Goal: Transaction & Acquisition: Purchase product/service

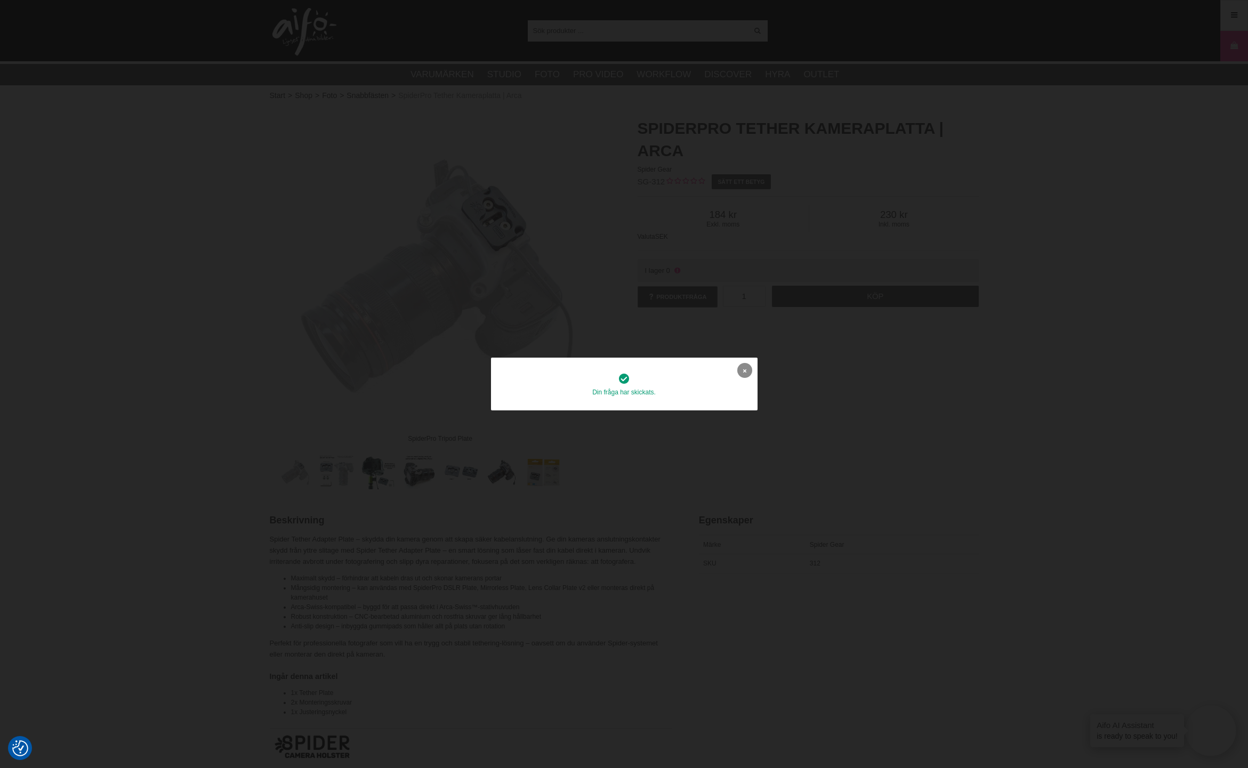
click at [743, 367] on link at bounding box center [744, 370] width 15 height 15
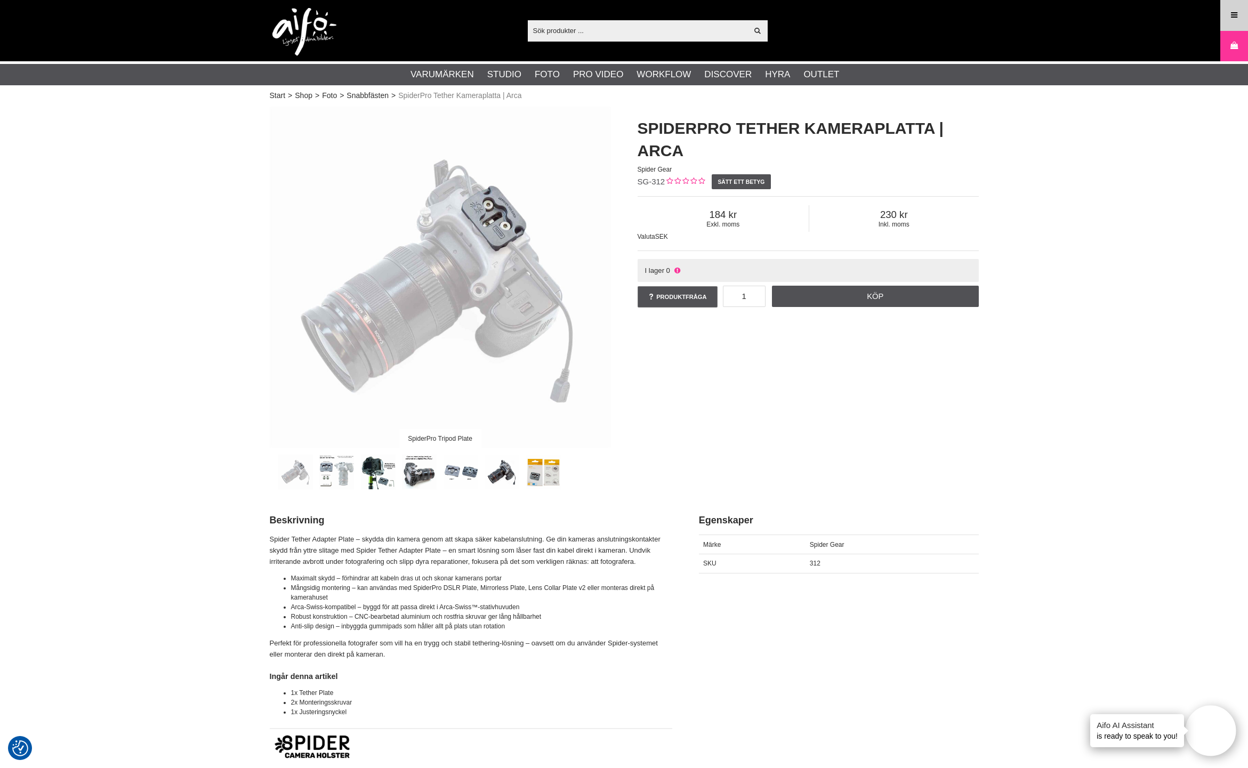
click at [1222, 15] on link "Meny" at bounding box center [1234, 15] width 27 height 25
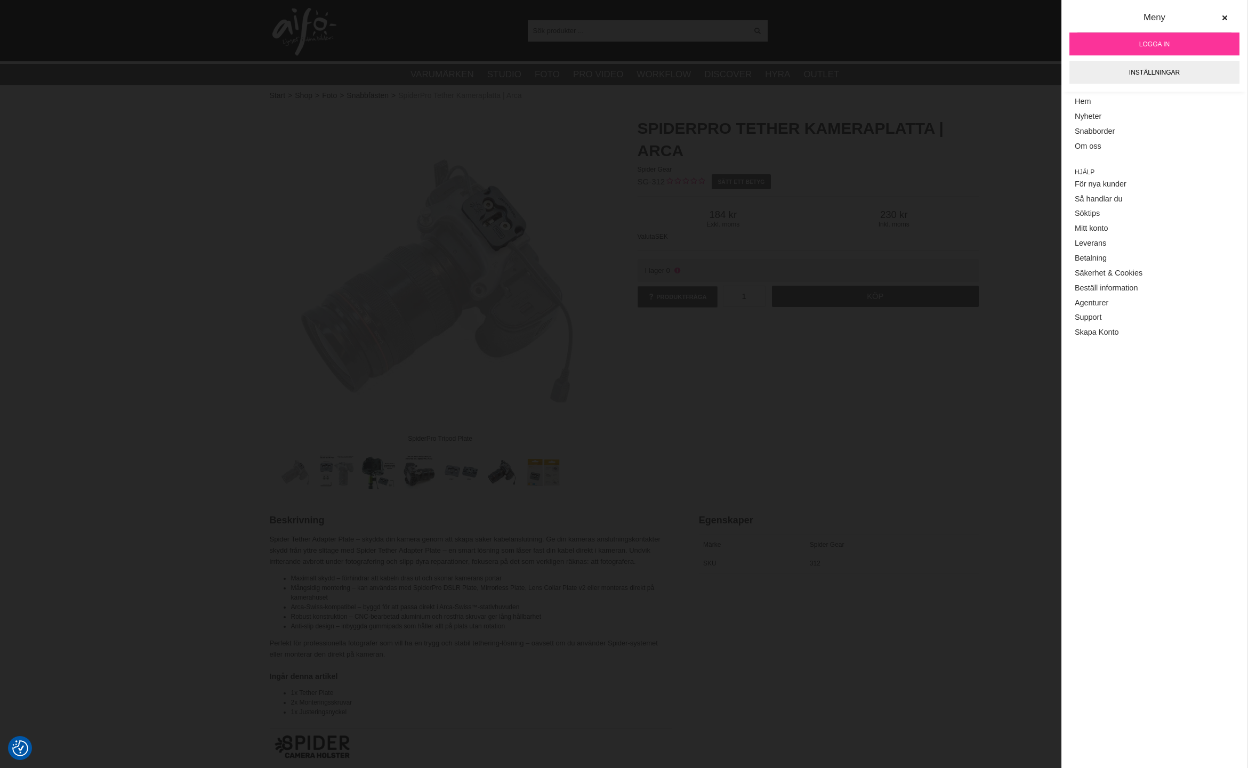
click at [1175, 45] on link "Logga in" at bounding box center [1155, 44] width 170 height 23
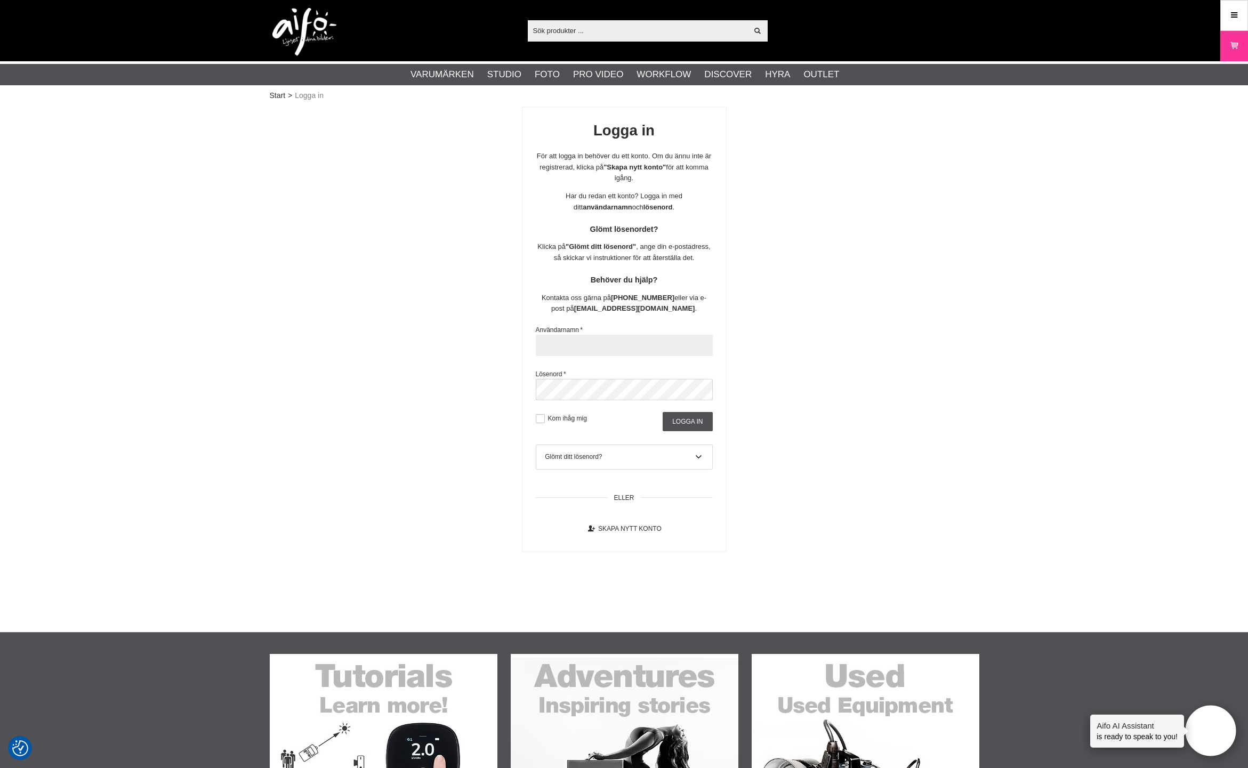
type input "Hansbw"
click at [687, 421] on input "Logga in" at bounding box center [688, 421] width 50 height 19
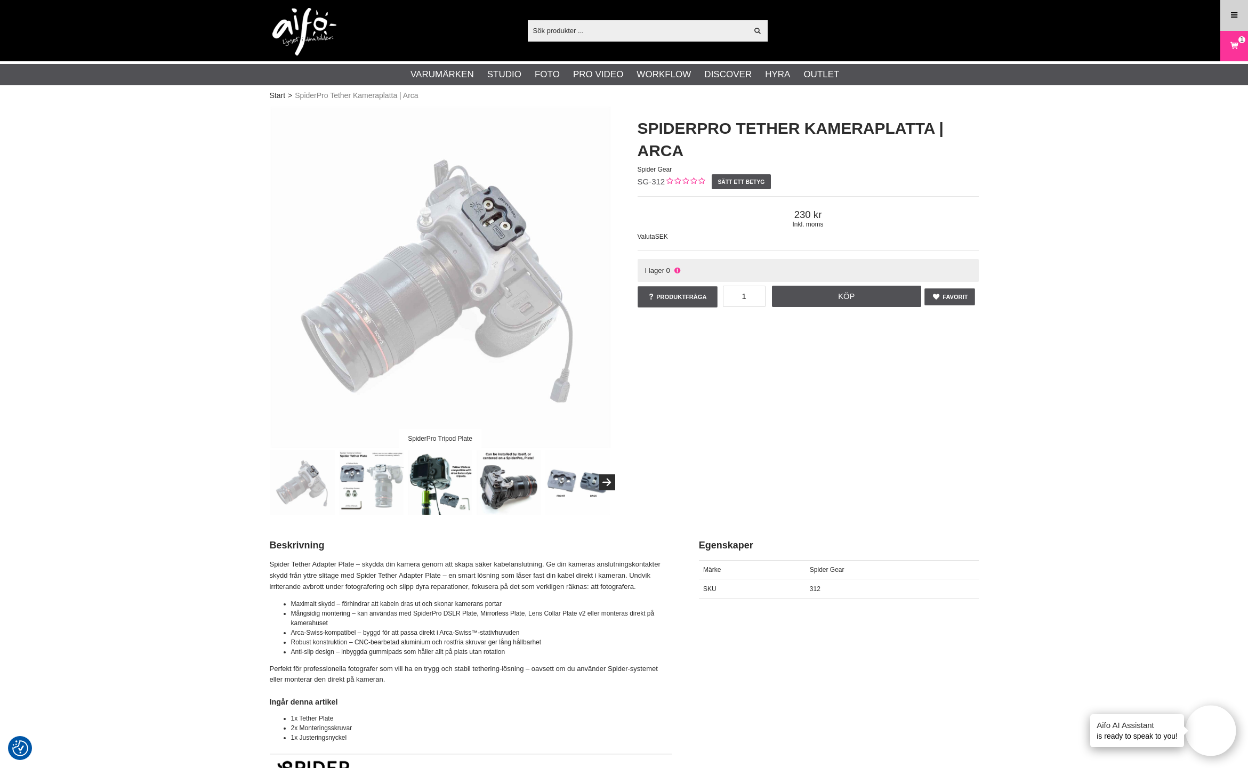
click at [1232, 11] on icon at bounding box center [1235, 16] width 10 height 12
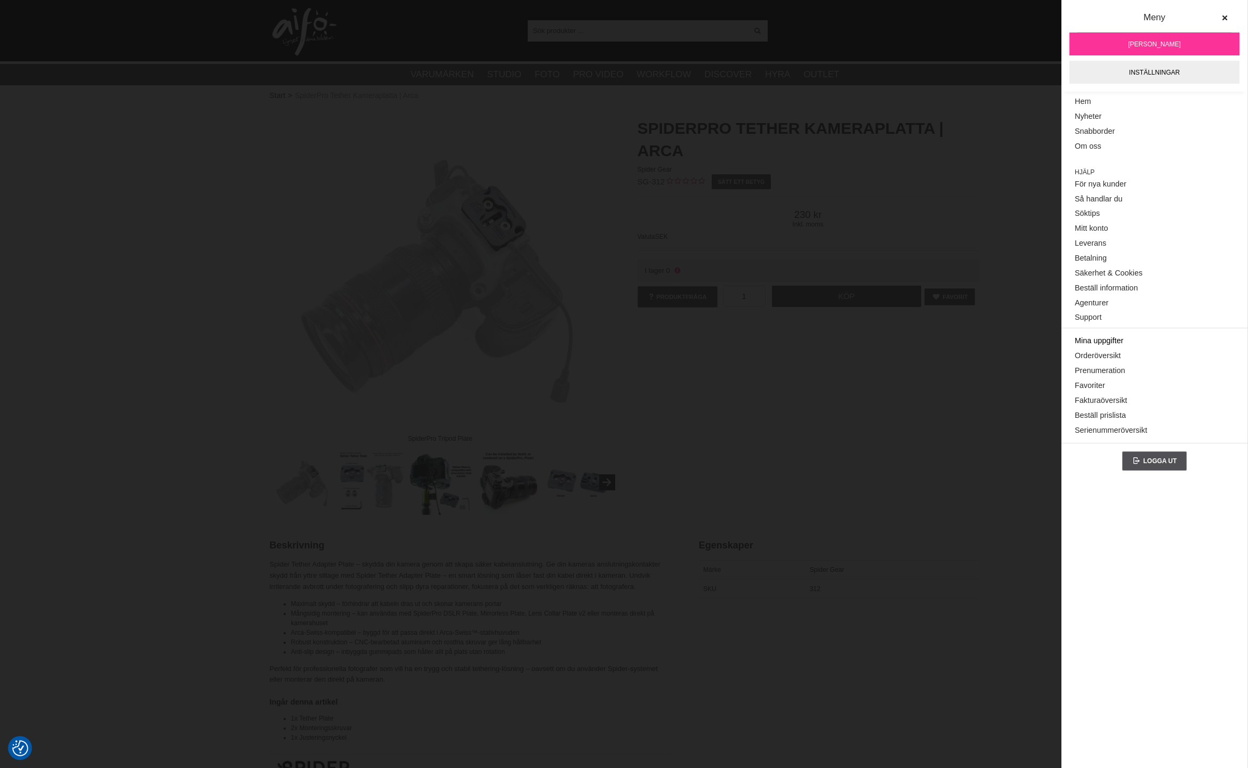
click at [1115, 341] on link "Mina uppgifter" at bounding box center [1154, 341] width 159 height 15
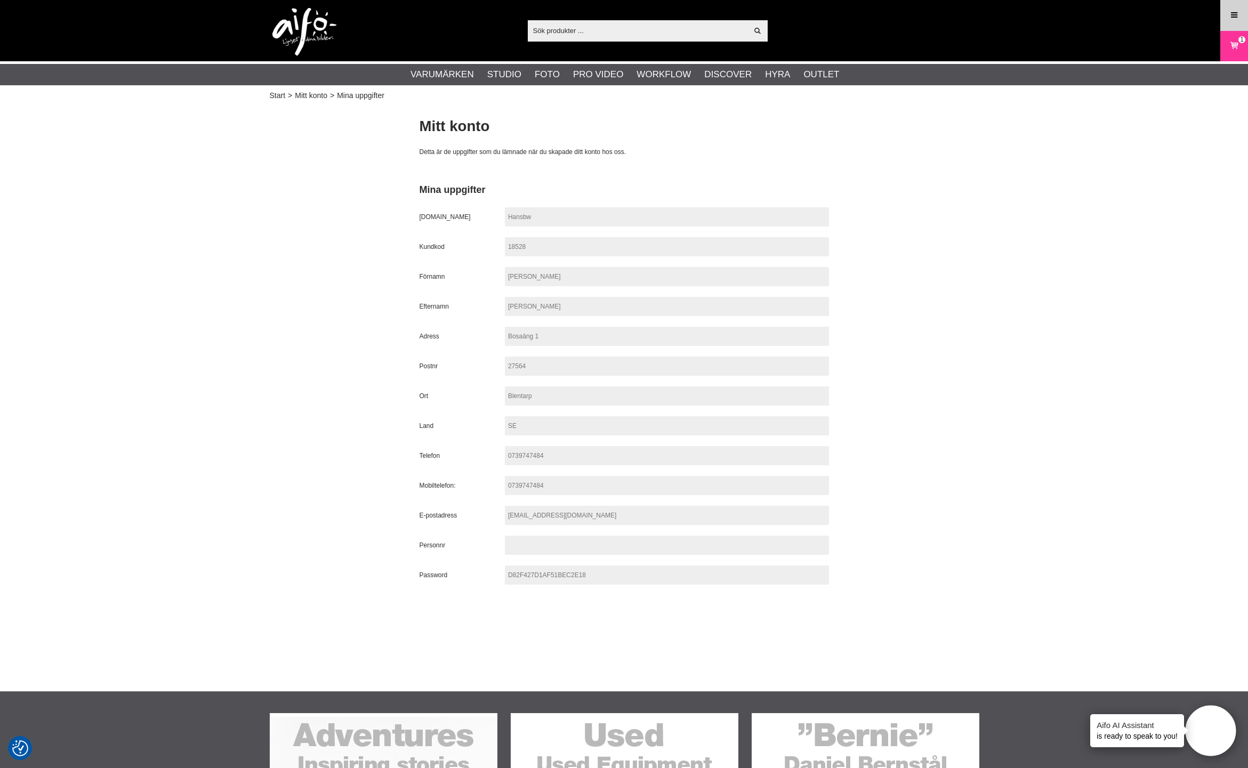
click at [1240, 17] on link "Meny" at bounding box center [1234, 15] width 27 height 25
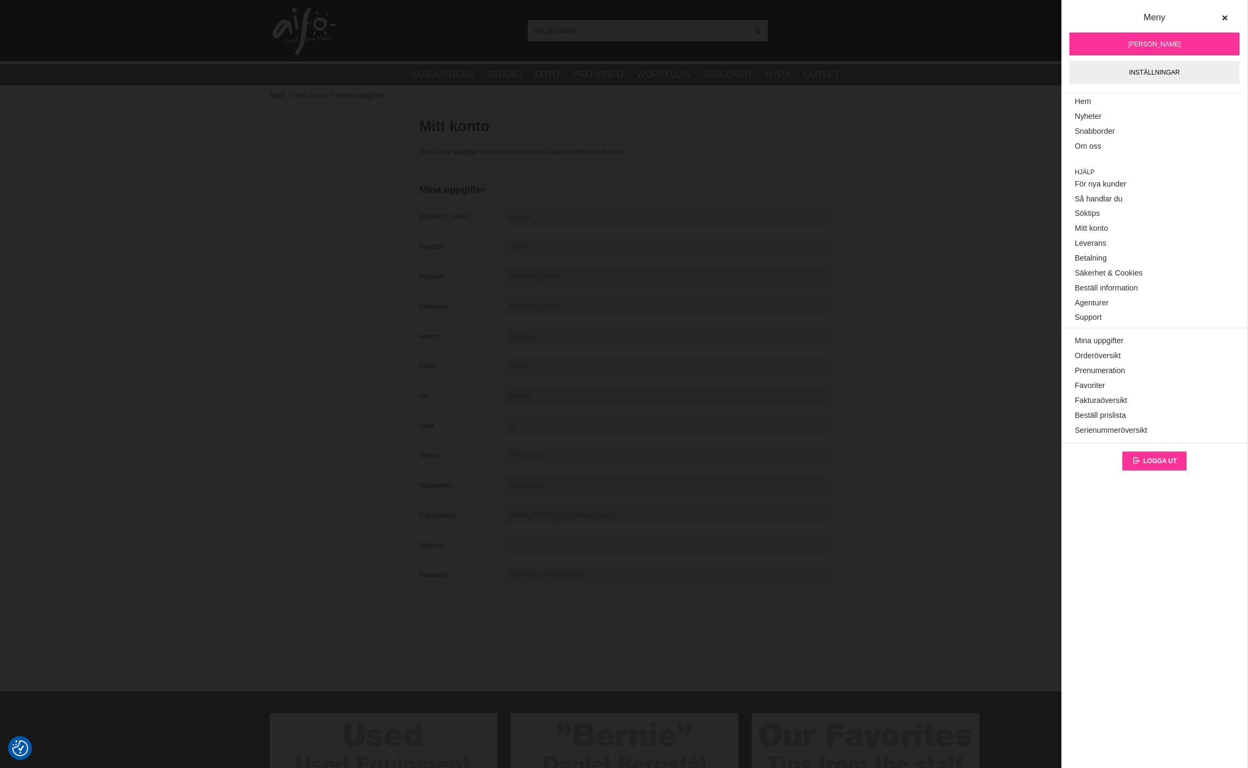
click at [1146, 460] on link "Logga ut" at bounding box center [1154, 461] width 65 height 19
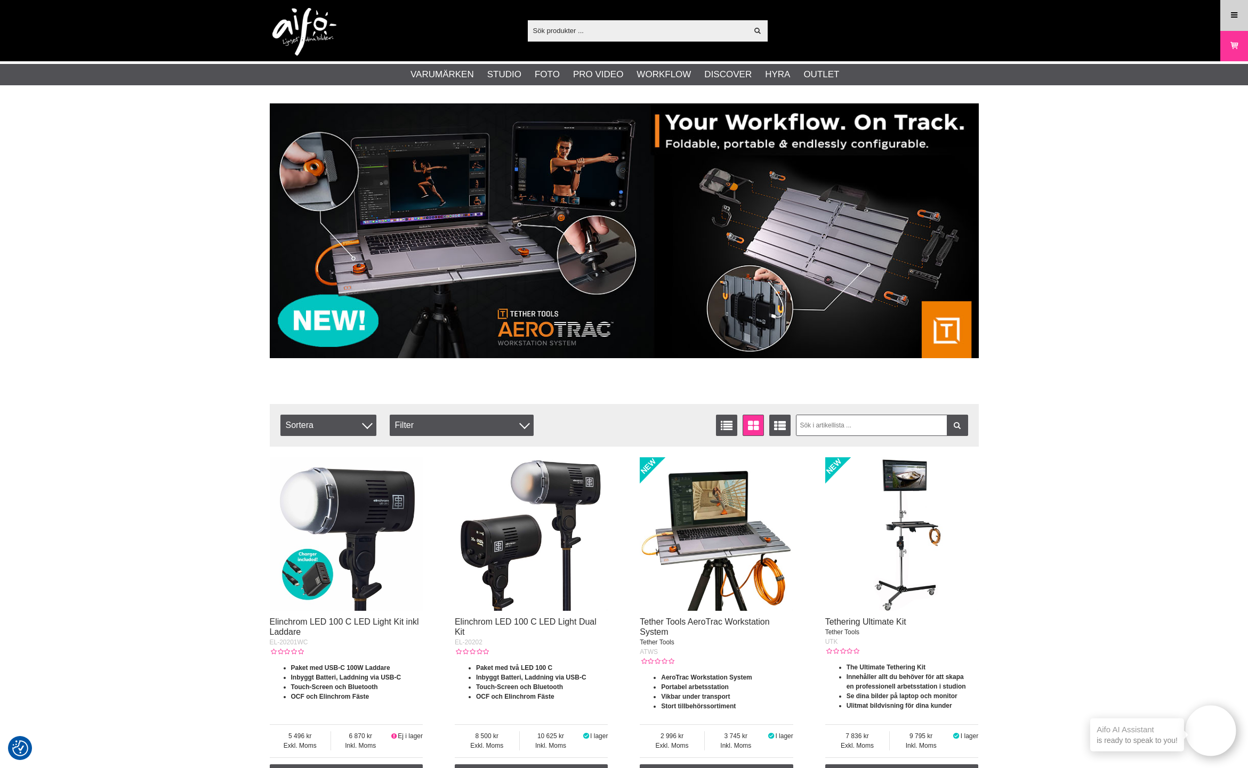
click at [1226, 13] on link "Meny" at bounding box center [1234, 15] width 27 height 25
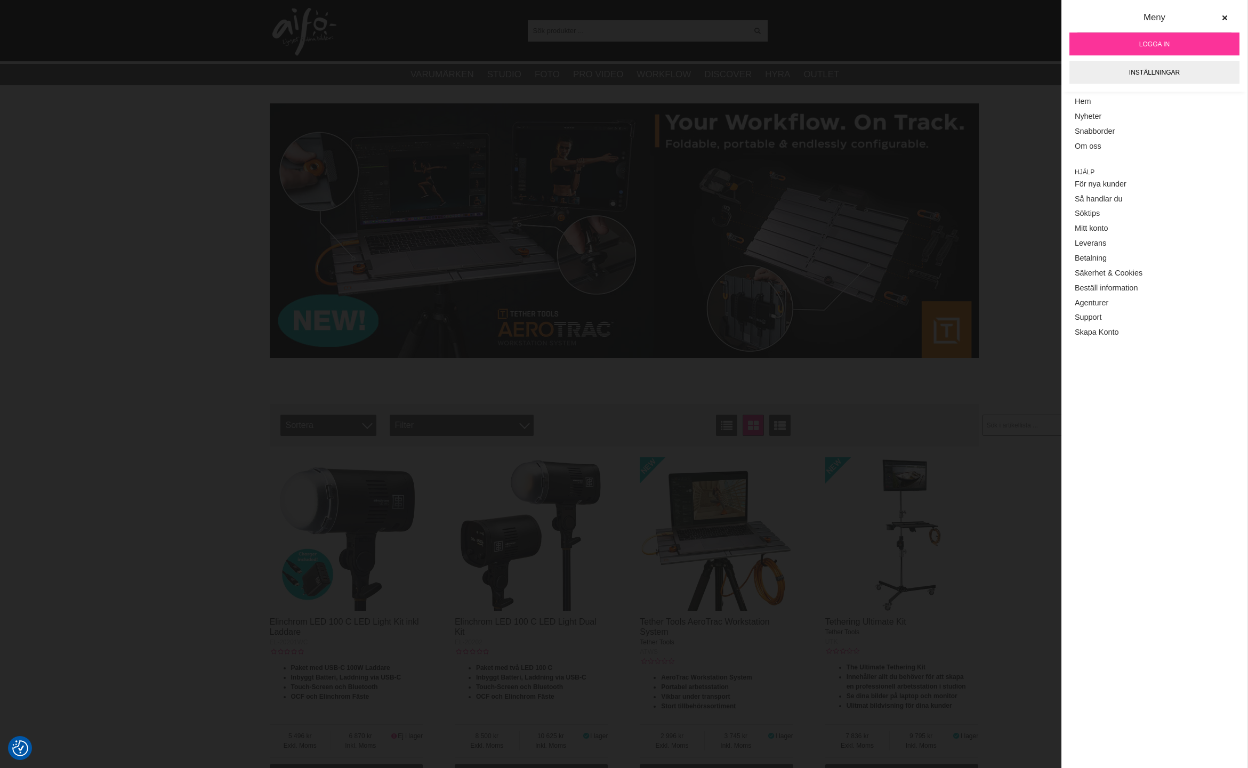
click at [1151, 45] on span "Logga in" at bounding box center [1154, 44] width 30 height 10
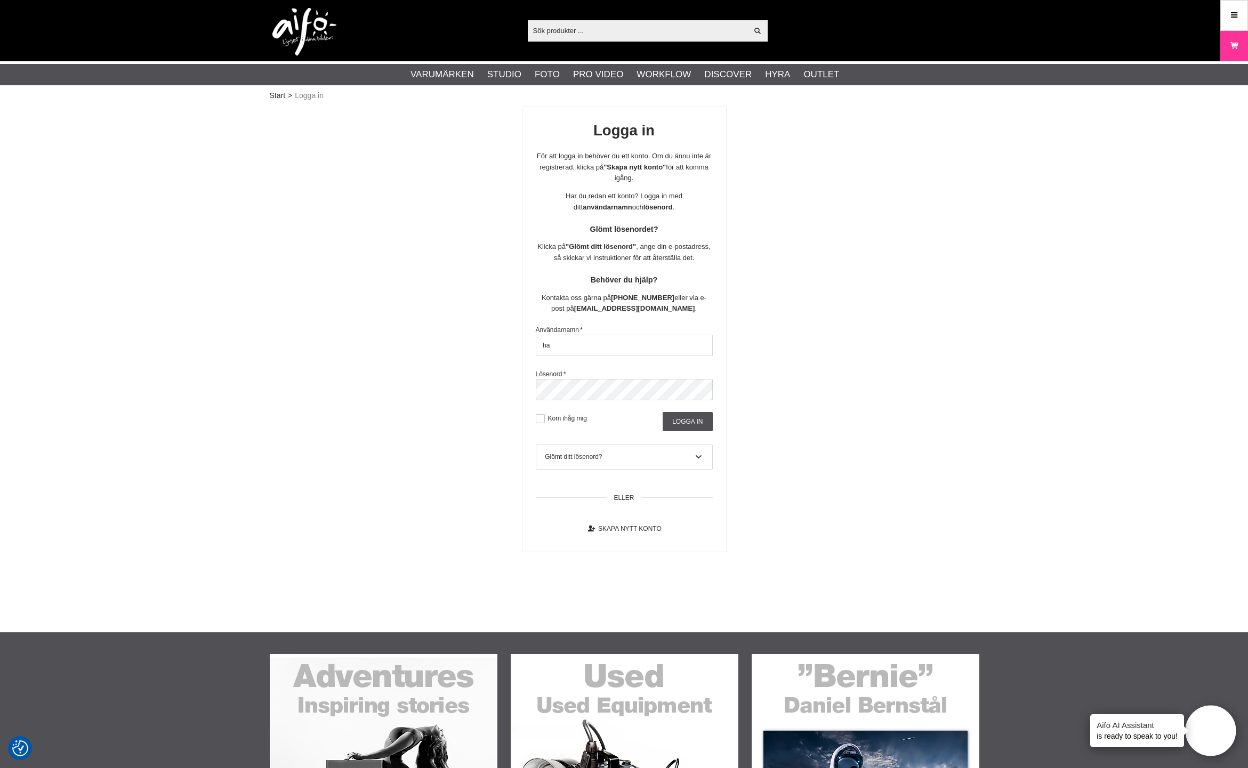
type input "HansBW"
click at [689, 425] on input "Logga in" at bounding box center [688, 421] width 50 height 19
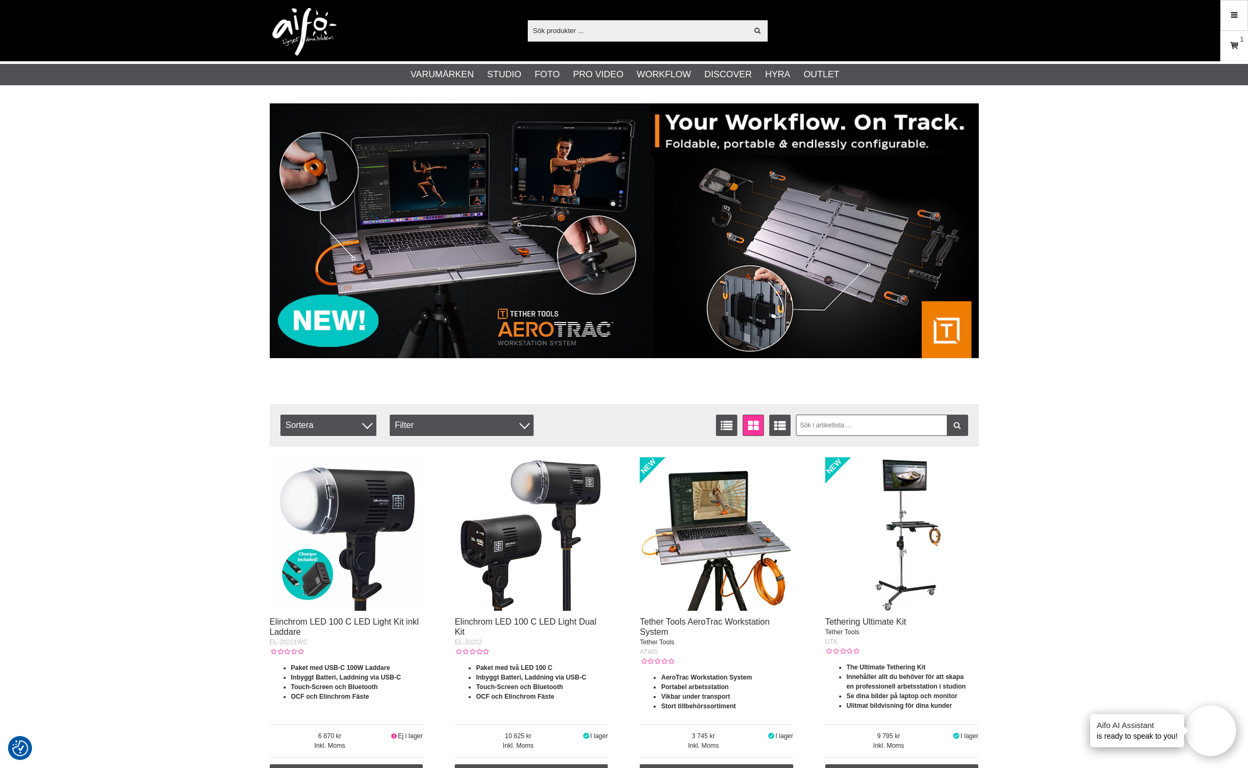
click at [1235, 41] on icon at bounding box center [1234, 46] width 11 height 12
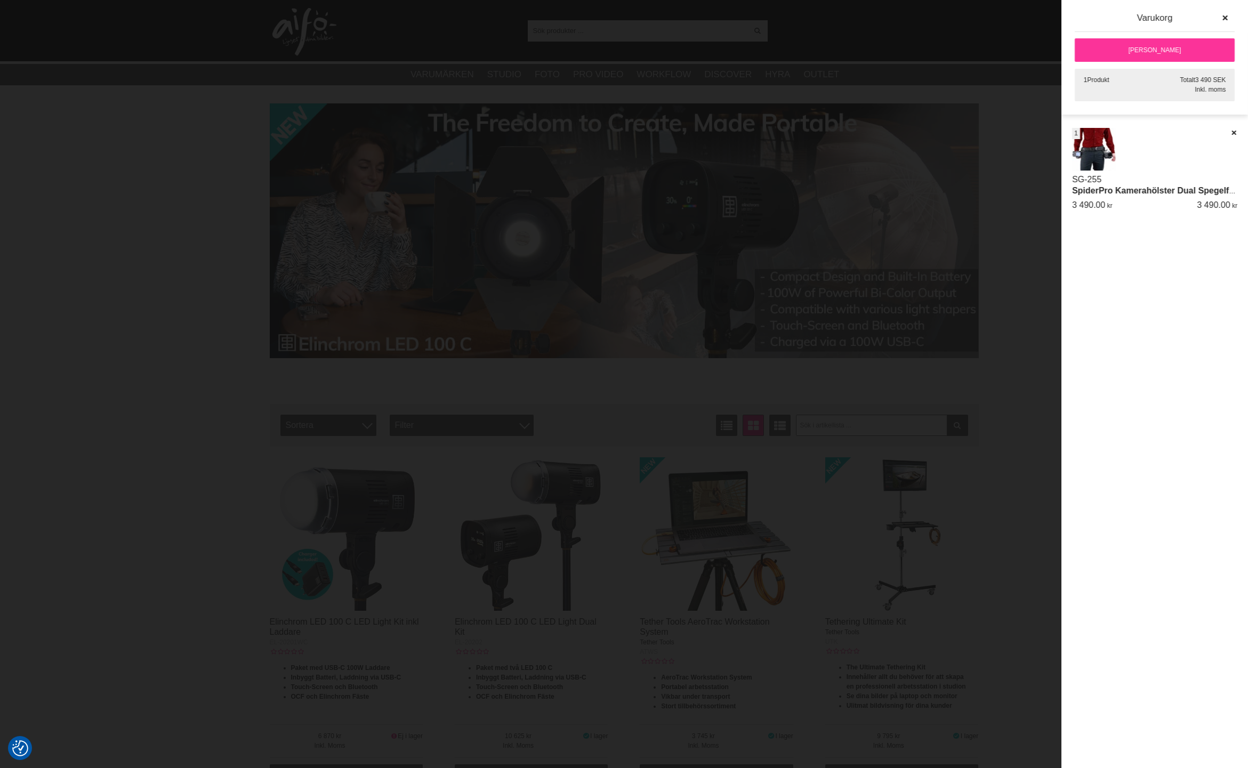
click at [1227, 14] on icon "button" at bounding box center [1225, 17] width 7 height 7
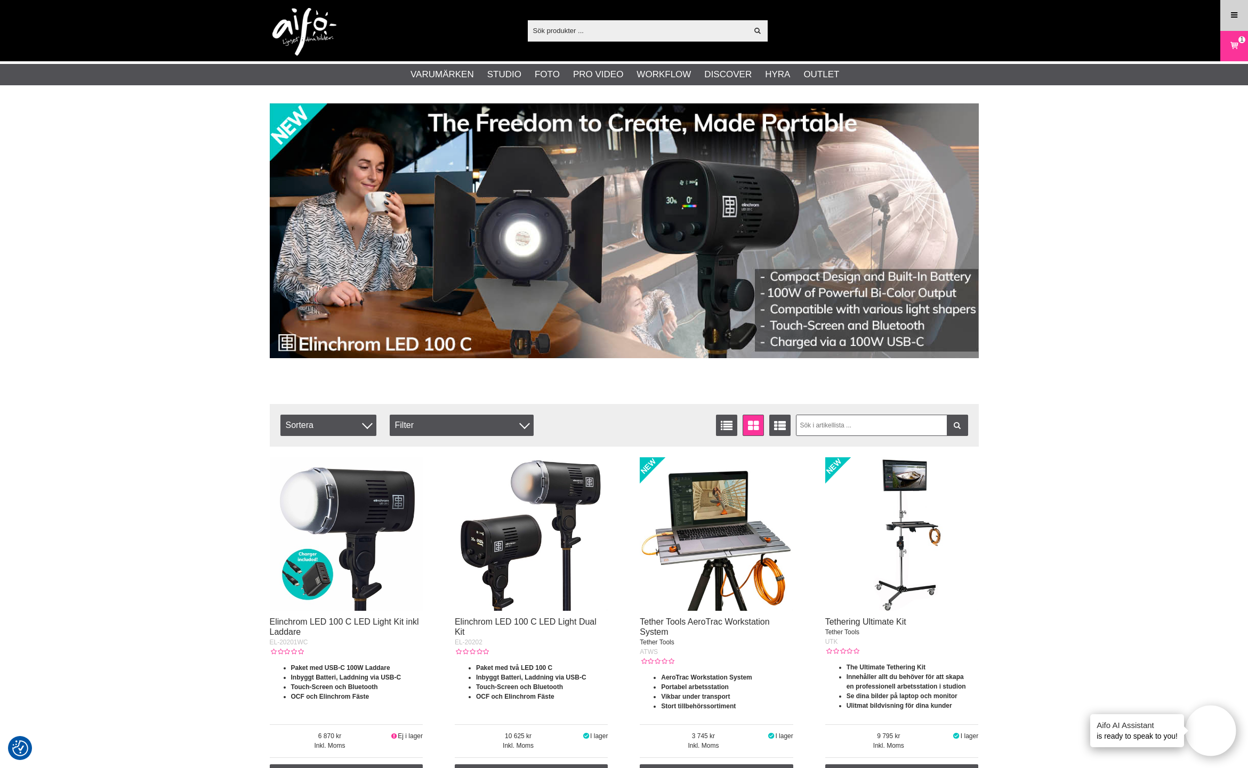
click at [1225, 13] on link "Meny" at bounding box center [1234, 15] width 27 height 25
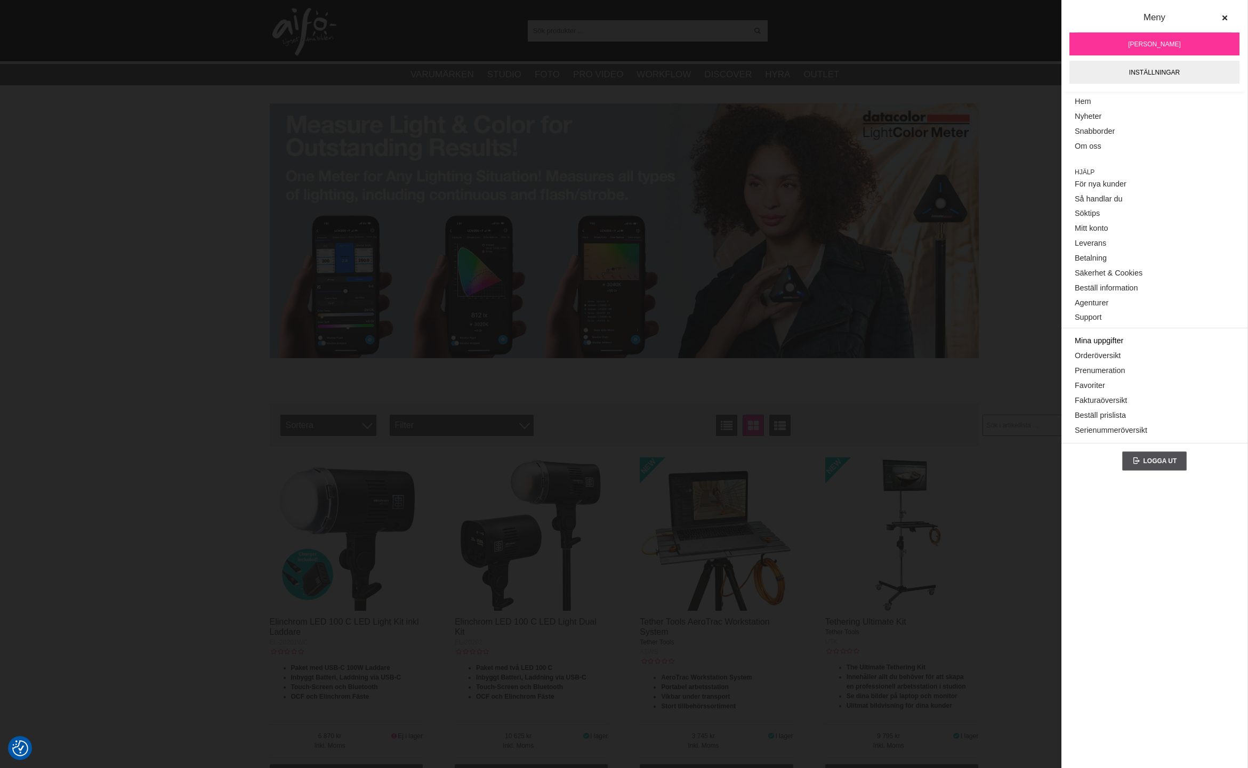
click at [1106, 336] on link "Mina uppgifter" at bounding box center [1154, 341] width 159 height 15
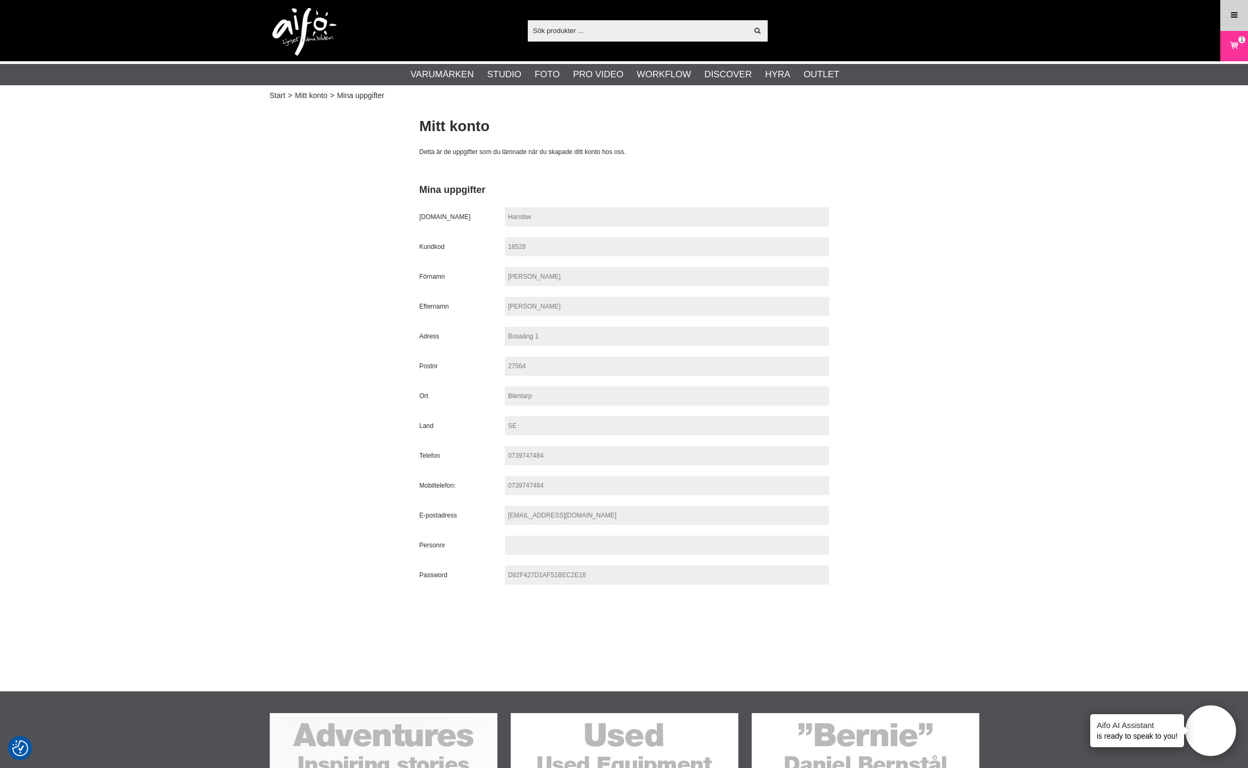
click at [1227, 11] on link "Meny" at bounding box center [1234, 15] width 27 height 25
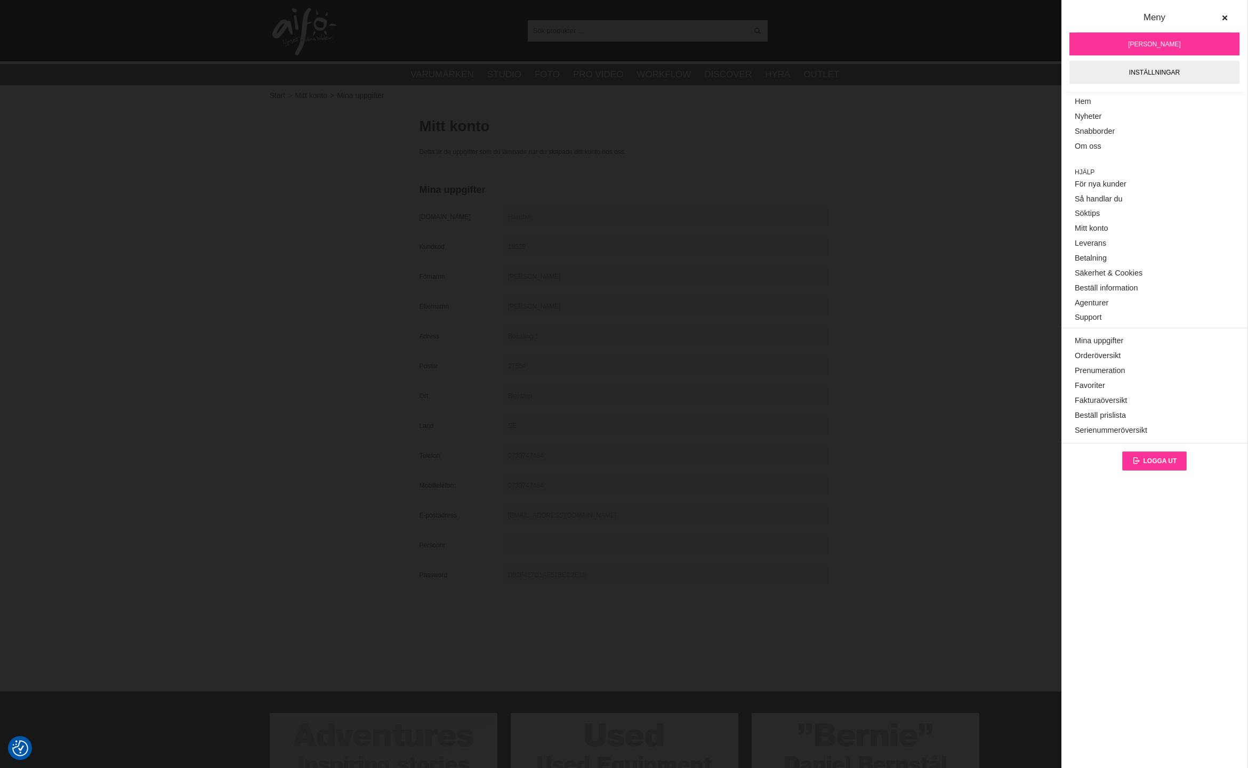
click at [1144, 457] on span "Logga ut" at bounding box center [1160, 460] width 34 height 7
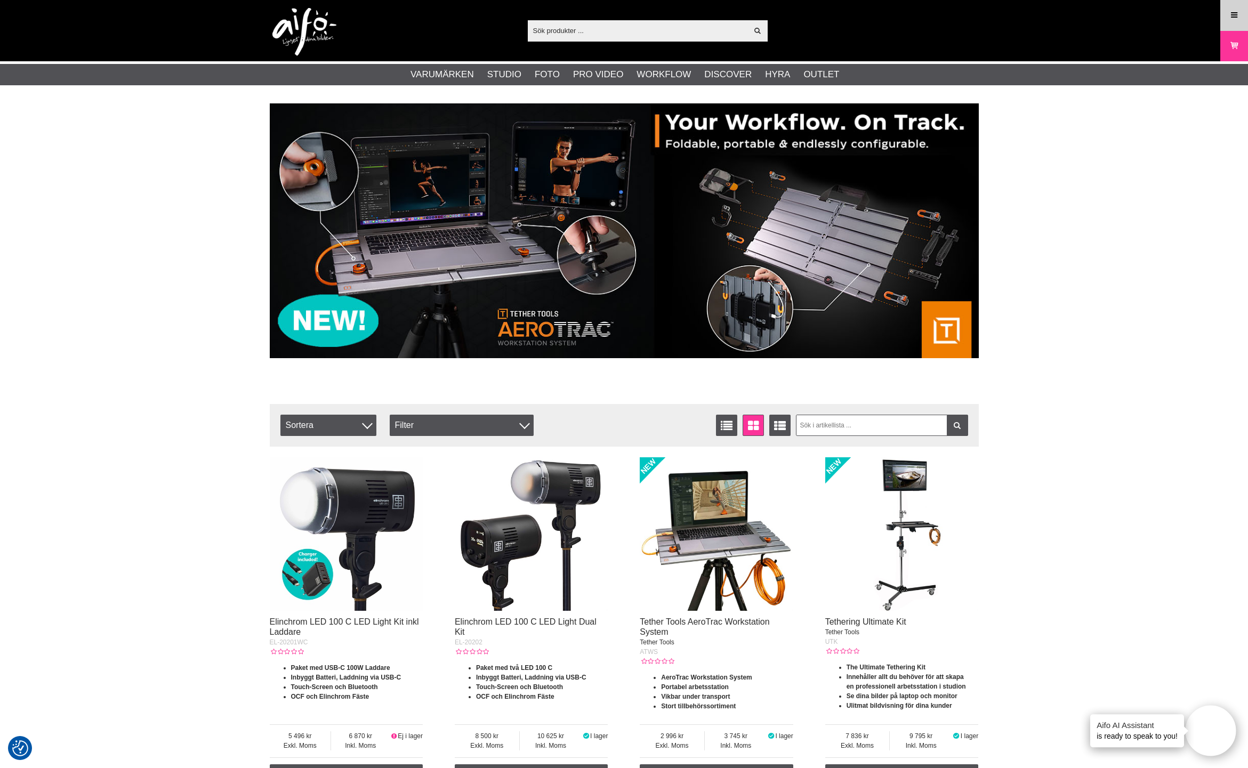
click at [1230, 20] on icon at bounding box center [1235, 16] width 10 height 12
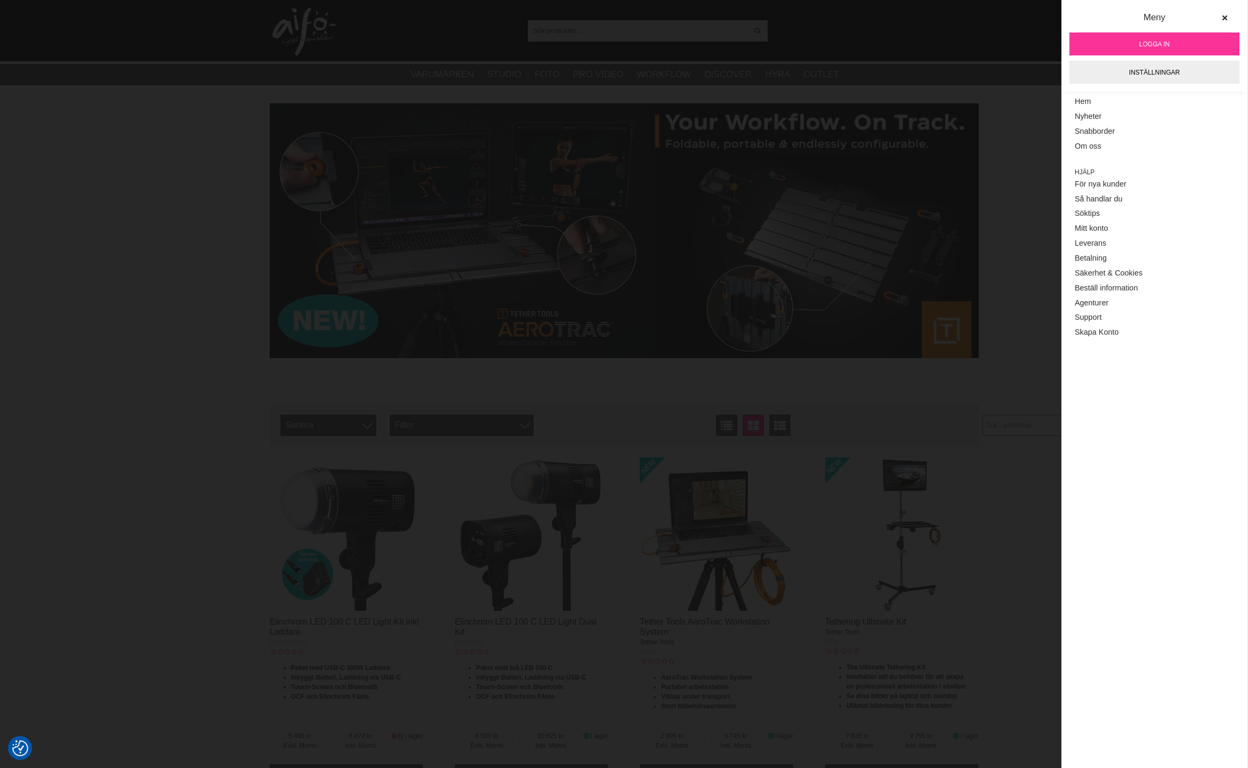
click at [1148, 46] on span "Logga in" at bounding box center [1154, 44] width 30 height 10
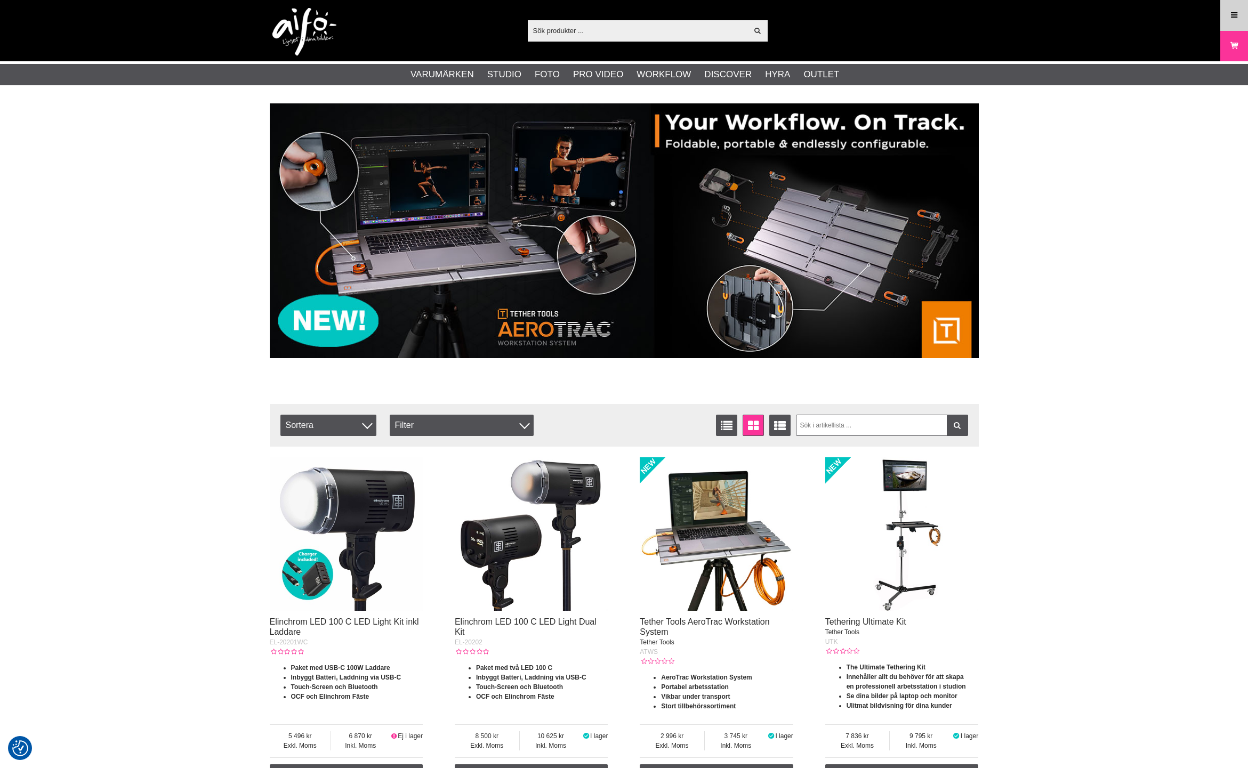
click at [1228, 13] on link "Meny" at bounding box center [1234, 15] width 27 height 25
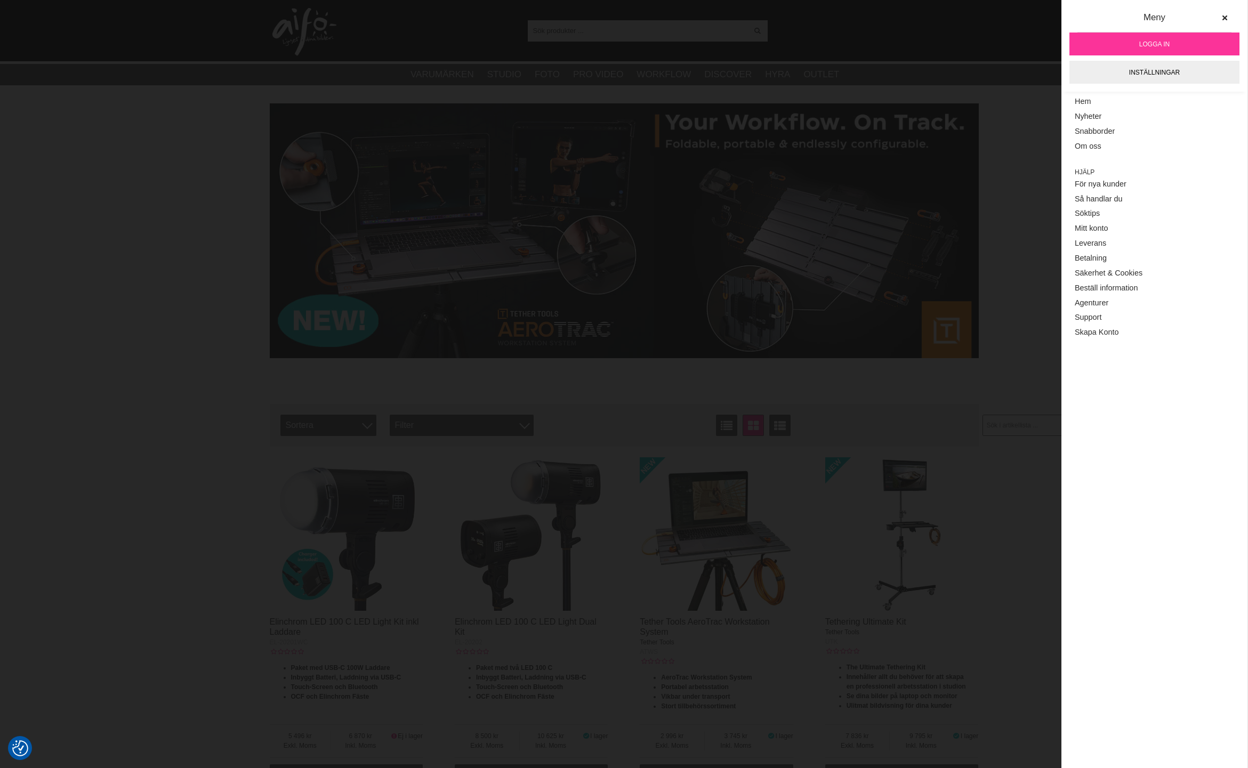
click at [1172, 43] on link "Logga in" at bounding box center [1155, 44] width 170 height 23
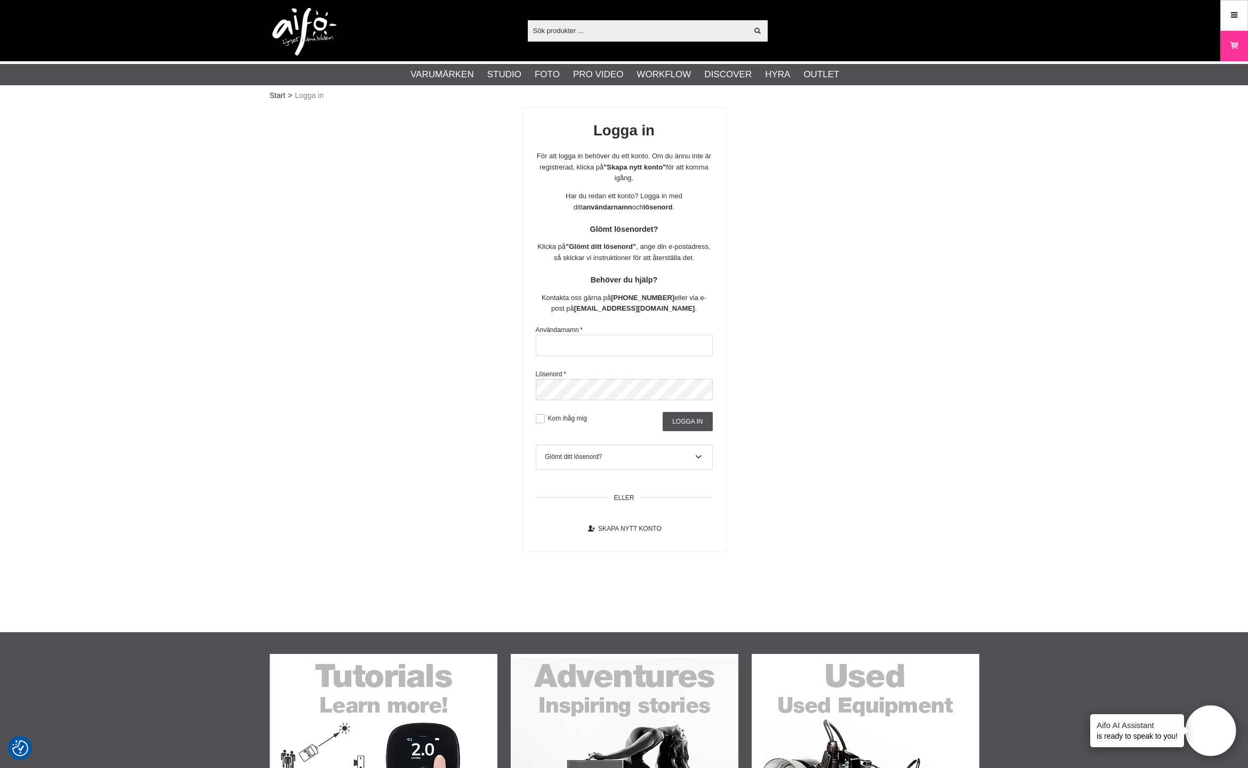
type input "q"
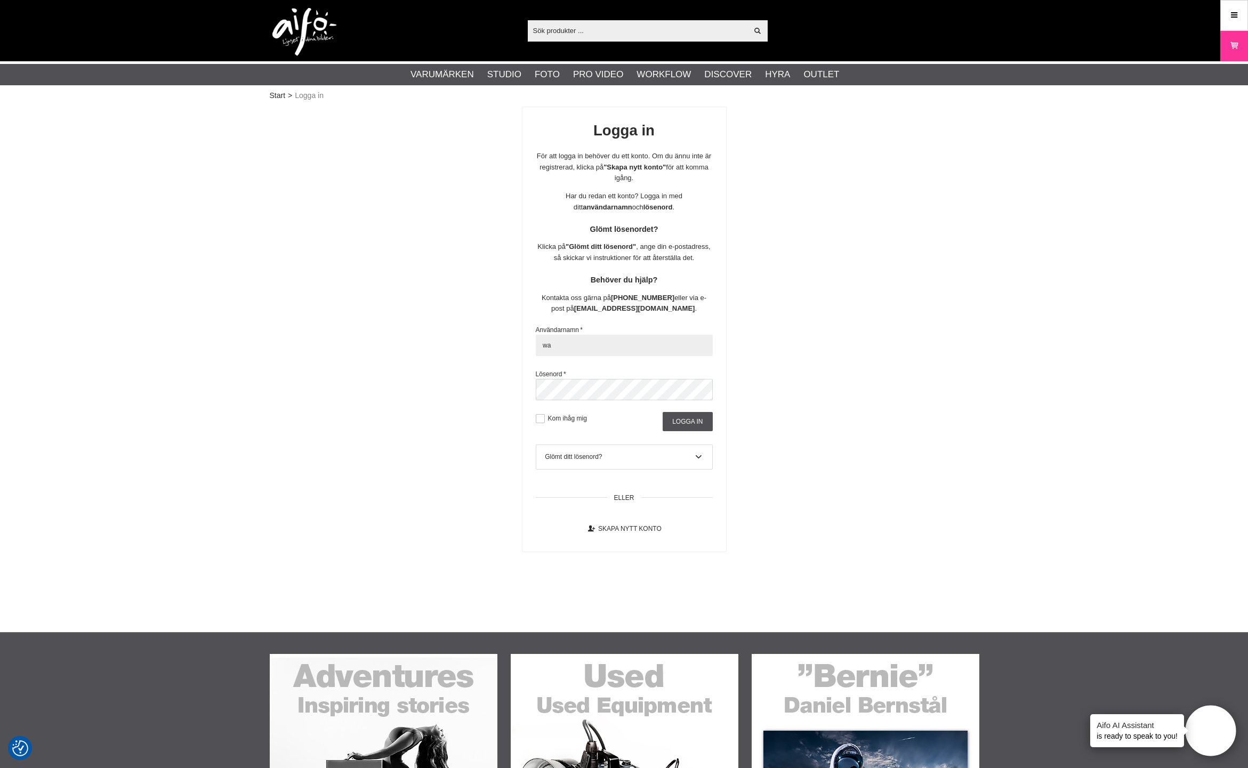
type input "[EMAIL_ADDRESS][DOMAIN_NAME]"
click at [682, 416] on input "Logga in" at bounding box center [688, 421] width 50 height 19
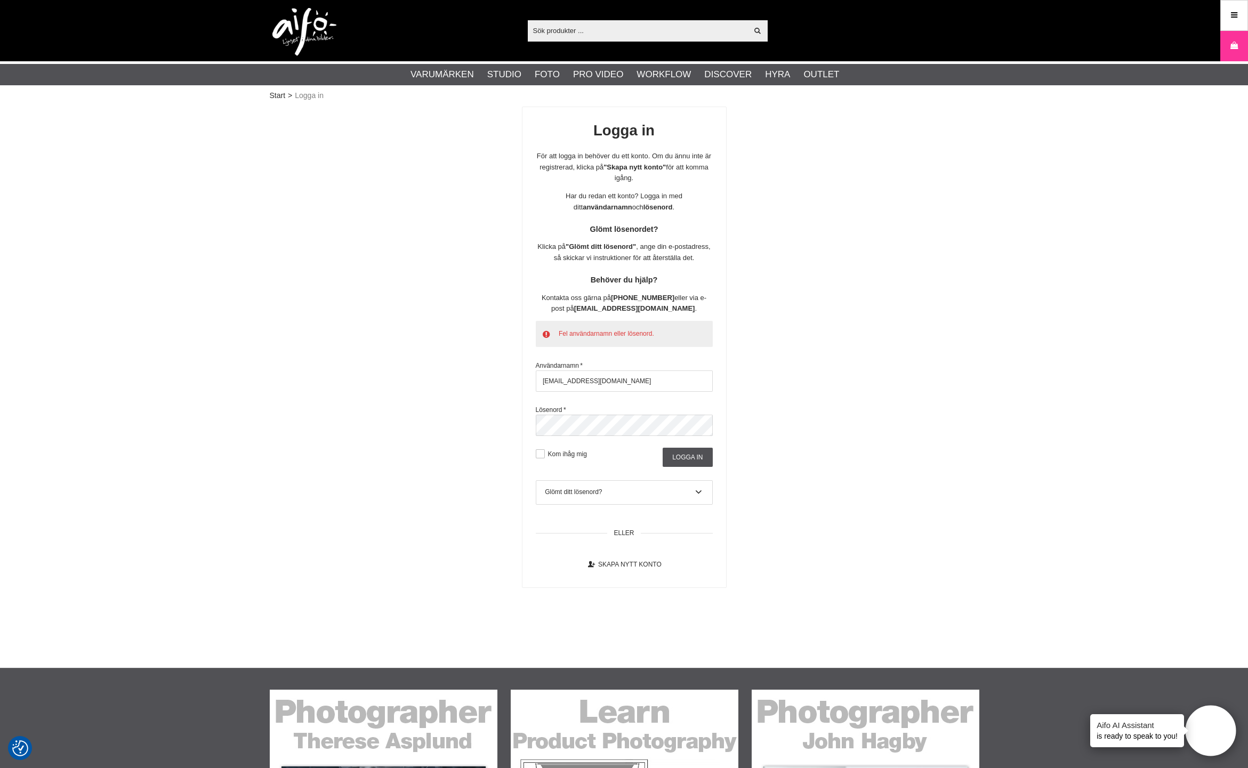
click at [1099, 293] on div "Start > Logga in Logga in För att logga in behöver du ett konto. Om du ännu int…" at bounding box center [624, 385] width 1248 height 565
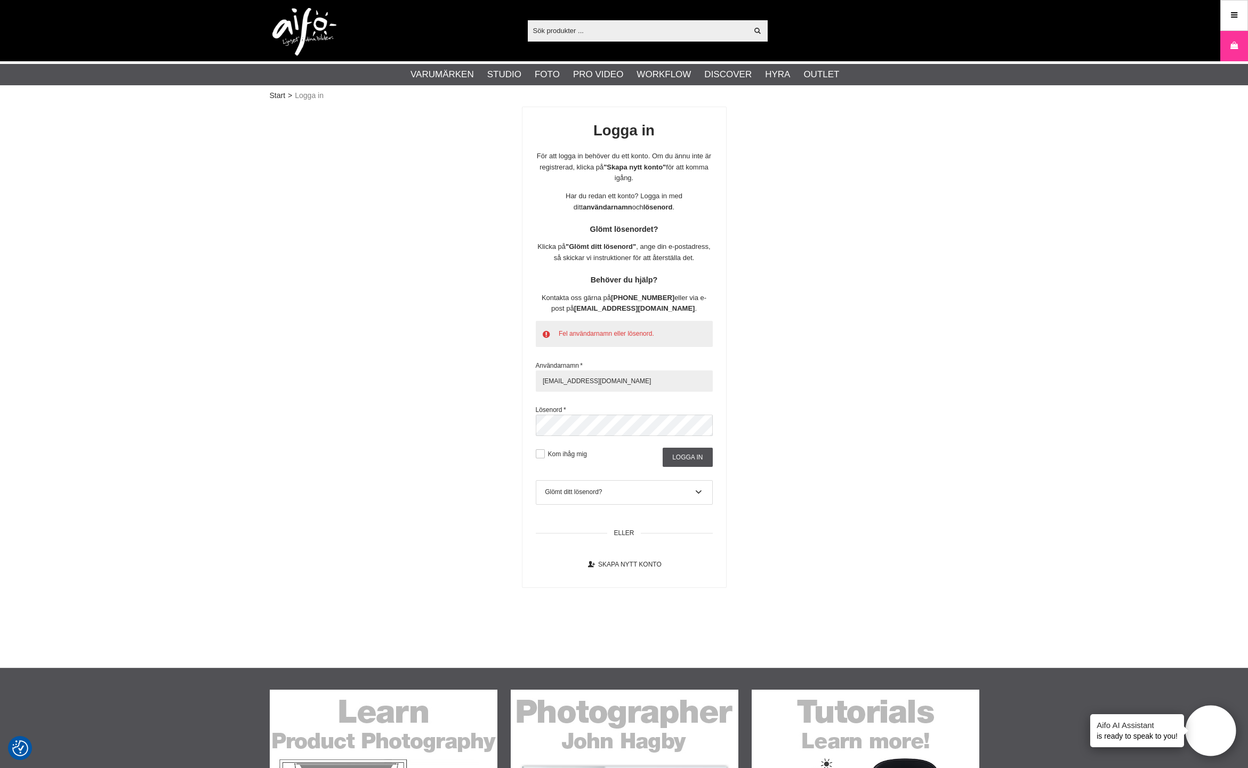
click at [633, 374] on input "wachner.ab@gmail.com" at bounding box center [624, 381] width 177 height 21
drag, startPoint x: 632, startPoint y: 375, endPoint x: 576, endPoint y: 375, distance: 56.0
click at [576, 375] on input "wachner.ab@gmail.com" at bounding box center [624, 381] width 177 height 21
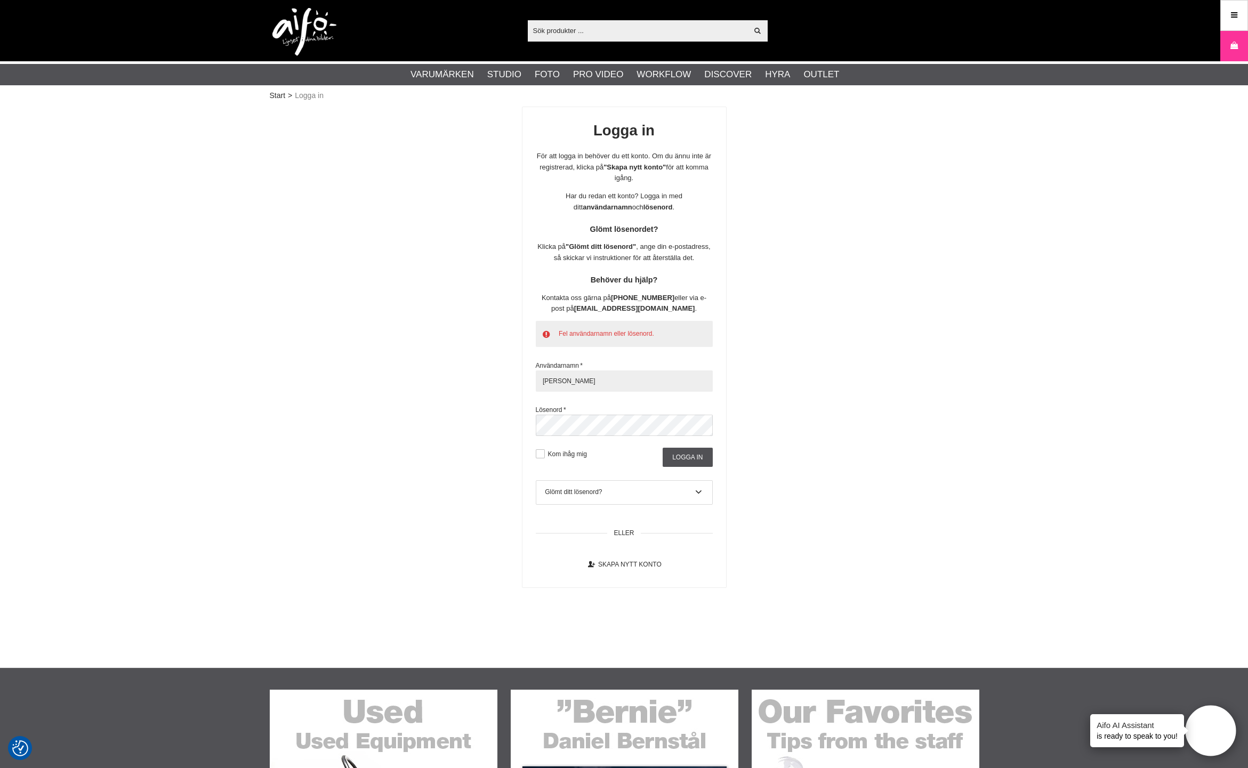
type input "WachnerAB"
click at [685, 455] on input "Logga in" at bounding box center [688, 457] width 50 height 19
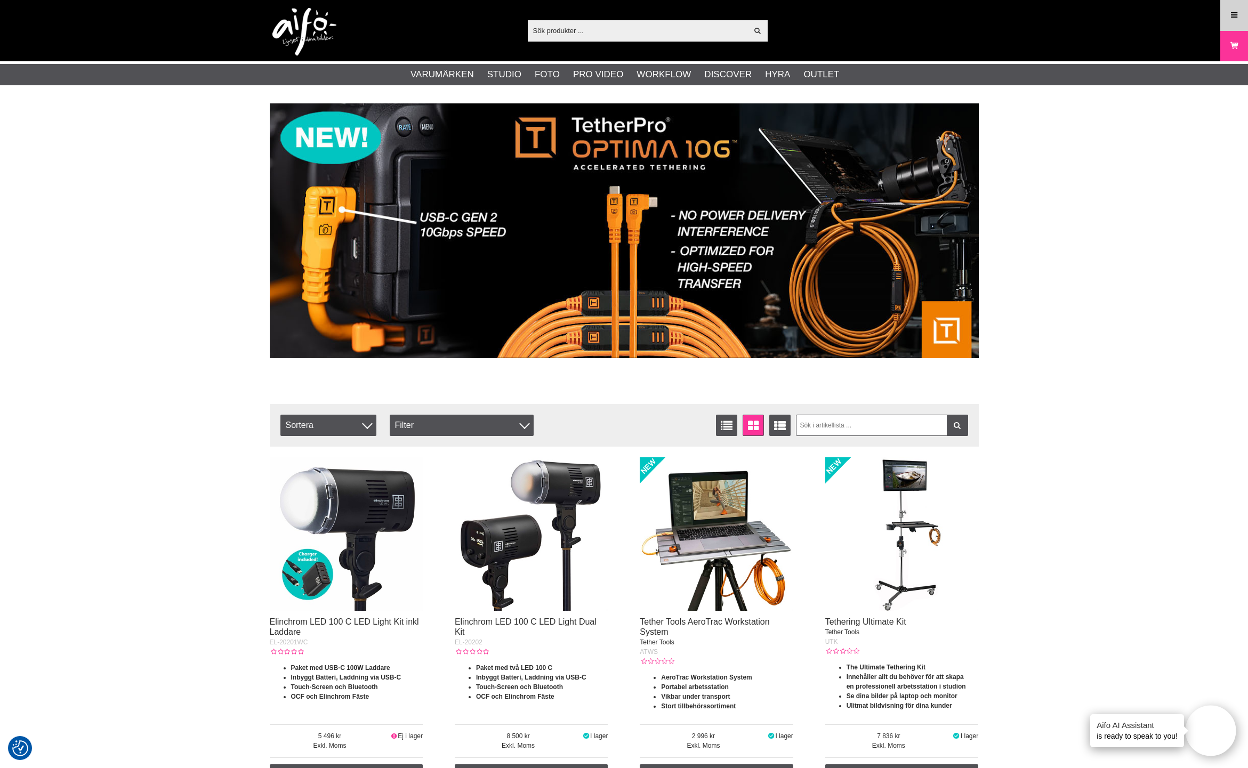
click at [1225, 23] on link "Meny" at bounding box center [1234, 15] width 27 height 25
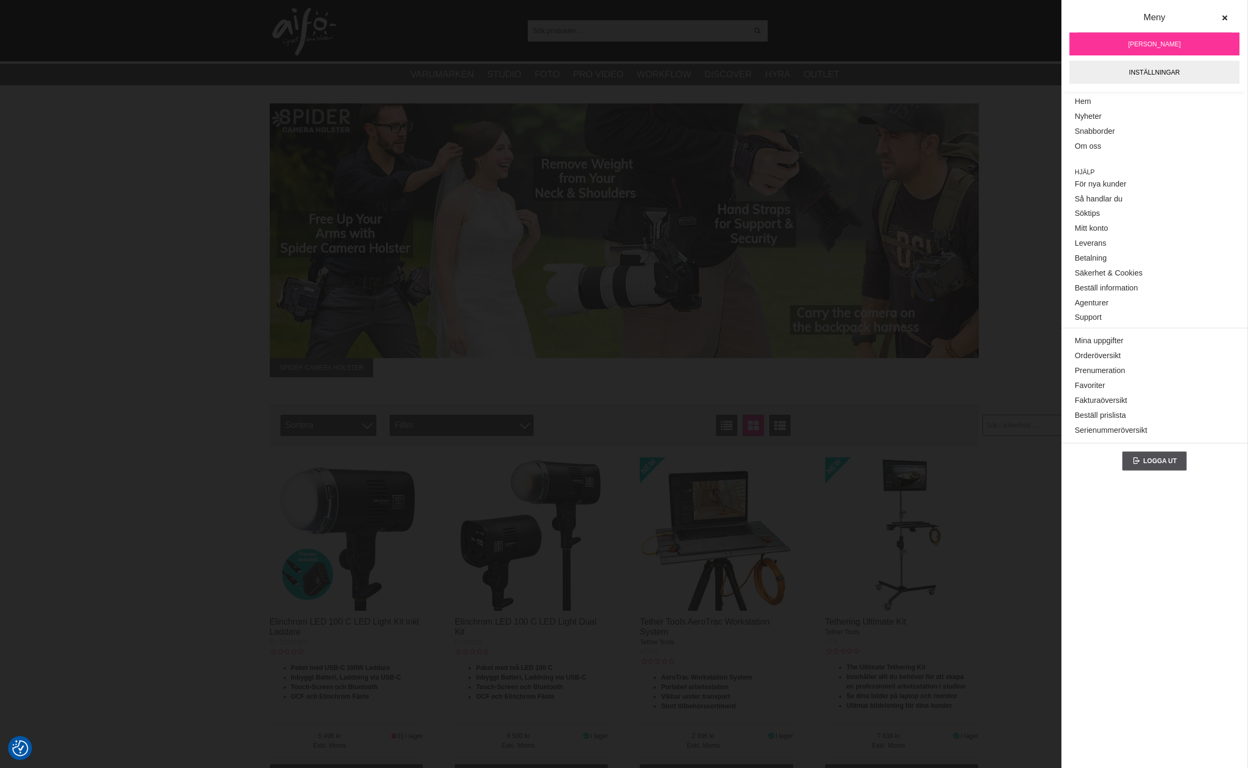
click at [629, 37] on input "text" at bounding box center [638, 30] width 220 height 16
click at [613, 33] on input "text" at bounding box center [638, 30] width 220 height 16
click at [931, 114] on img at bounding box center [624, 230] width 709 height 255
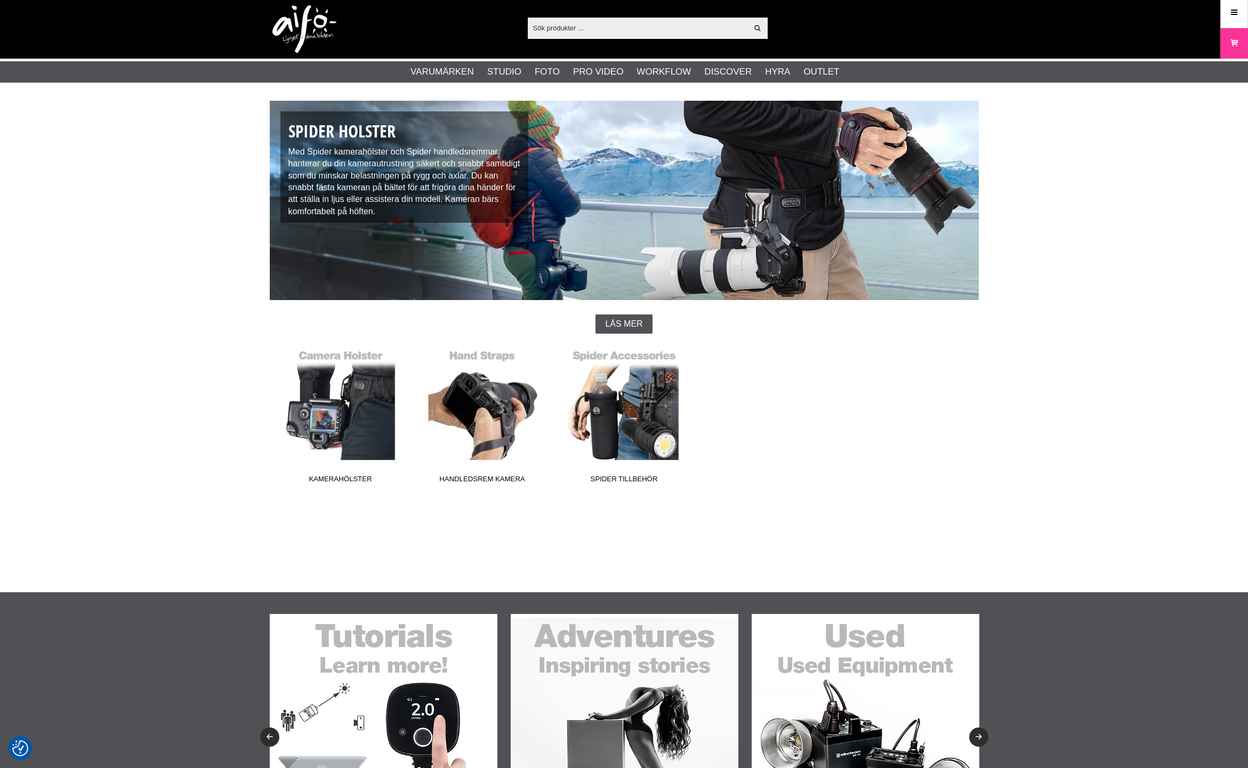
scroll to position [3, 0]
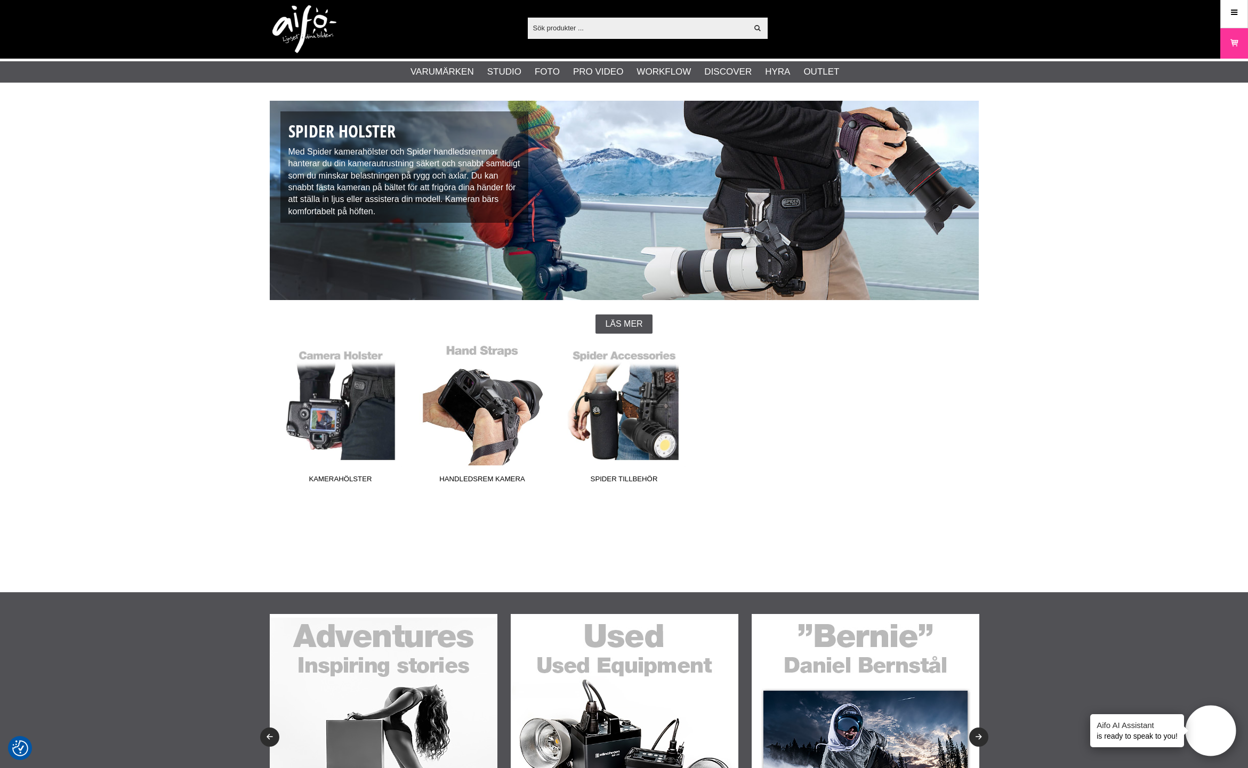
click at [500, 418] on link "Handledsrem Kamera" at bounding box center [483, 416] width 142 height 144
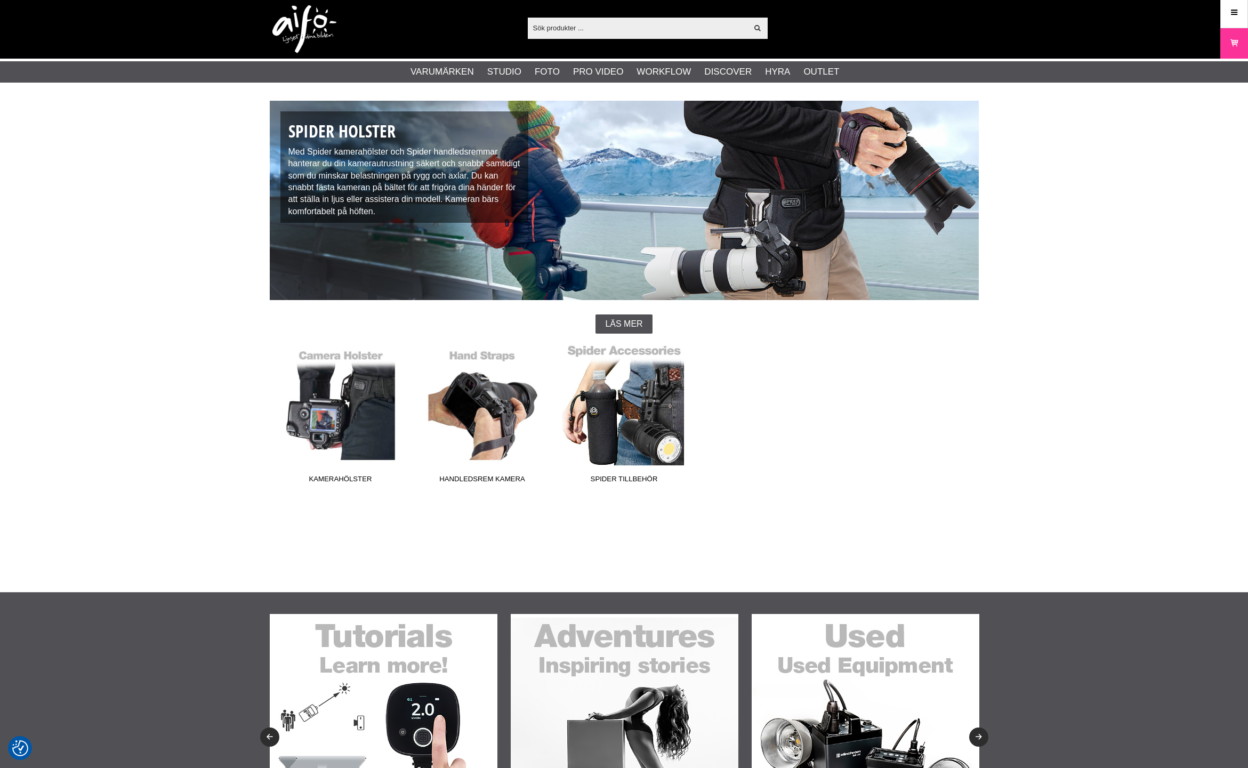
scroll to position [3, 0]
click at [659, 439] on link "Spider Tillbehör" at bounding box center [624, 416] width 142 height 144
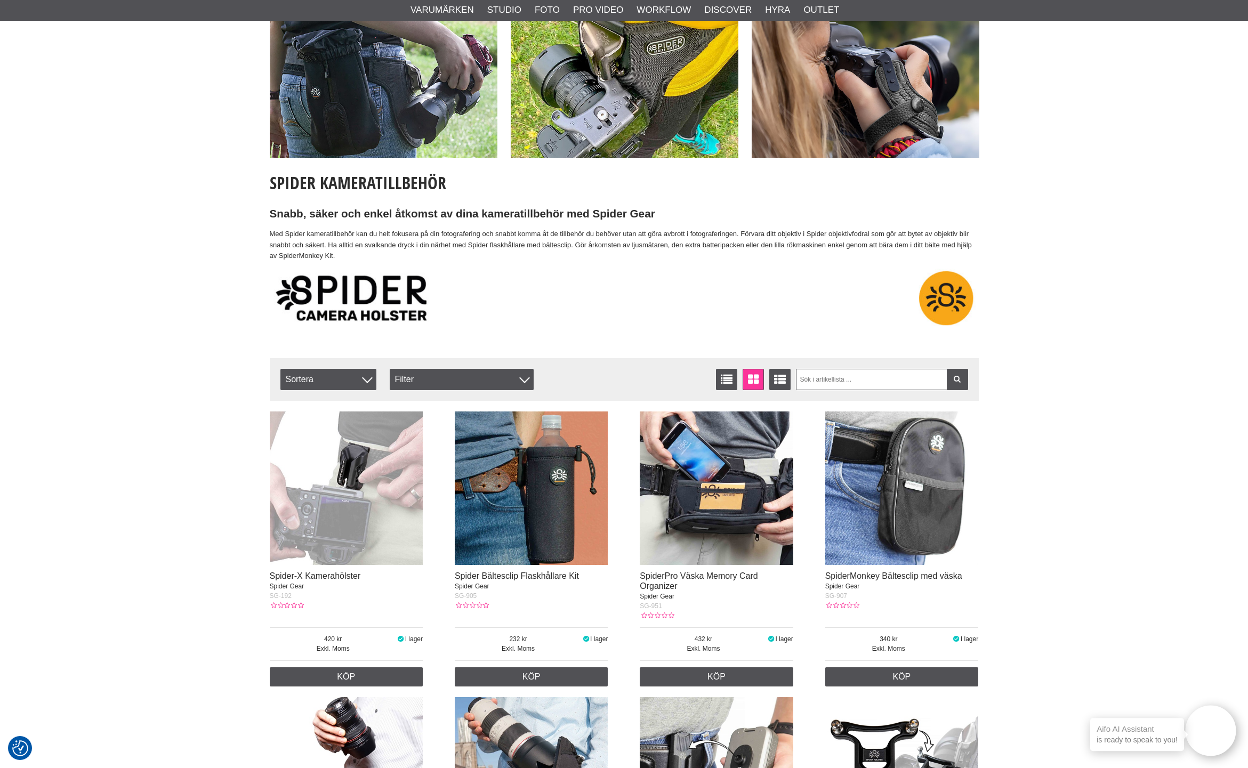
scroll to position [332, 0]
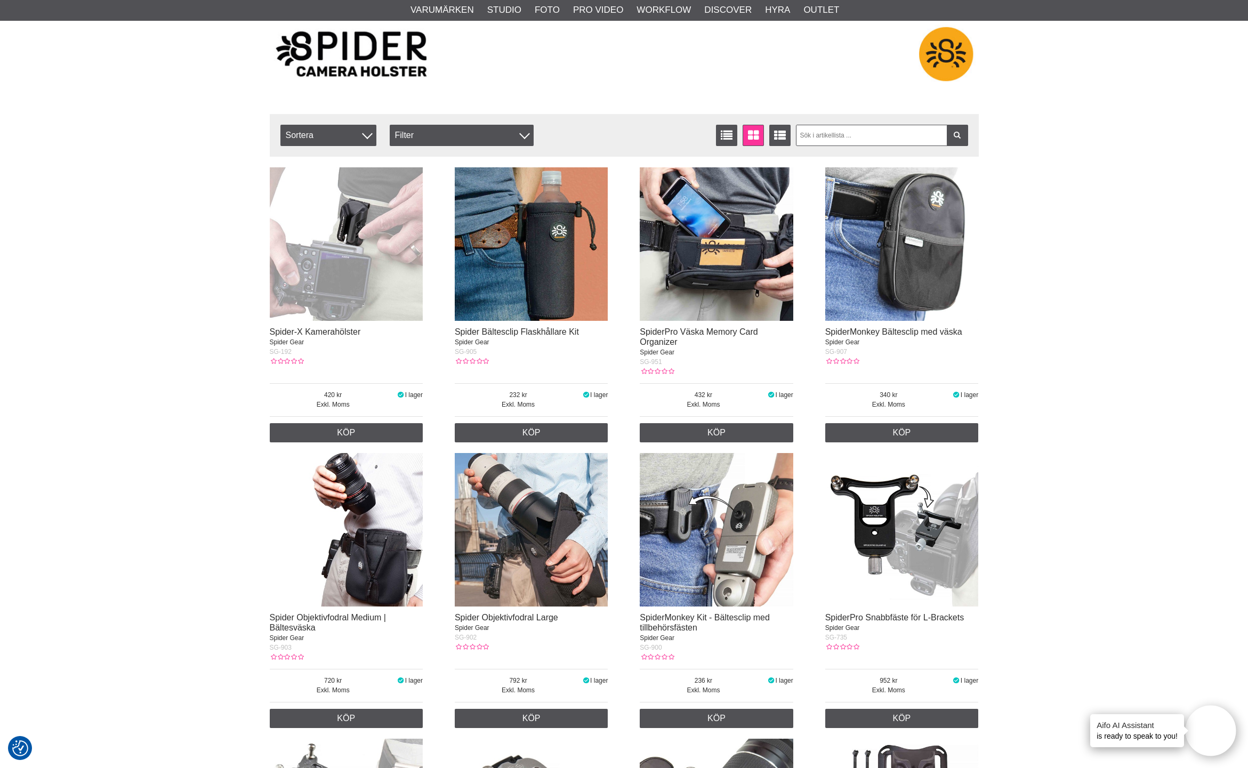
click at [685, 508] on img at bounding box center [717, 530] width 154 height 154
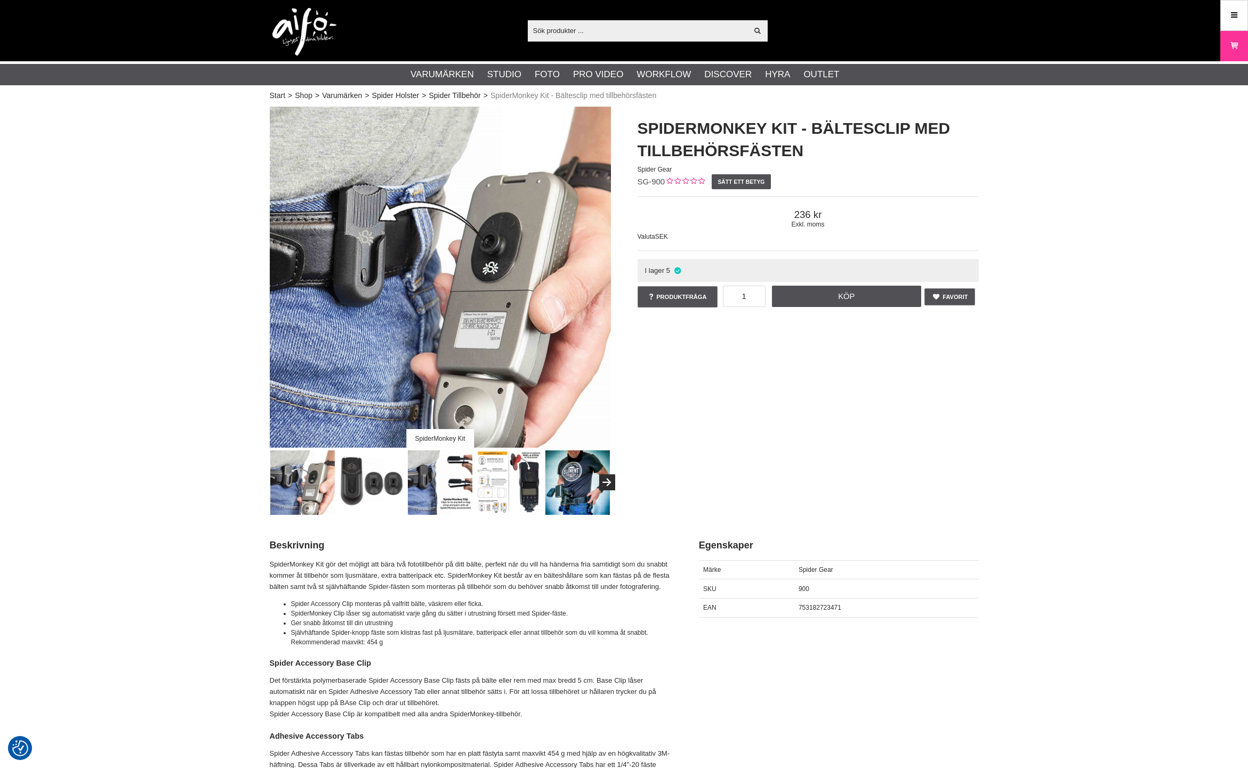
checkbox input "true"
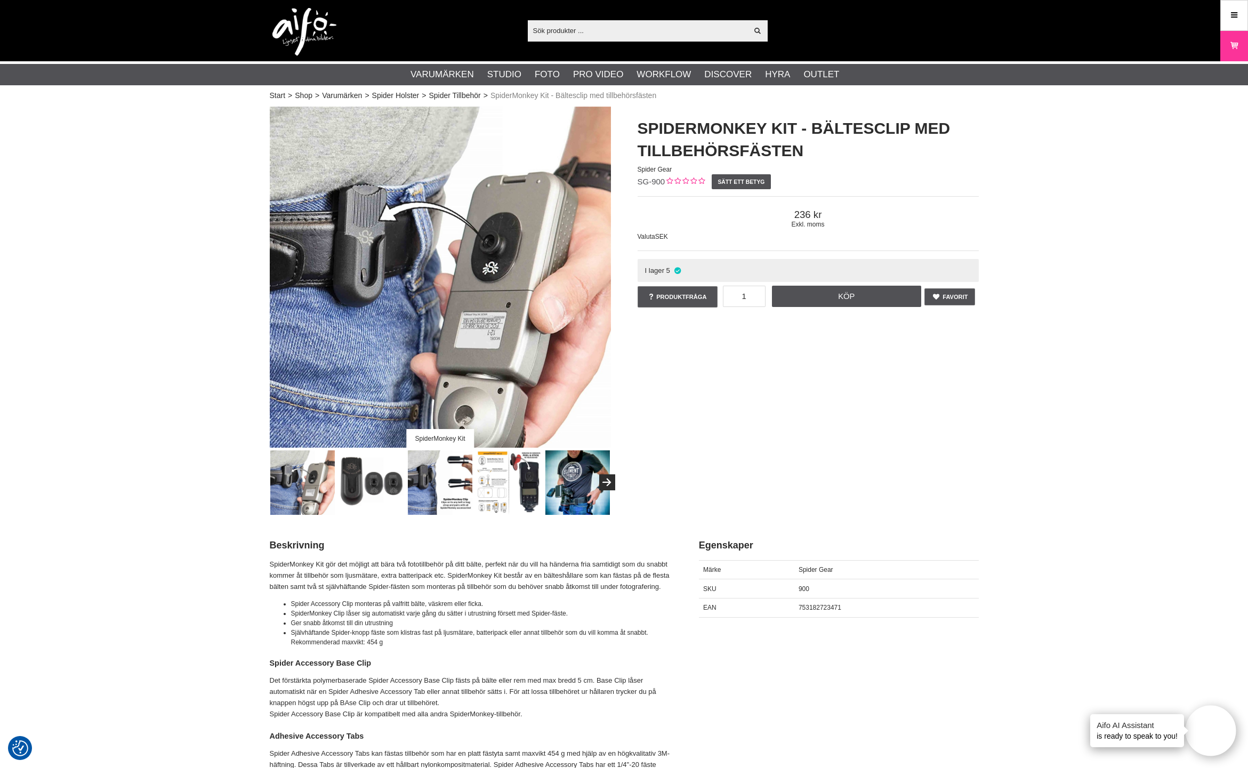
click at [423, 482] on img at bounding box center [440, 483] width 65 height 65
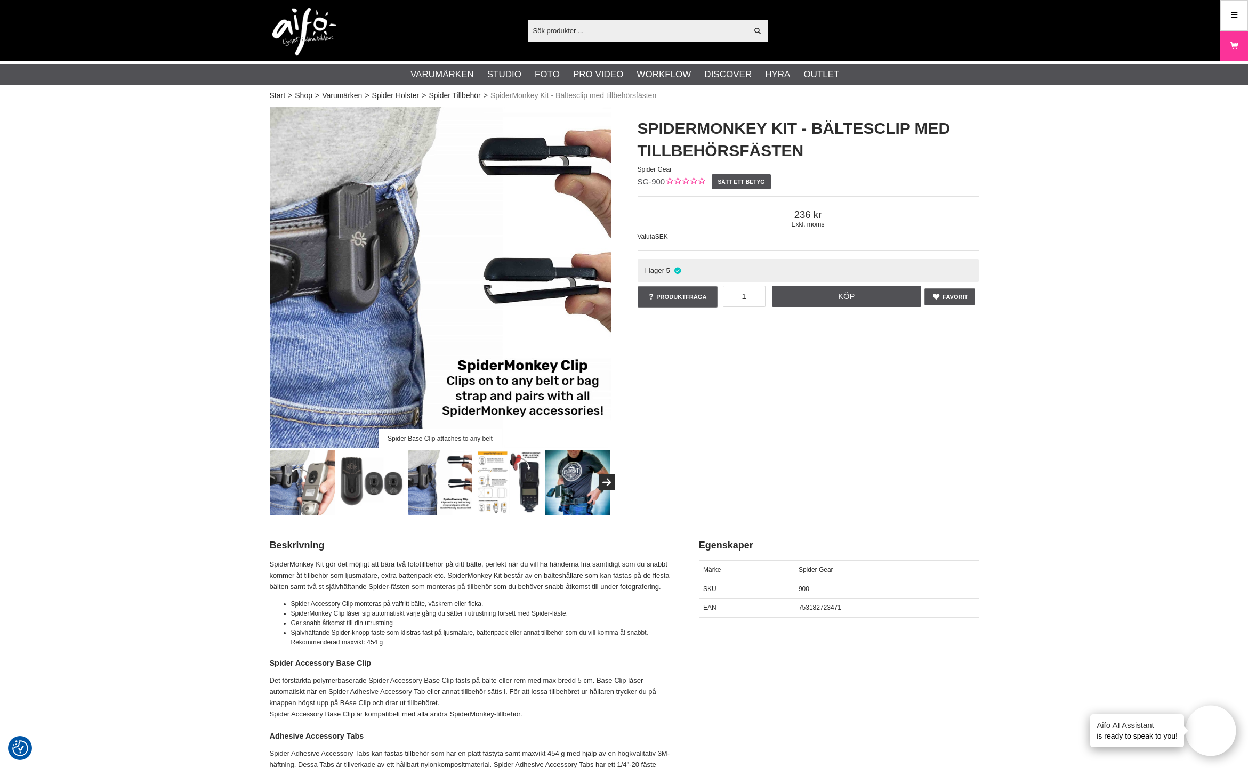
click at [518, 487] on img at bounding box center [509, 483] width 65 height 65
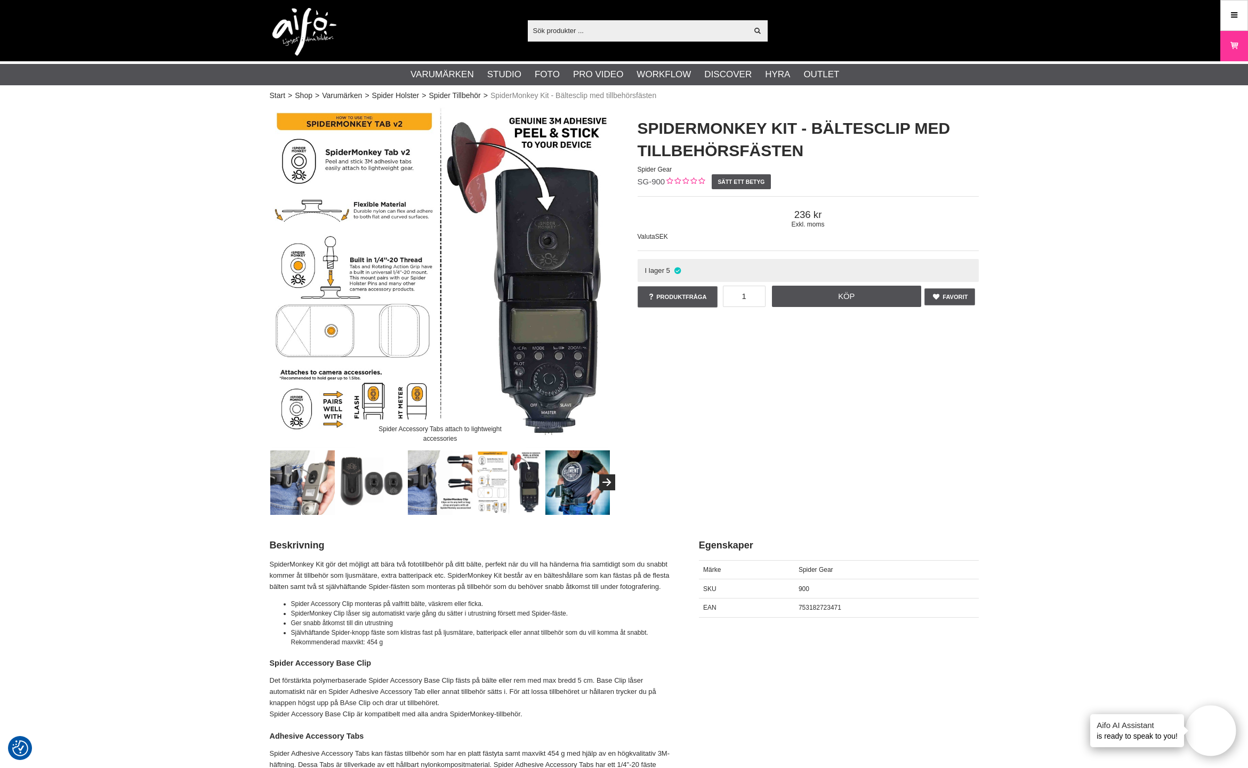
click at [569, 485] on img at bounding box center [577, 483] width 65 height 65
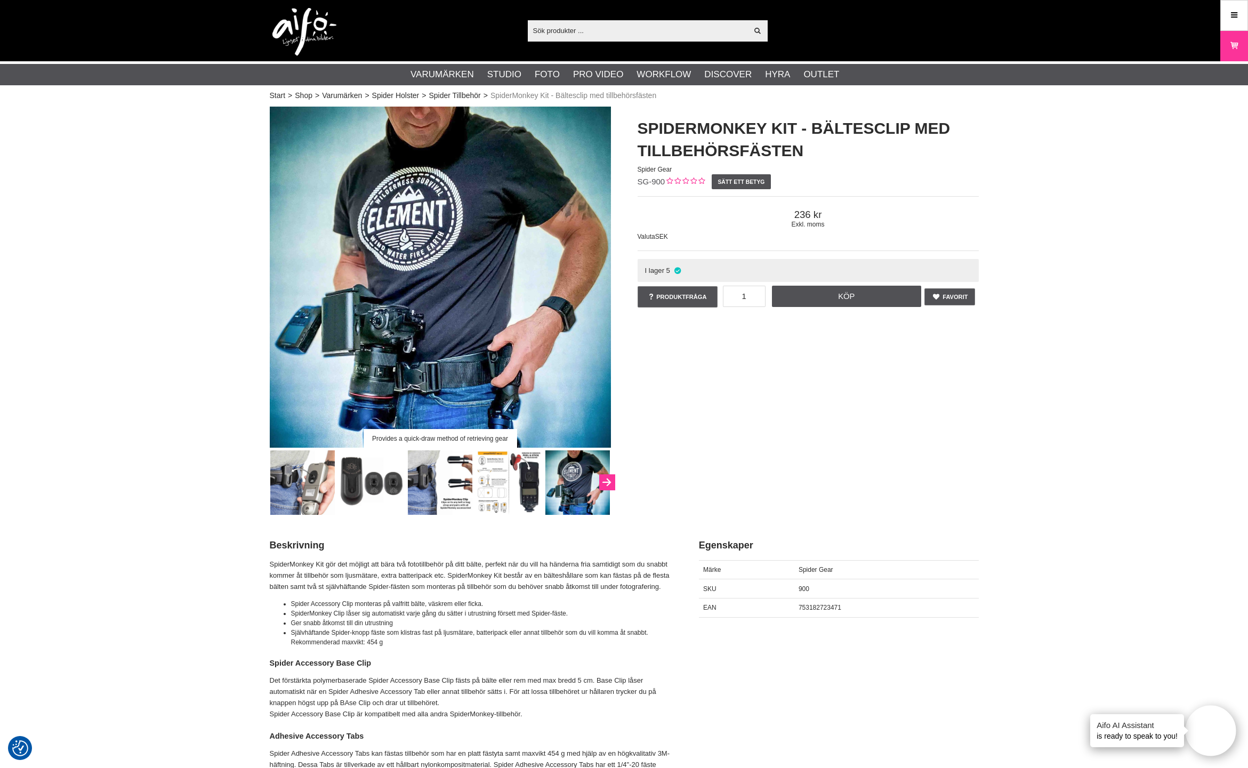
click at [600, 485] on button "Next" at bounding box center [607, 483] width 16 height 16
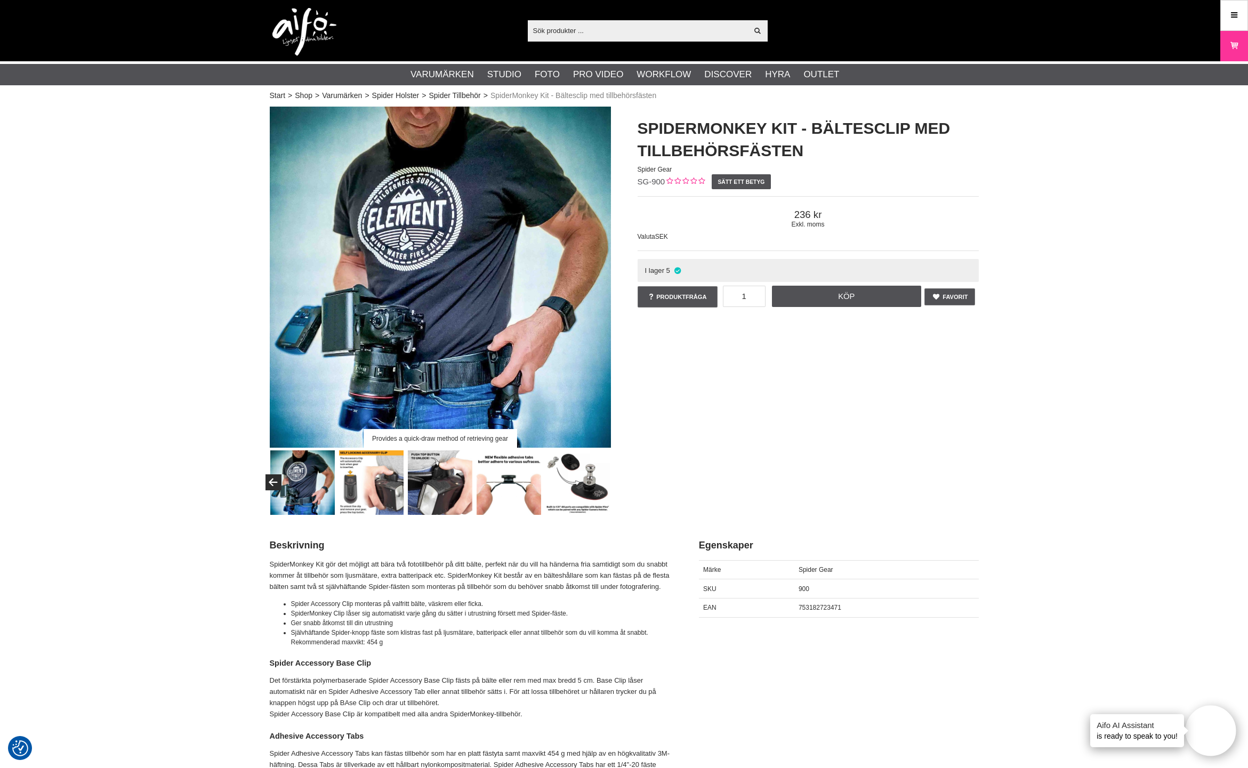
click at [519, 486] on img at bounding box center [509, 483] width 65 height 65
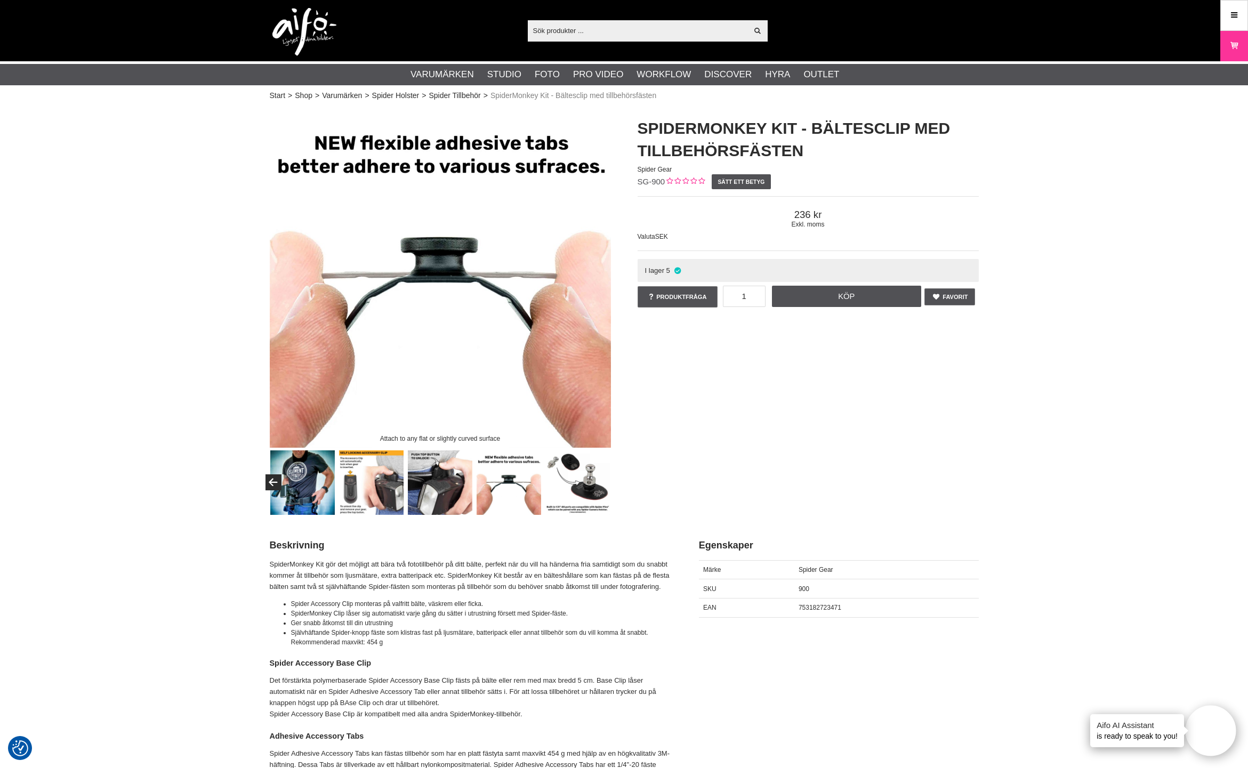
click at [569, 484] on img at bounding box center [577, 483] width 65 height 65
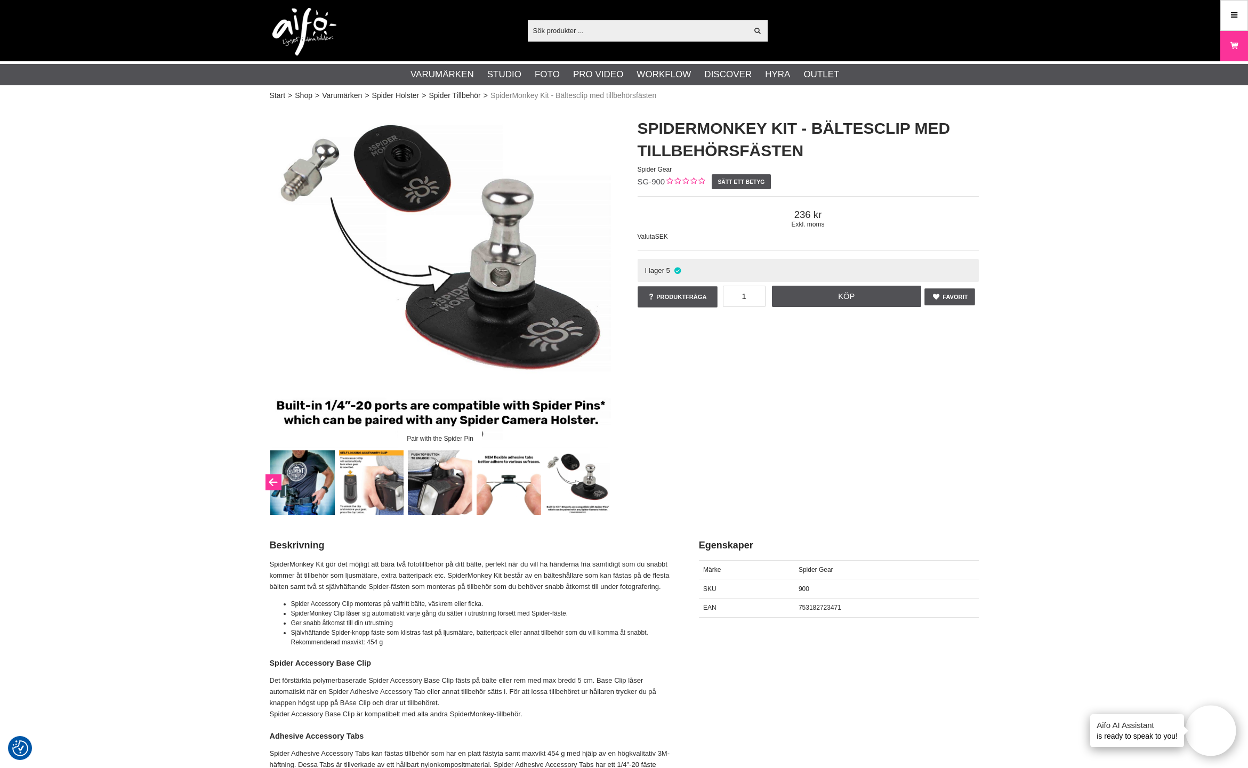
click at [278, 479] on button "Previous" at bounding box center [274, 483] width 16 height 16
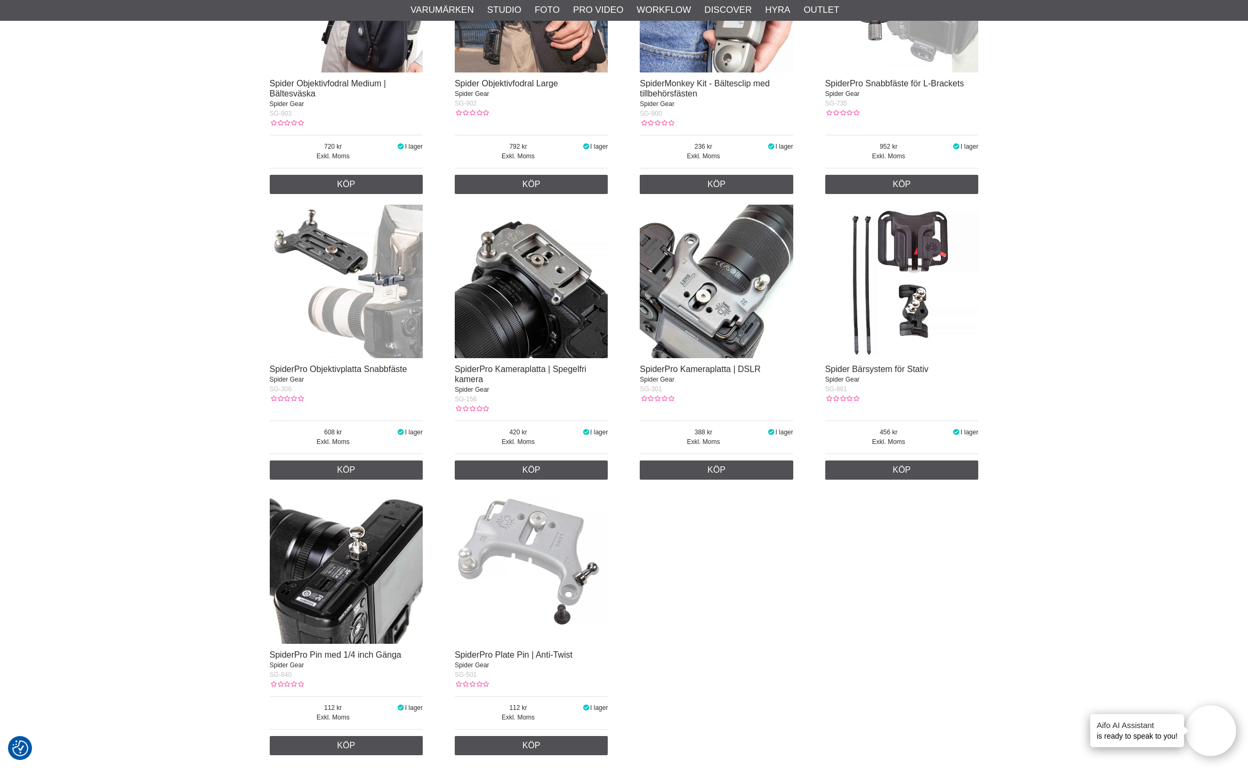
scroll to position [866, 0]
click at [728, 465] on link "Köp" at bounding box center [717, 469] width 154 height 19
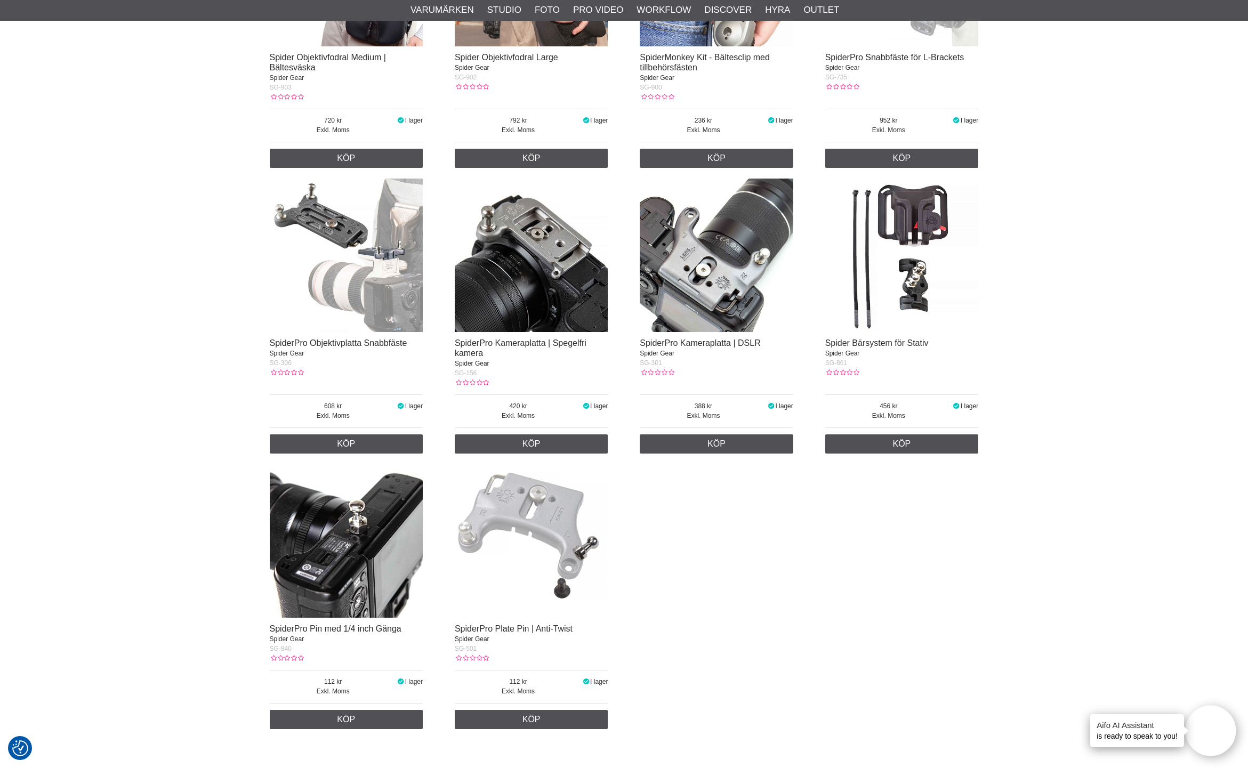
scroll to position [891, 0]
click at [347, 719] on link "Köp" at bounding box center [347, 720] width 154 height 19
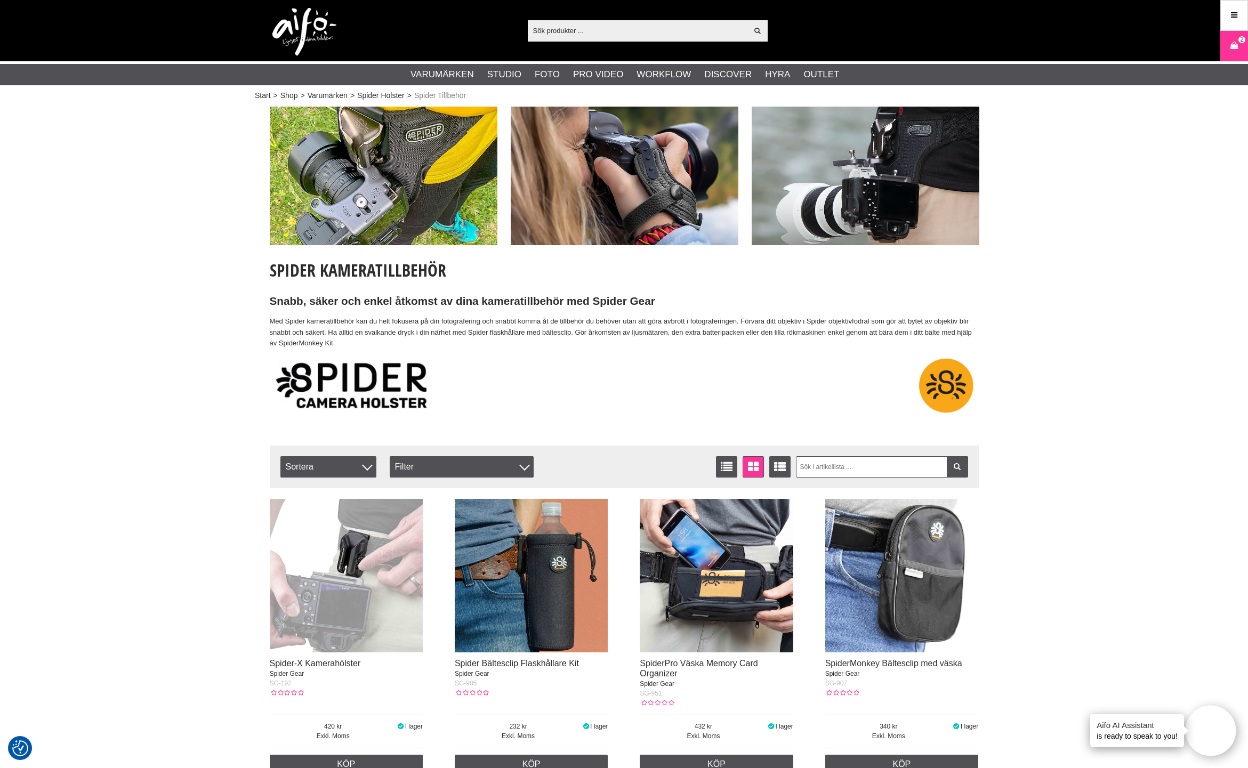
scroll to position [0, 0]
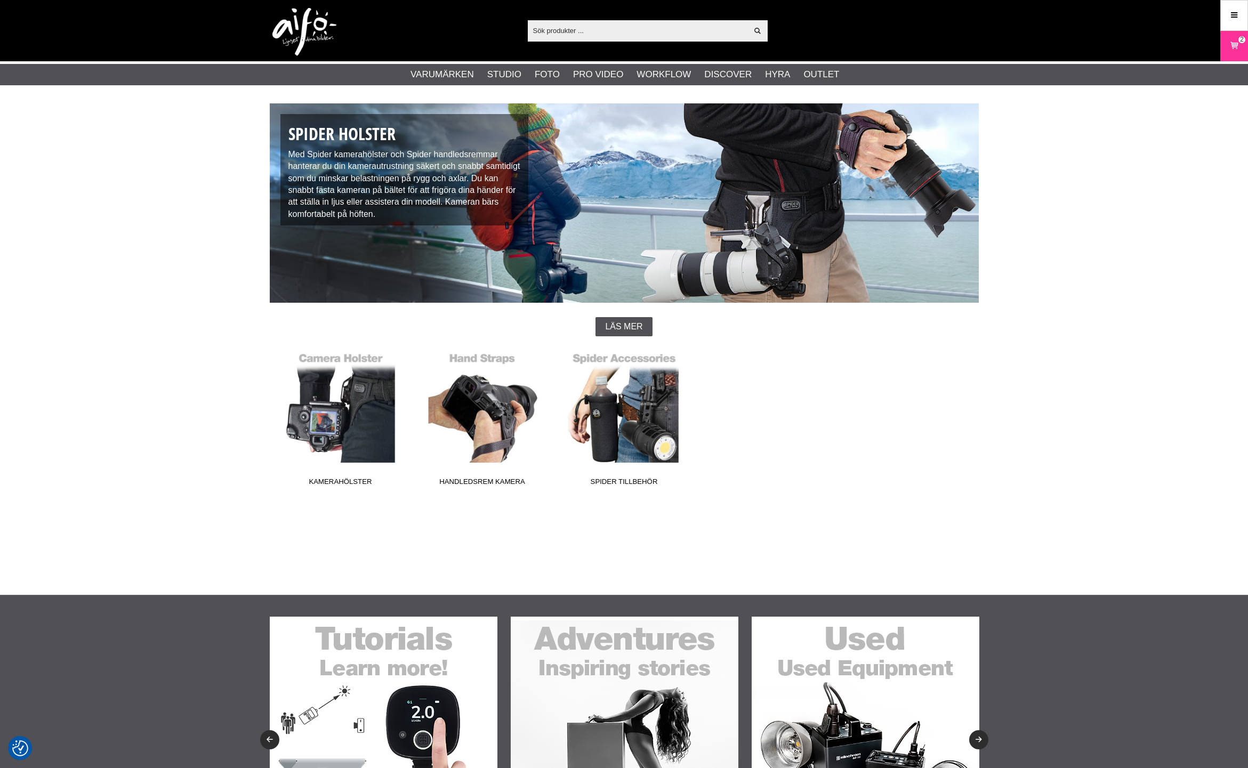
scroll to position [3, 0]
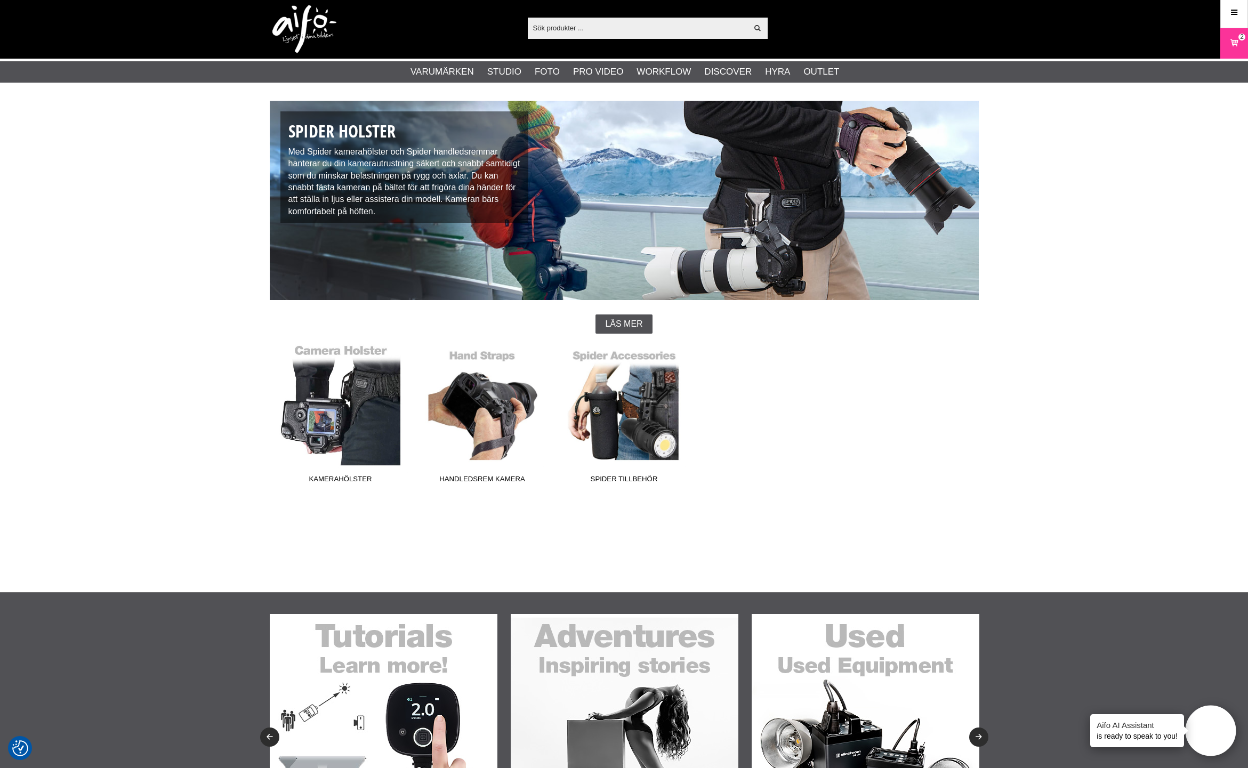
click at [331, 374] on link "Kamerahölster" at bounding box center [341, 416] width 142 height 144
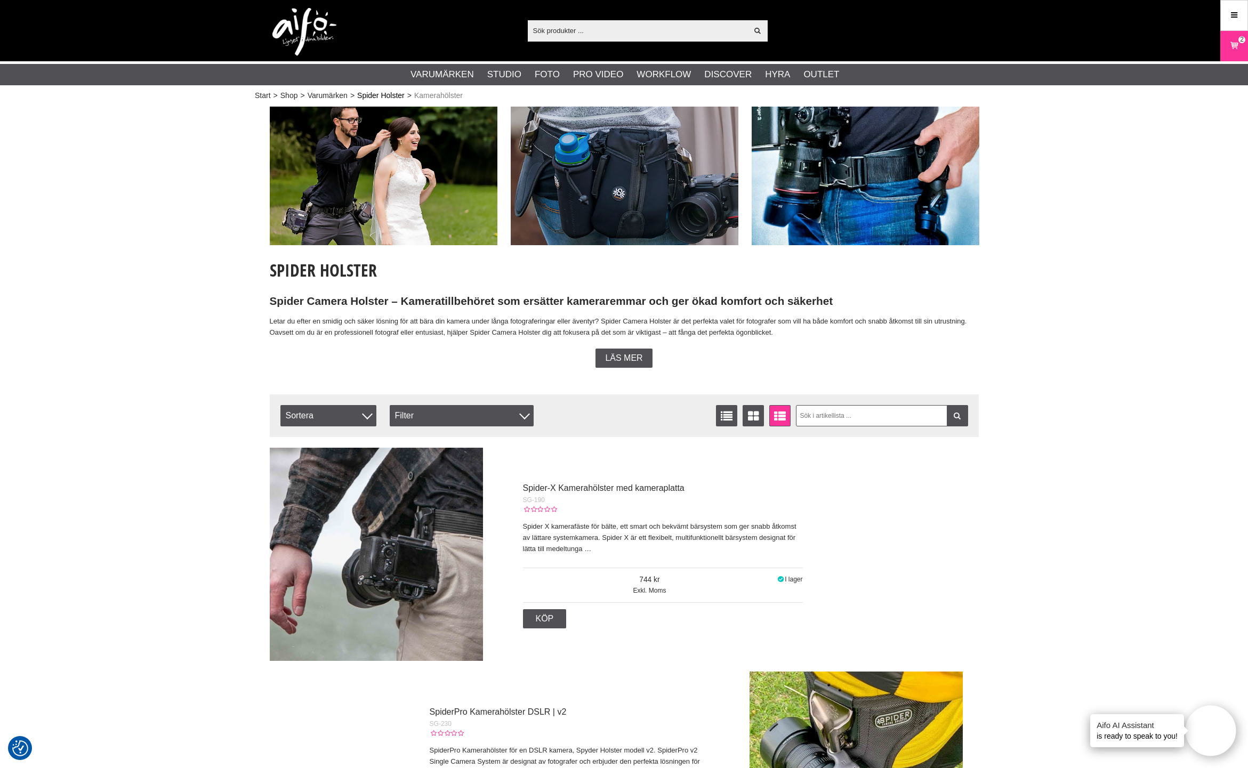
click at [391, 95] on link "Spider Holster" at bounding box center [380, 95] width 47 height 11
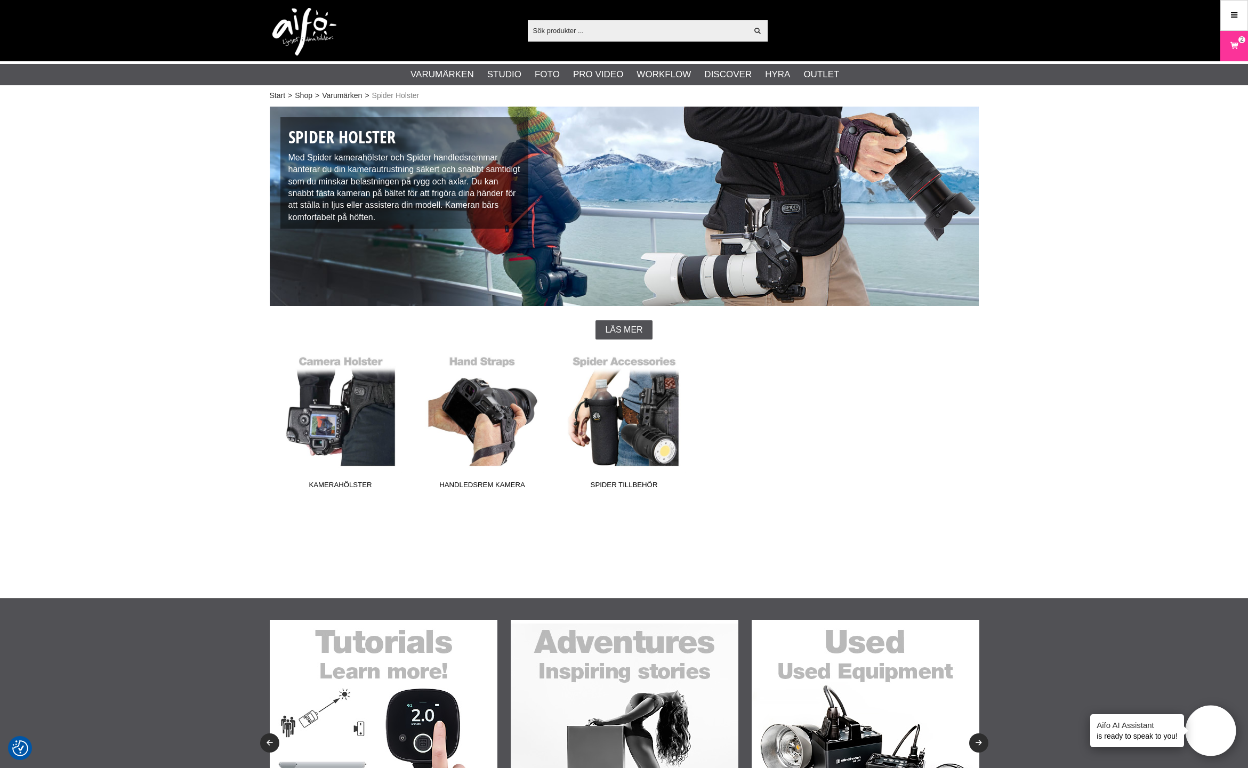
click at [571, 33] on input "text" at bounding box center [638, 30] width 220 height 16
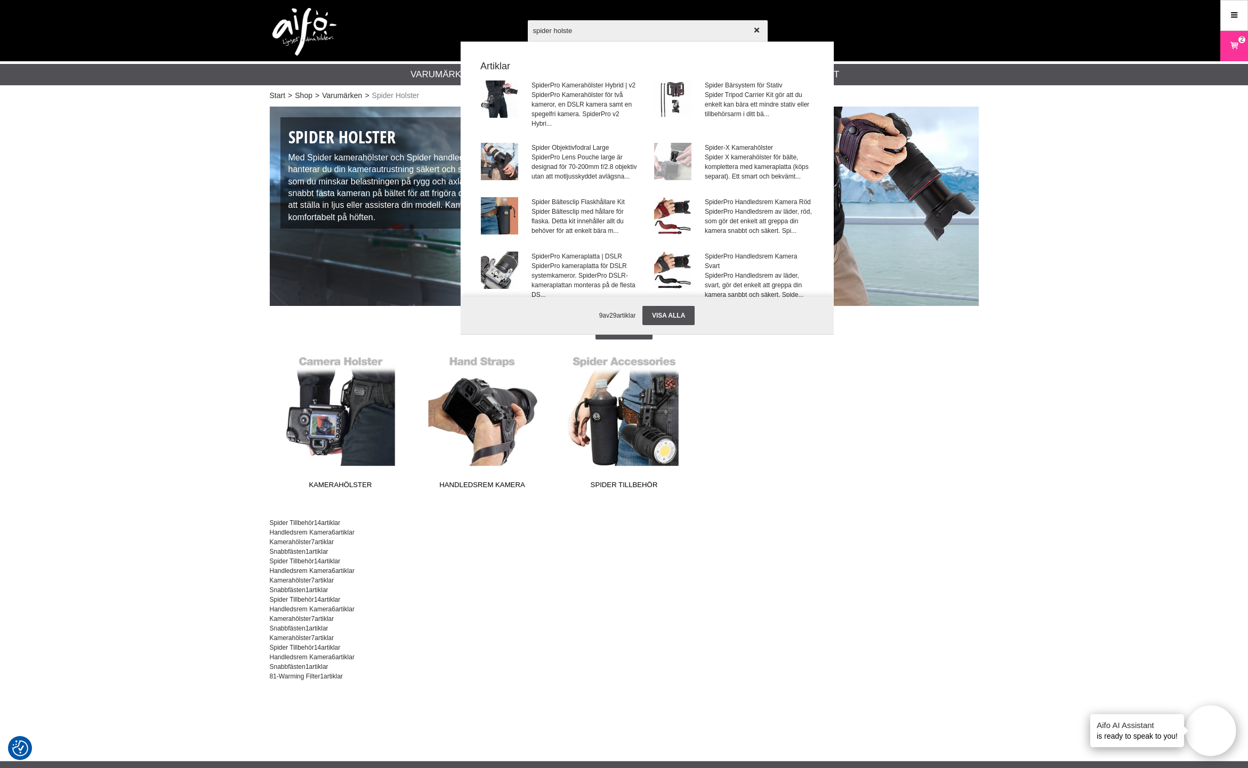
type input "spider holster"
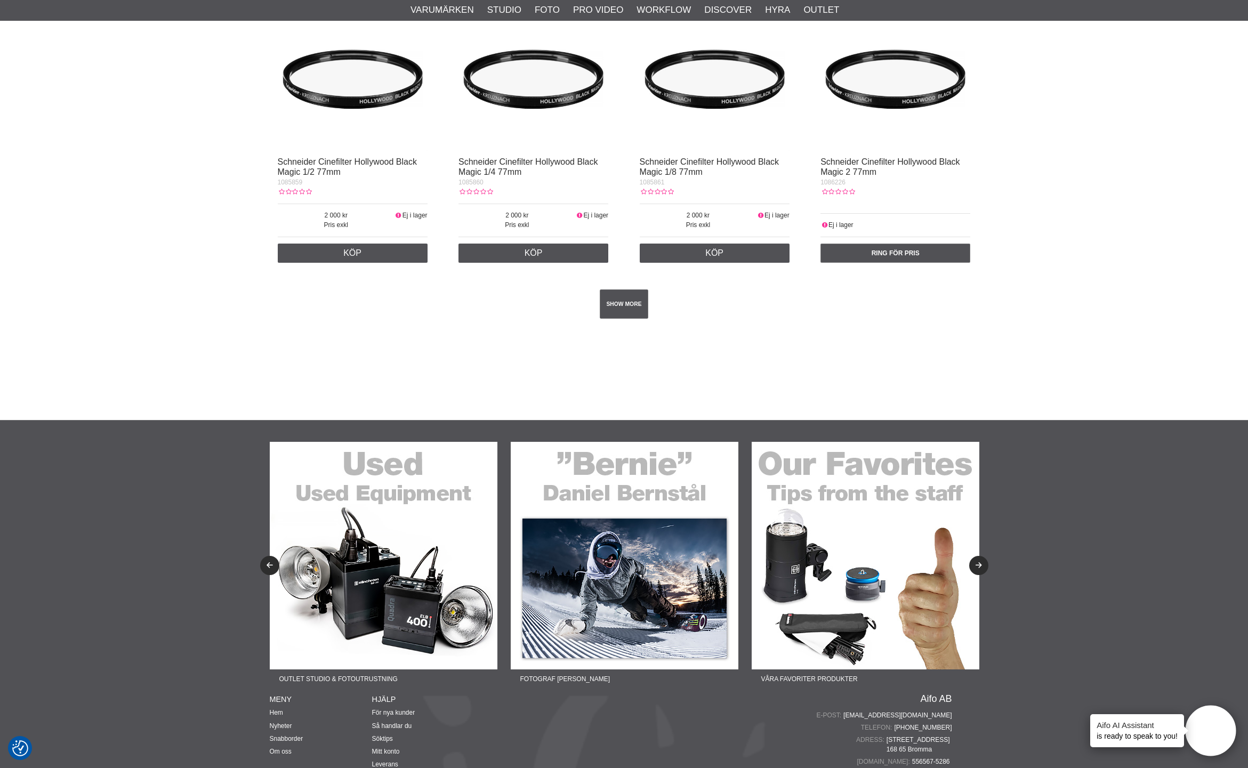
scroll to position [1990, 0]
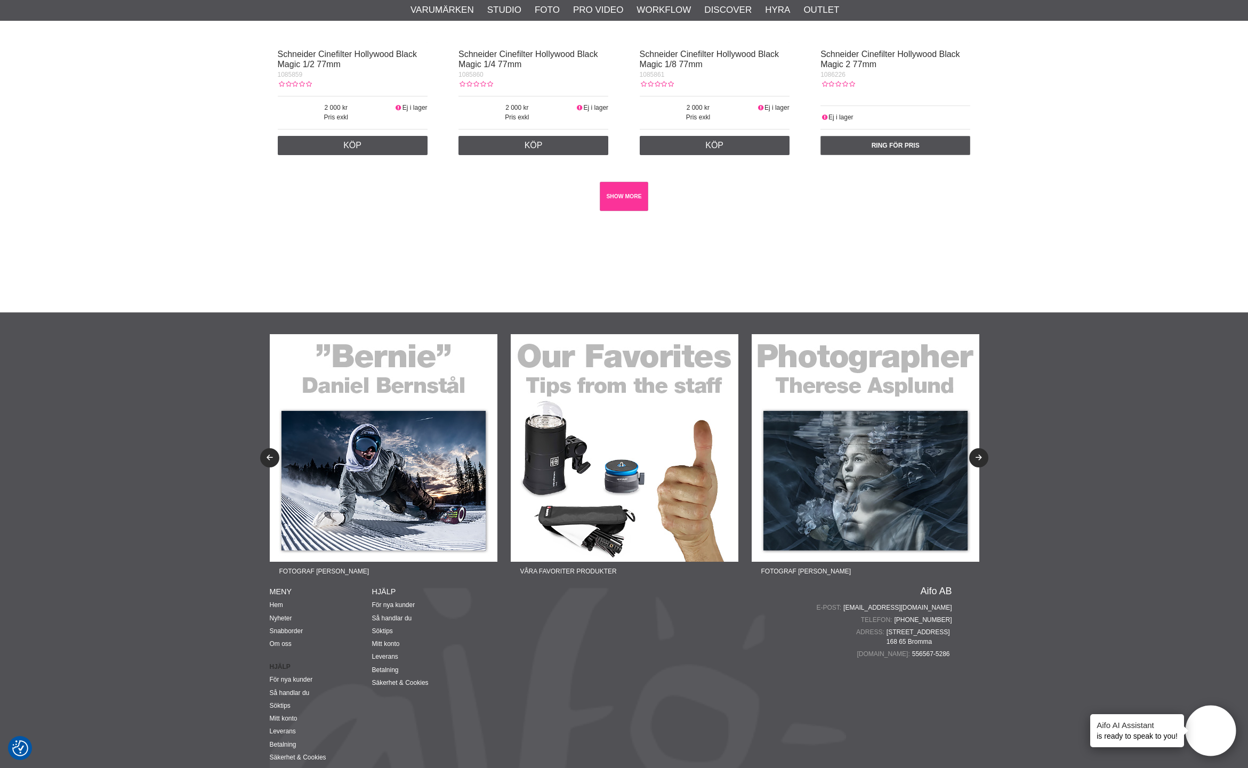
click at [622, 206] on link "SHOW MORE" at bounding box center [624, 196] width 49 height 29
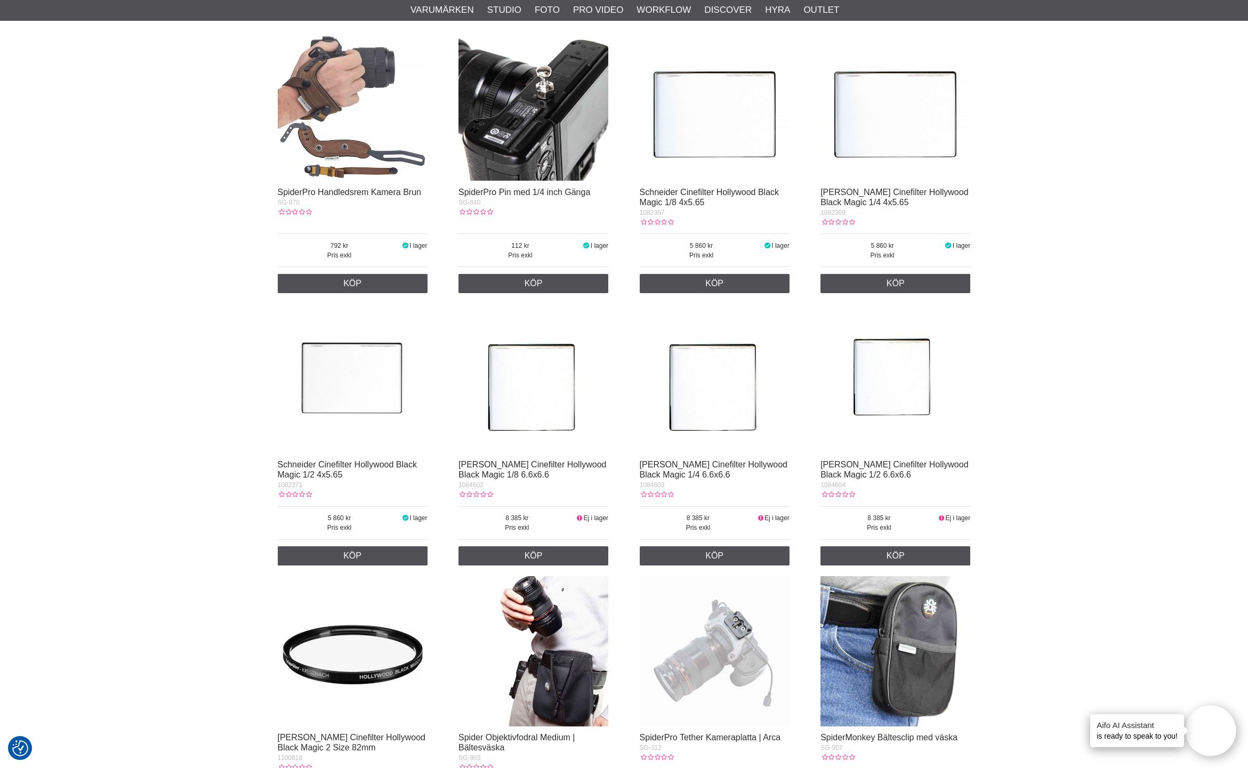
scroll to position [2936, 0]
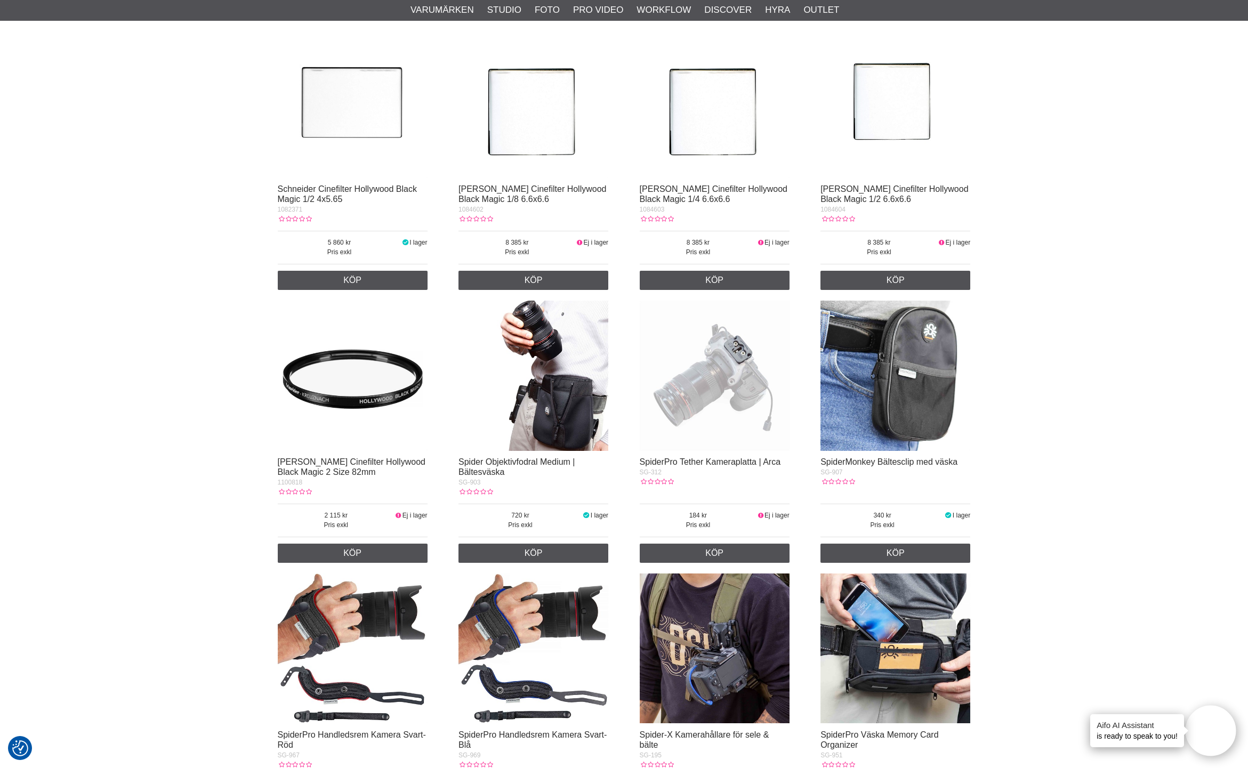
click at [697, 407] on img at bounding box center [715, 376] width 150 height 150
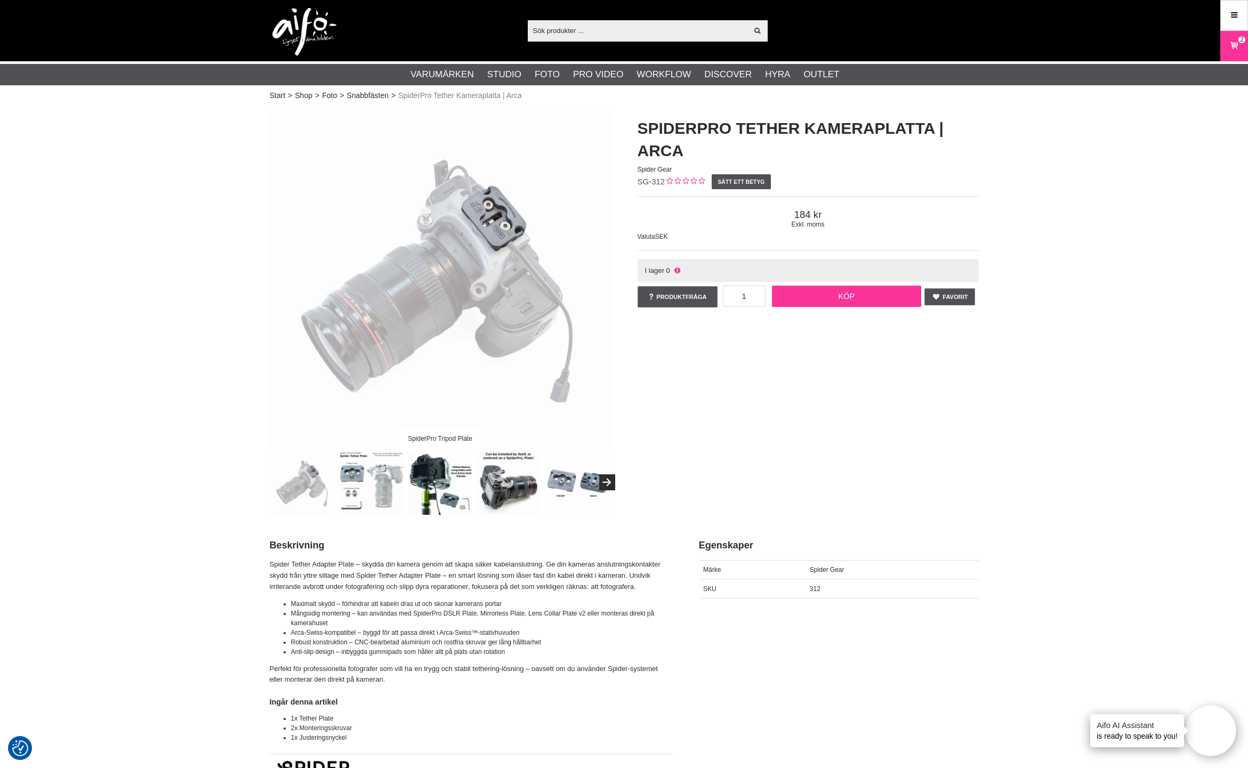
click at [864, 295] on link "Köp" at bounding box center [846, 296] width 149 height 21
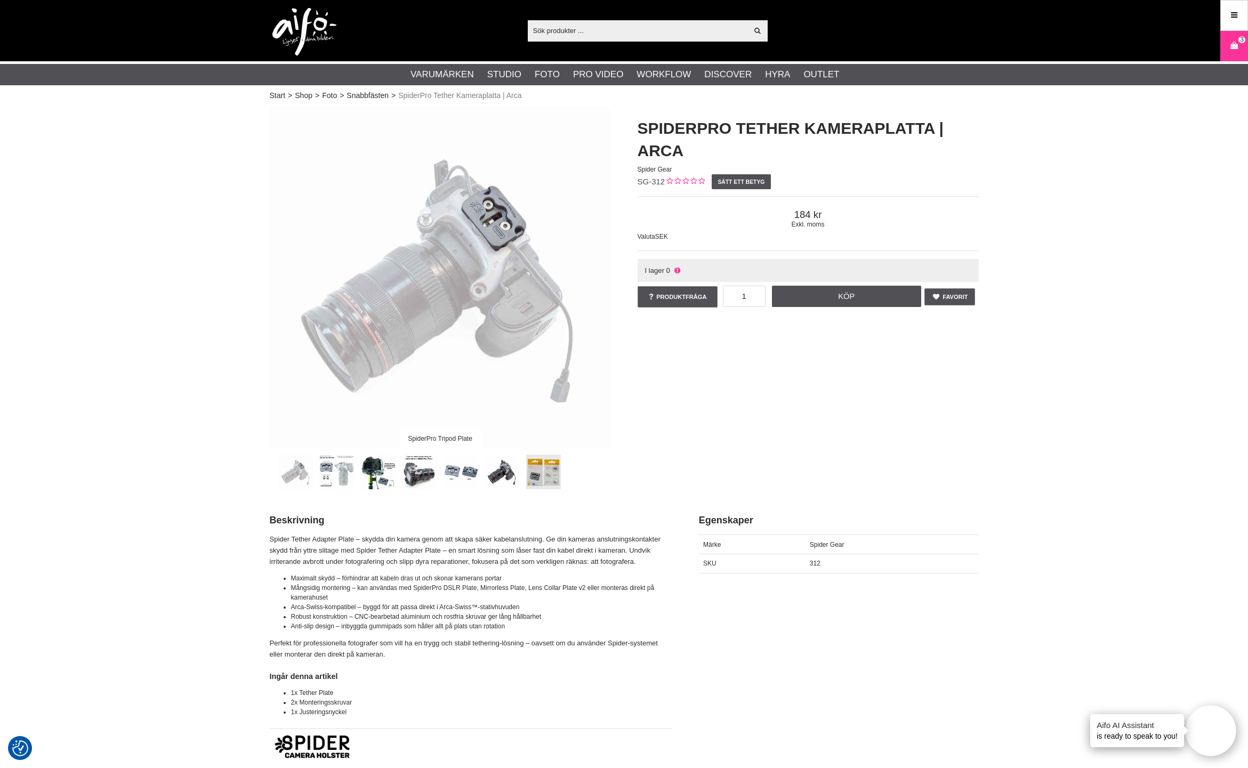
click at [532, 475] on link at bounding box center [543, 472] width 35 height 35
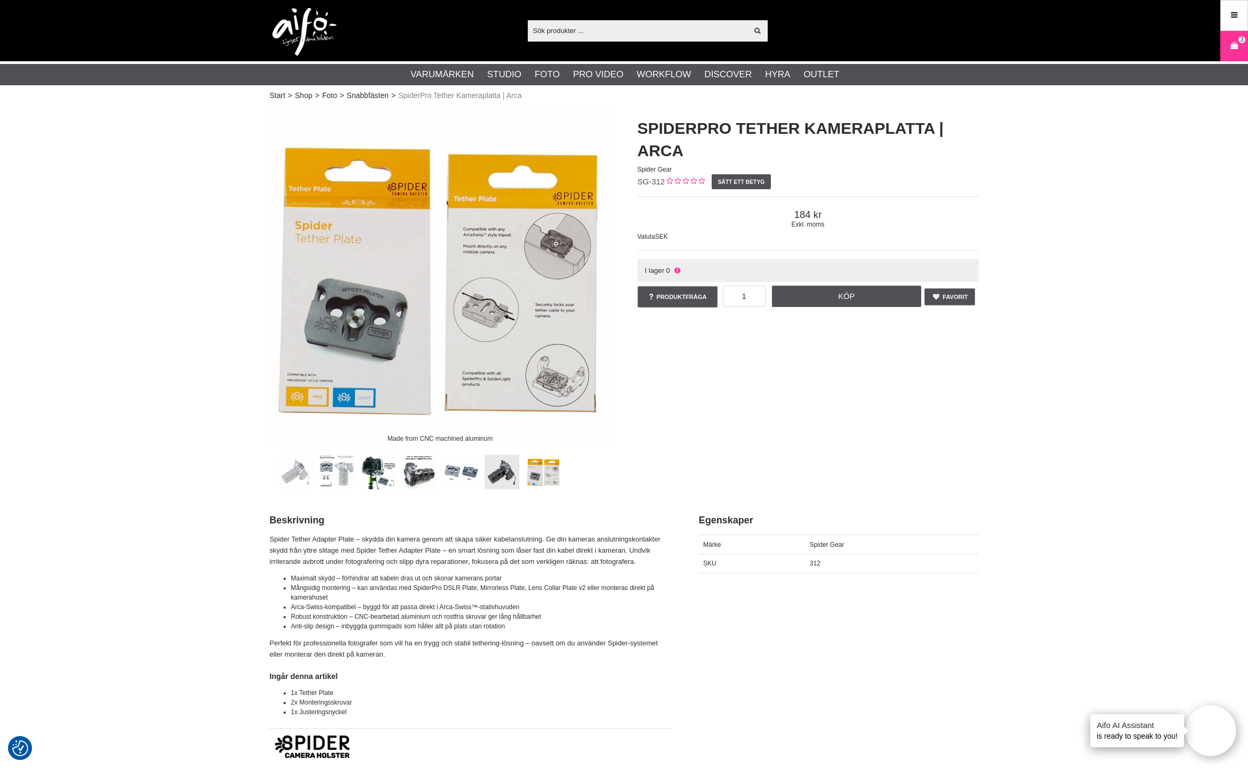
click at [507, 476] on link at bounding box center [502, 472] width 35 height 35
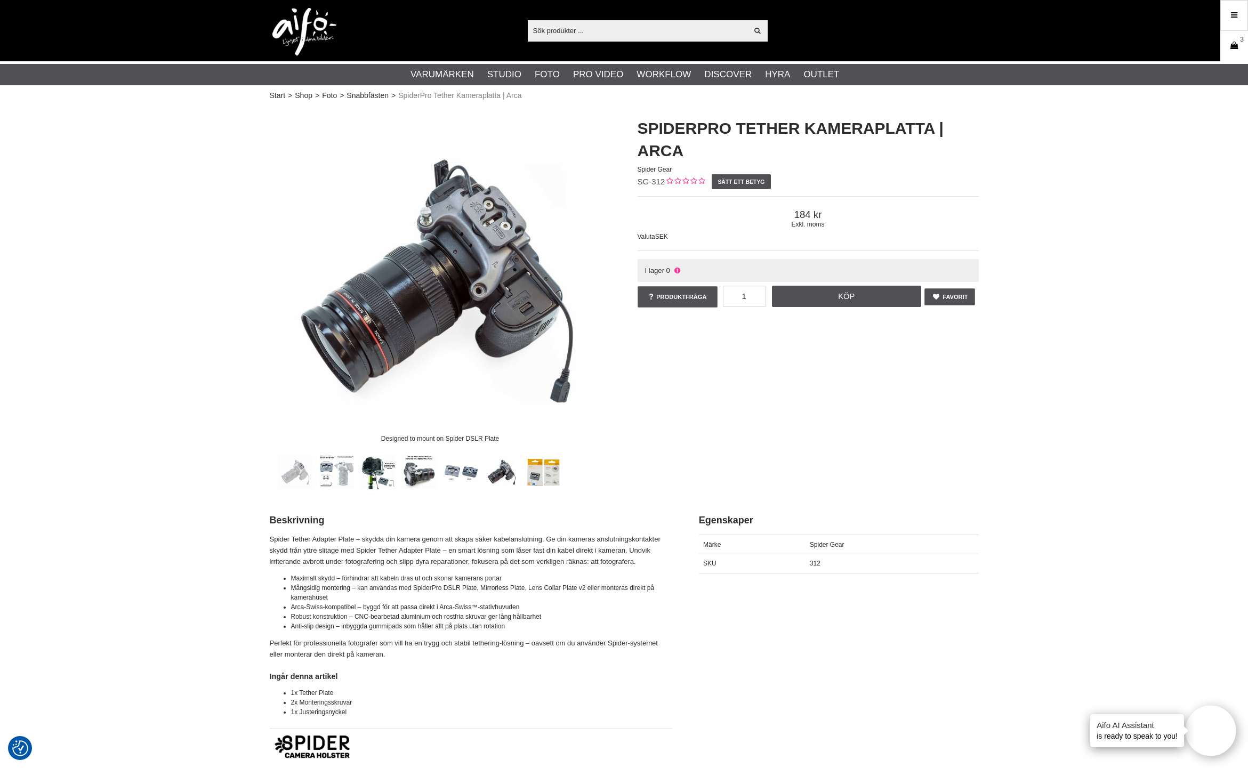
click at [1242, 46] on link "Varukorg 3" at bounding box center [1234, 46] width 27 height 25
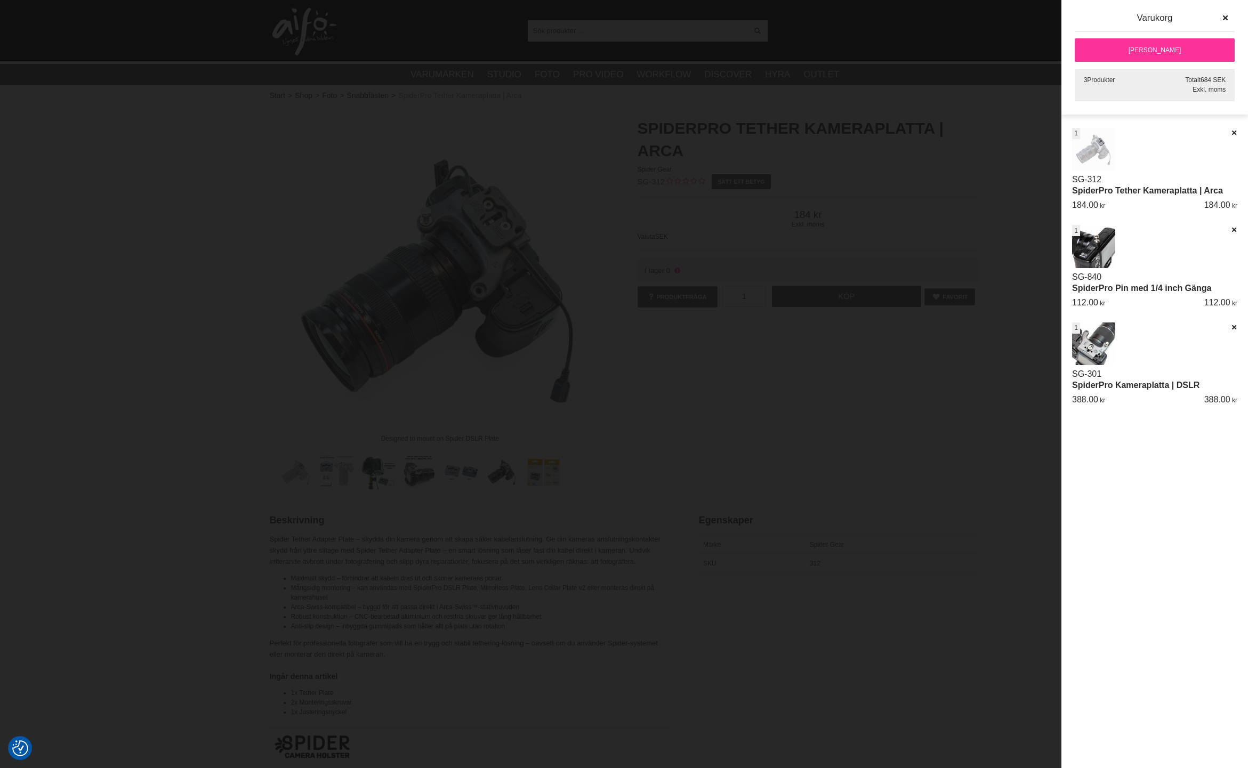
click at [713, 116] on div at bounding box center [624, 384] width 1248 height 768
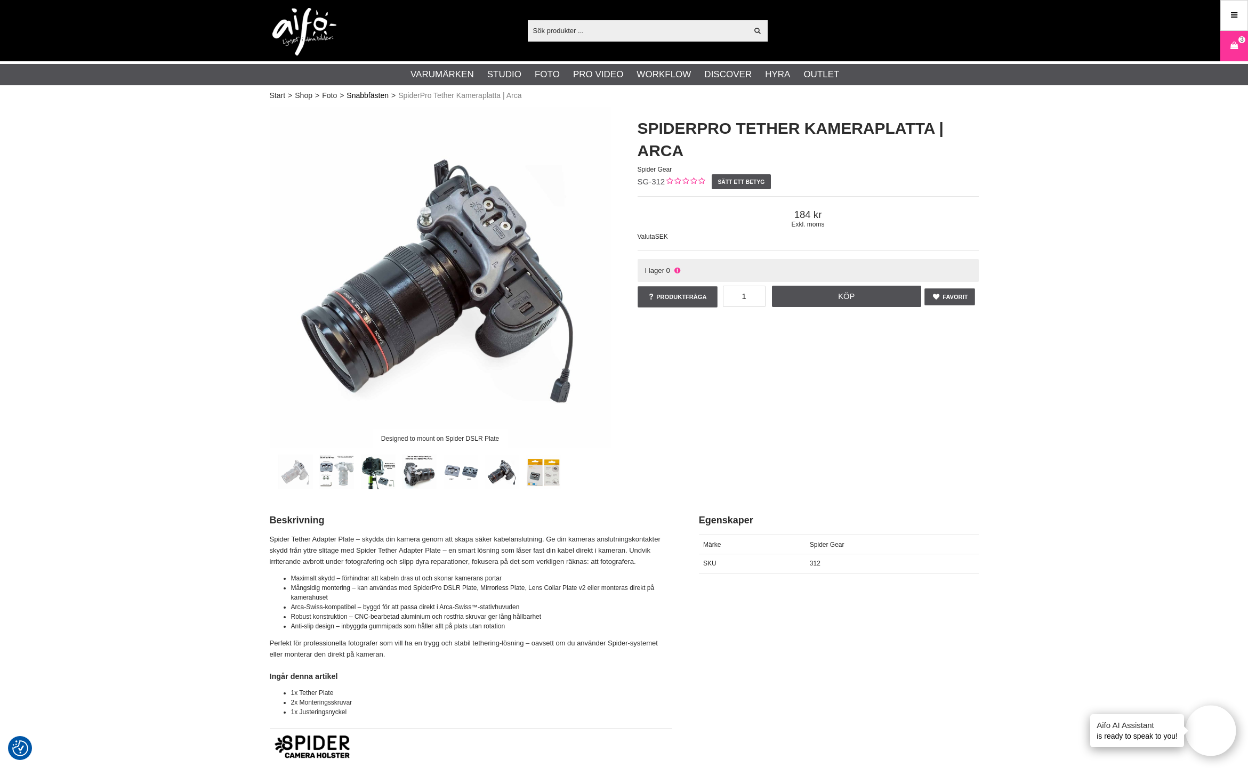
click at [363, 91] on link "Snabbfästen" at bounding box center [368, 95] width 42 height 11
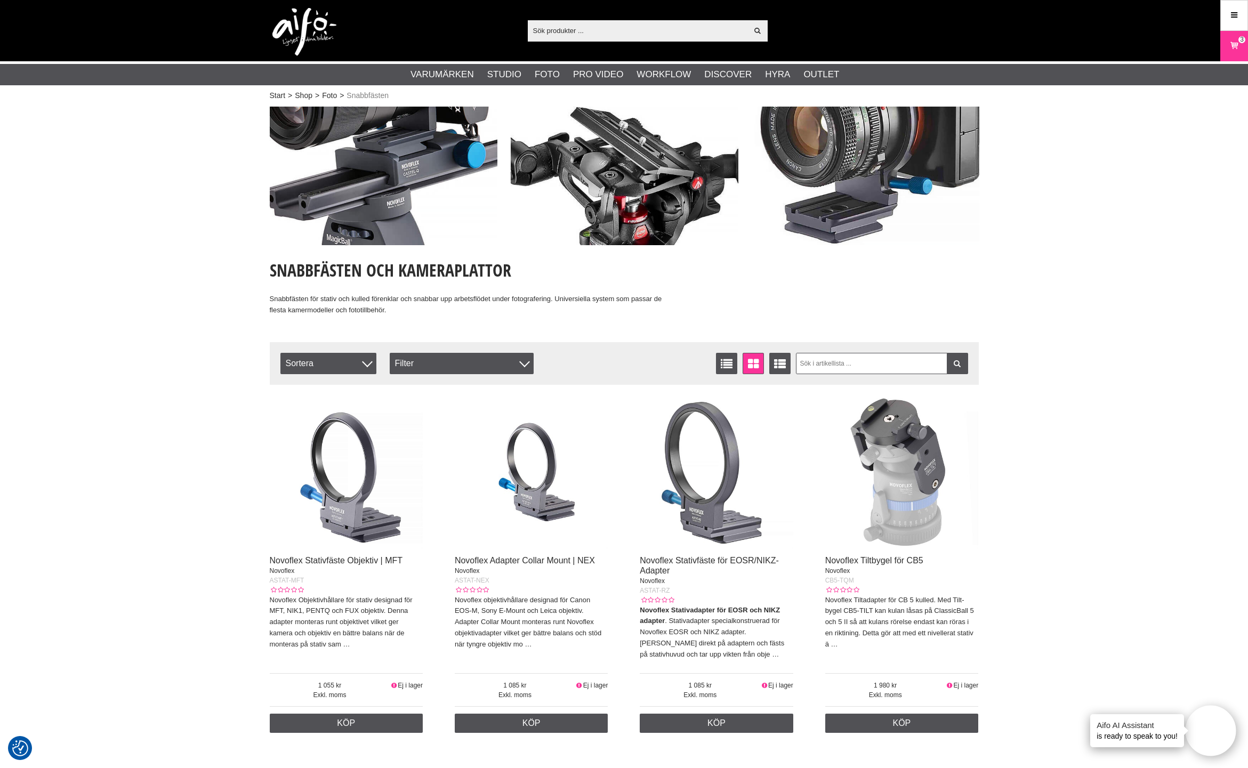
click at [585, 28] on input "text" at bounding box center [638, 30] width 220 height 16
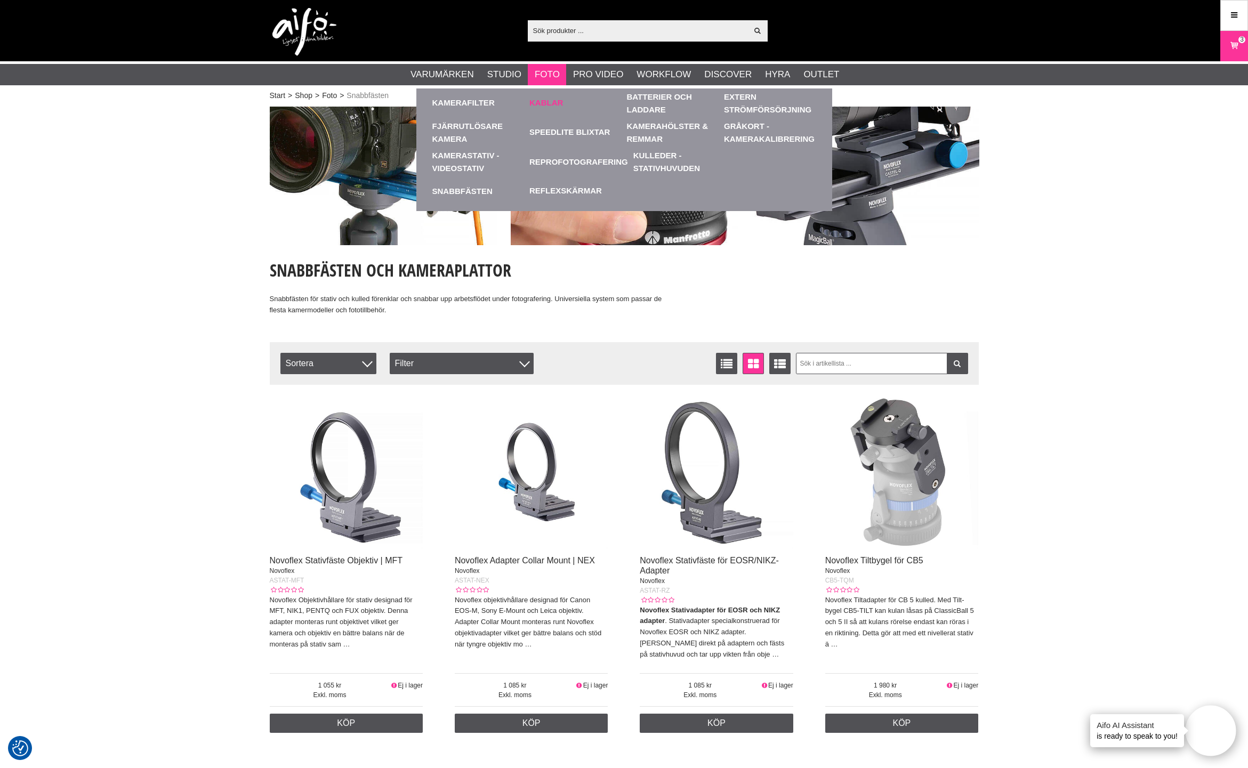
click at [543, 104] on link "Kablar" at bounding box center [546, 103] width 34 height 12
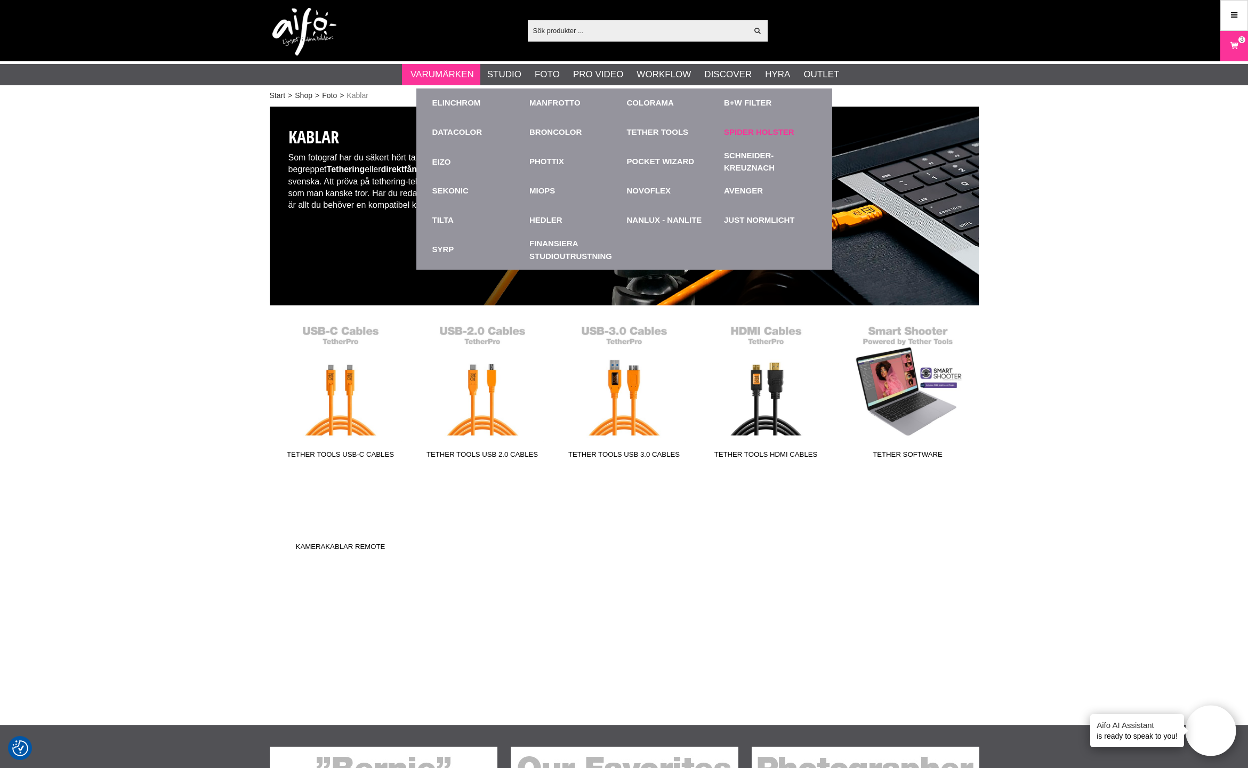
click at [781, 138] on link "Spider Holster" at bounding box center [759, 132] width 70 height 12
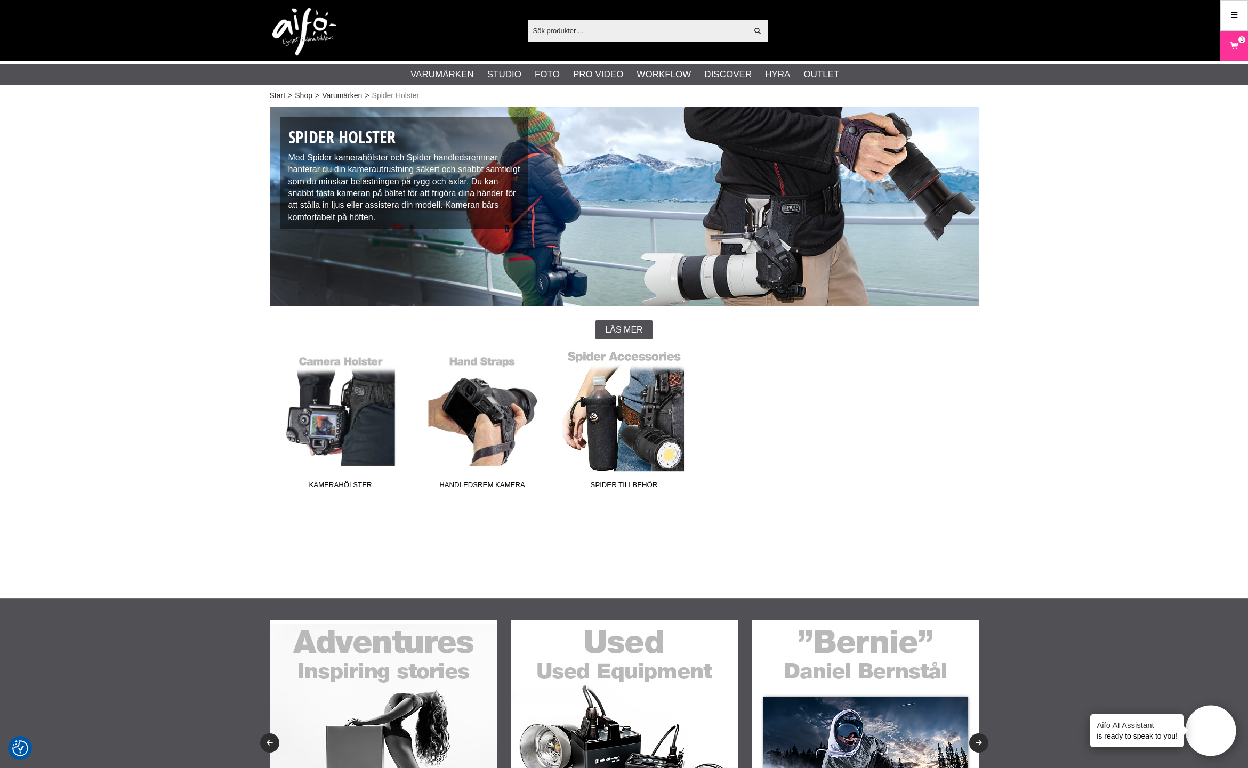
click at [613, 360] on link "Spider Tillbehör" at bounding box center [624, 422] width 142 height 144
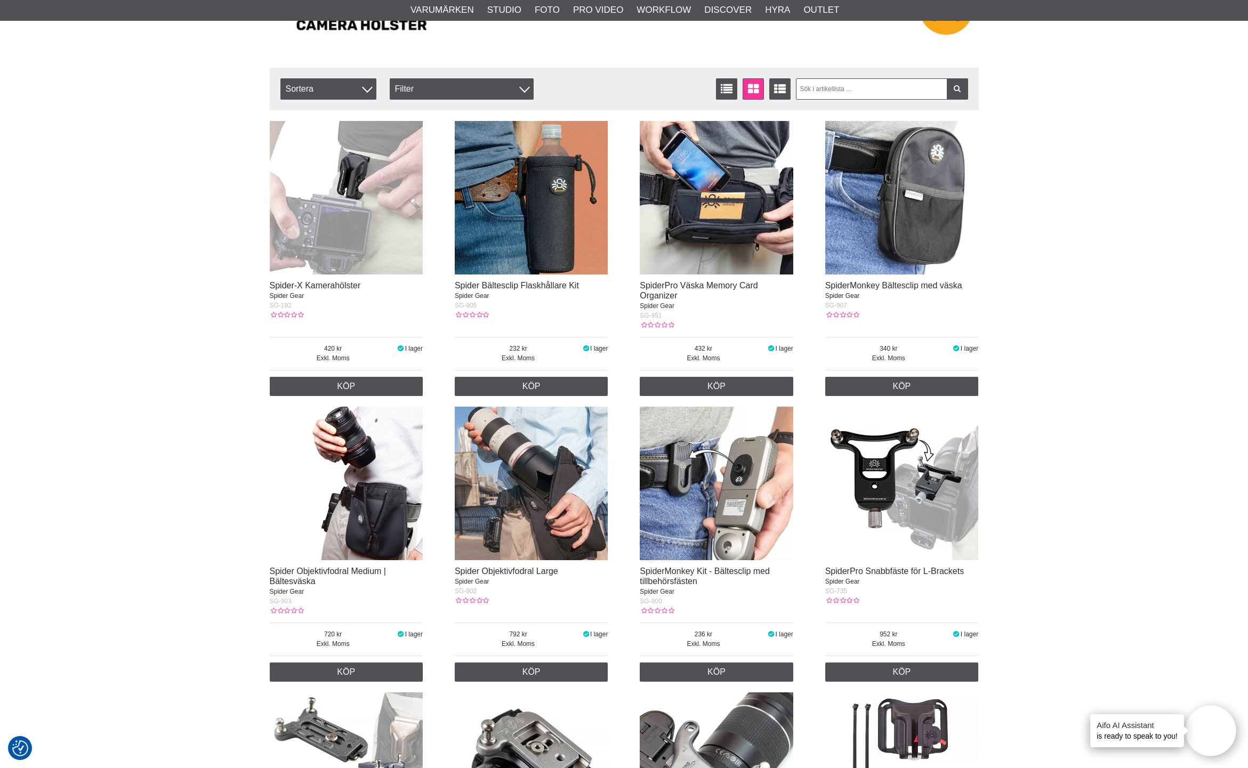
scroll to position [379, 0]
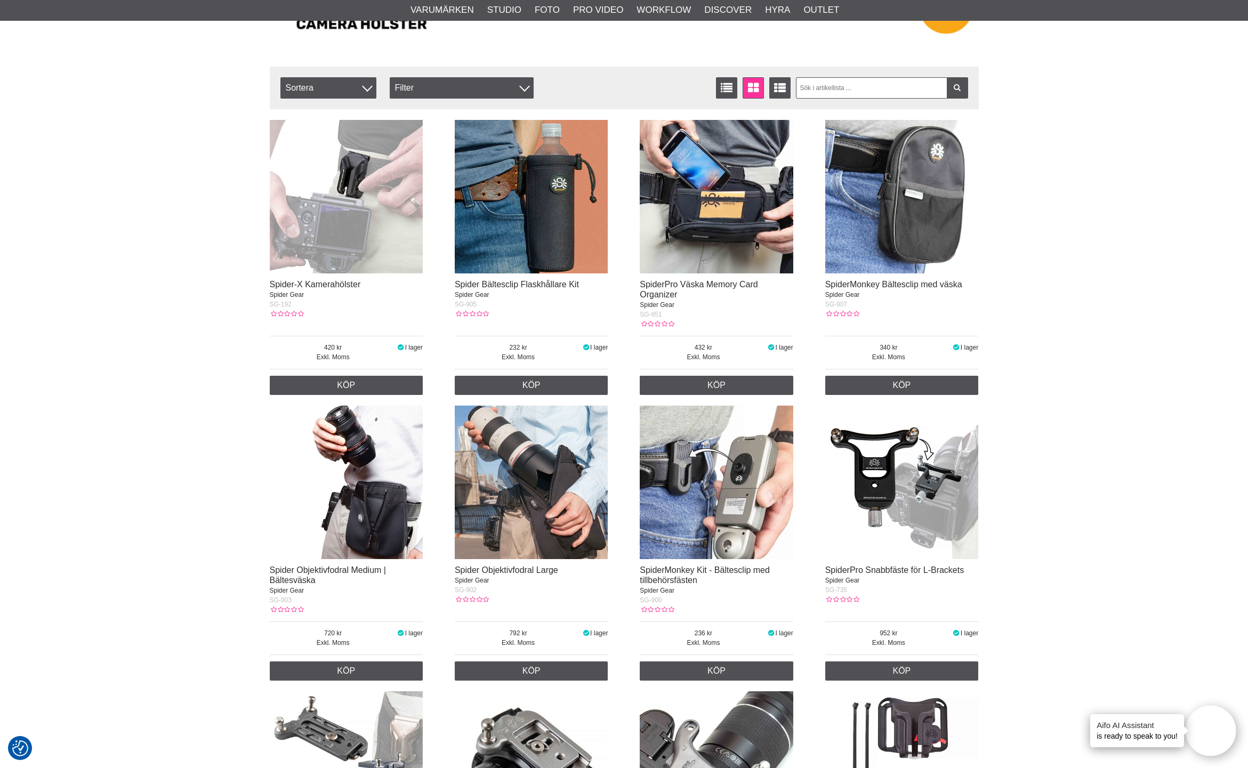
click at [370, 416] on img at bounding box center [347, 483] width 154 height 154
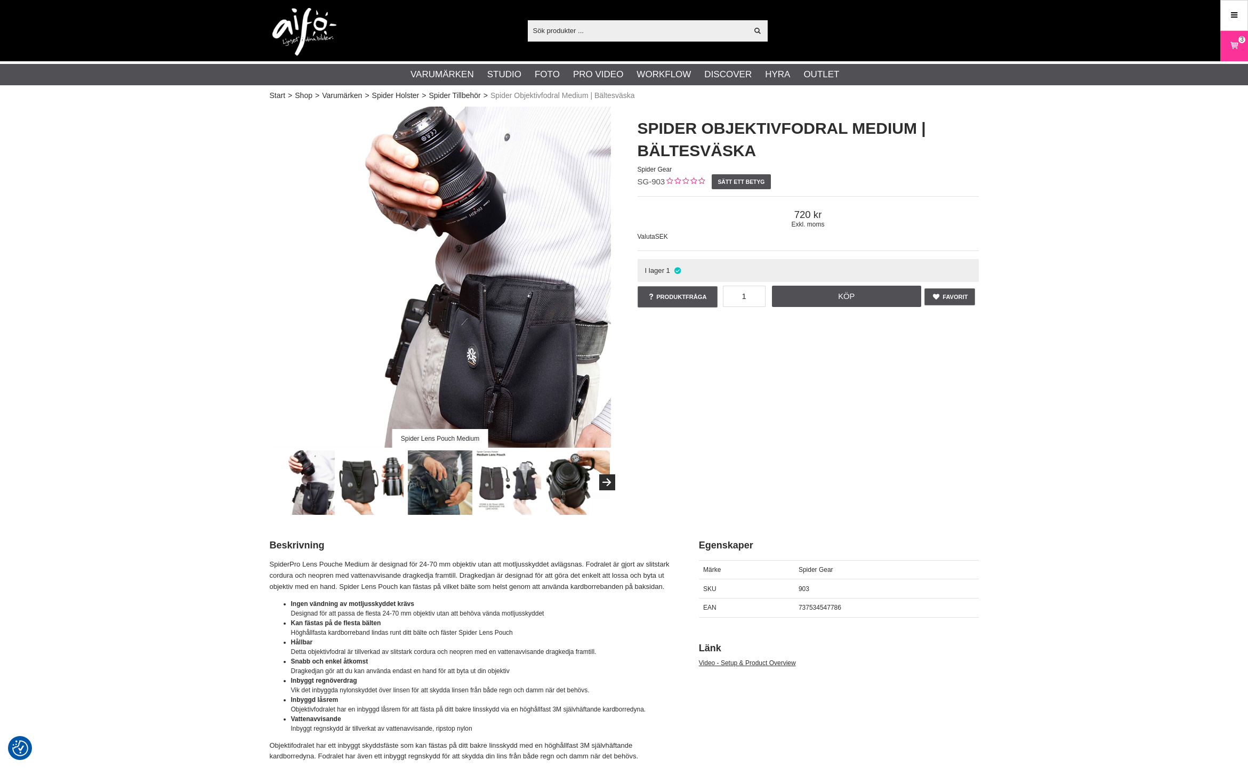
checkbox input "true"
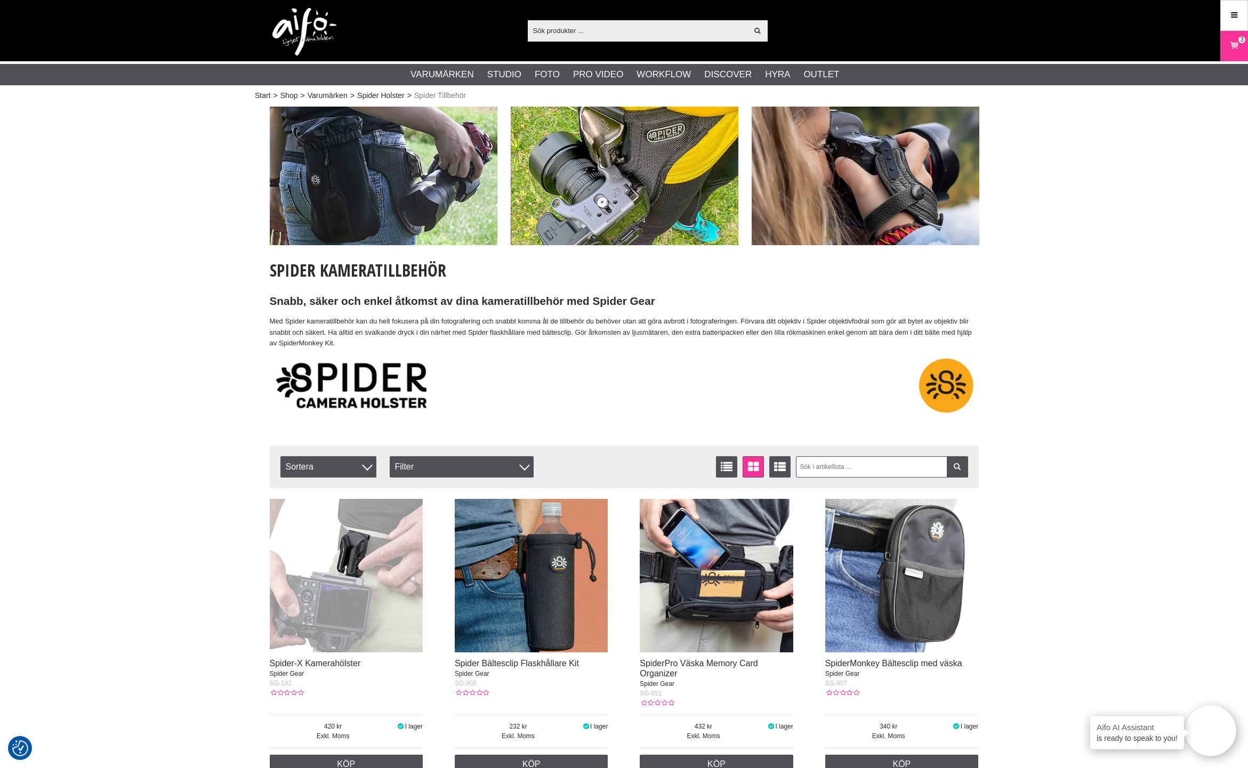
scroll to position [-1, 0]
click at [375, 561] on img at bounding box center [347, 576] width 154 height 154
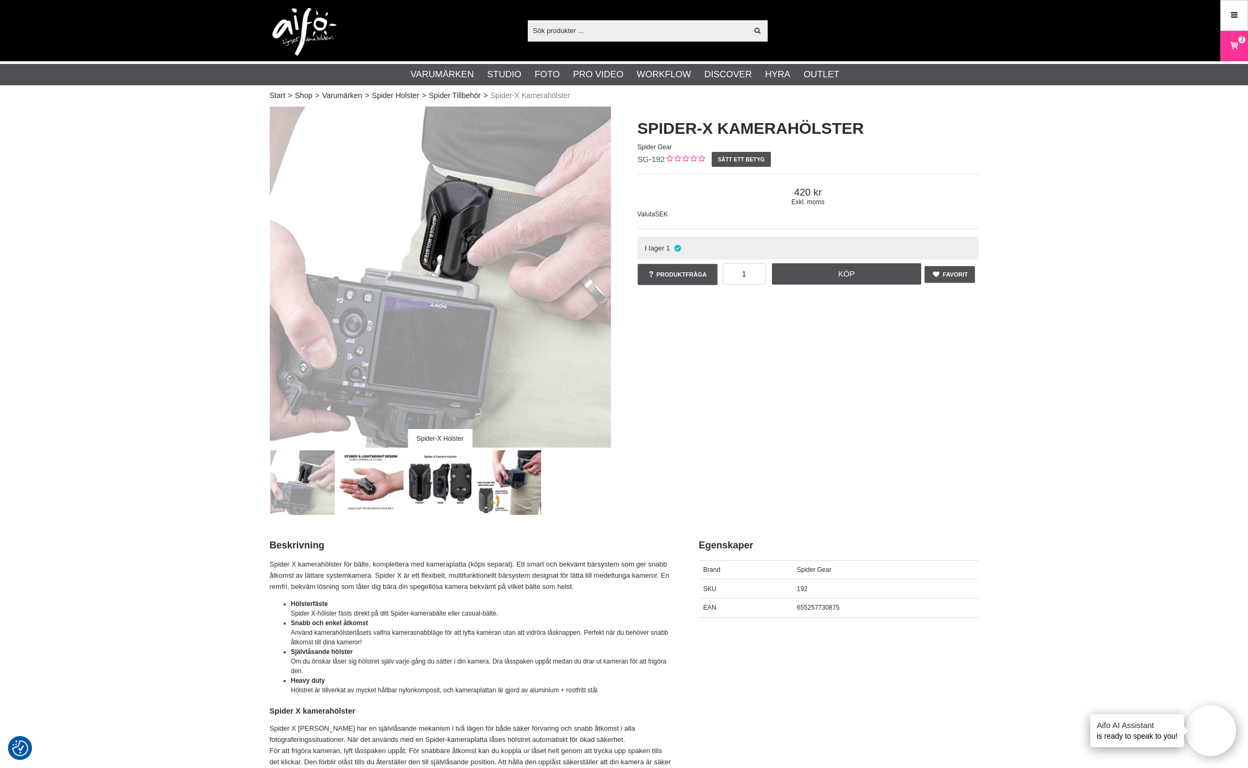
click at [441, 486] on img at bounding box center [440, 483] width 65 height 65
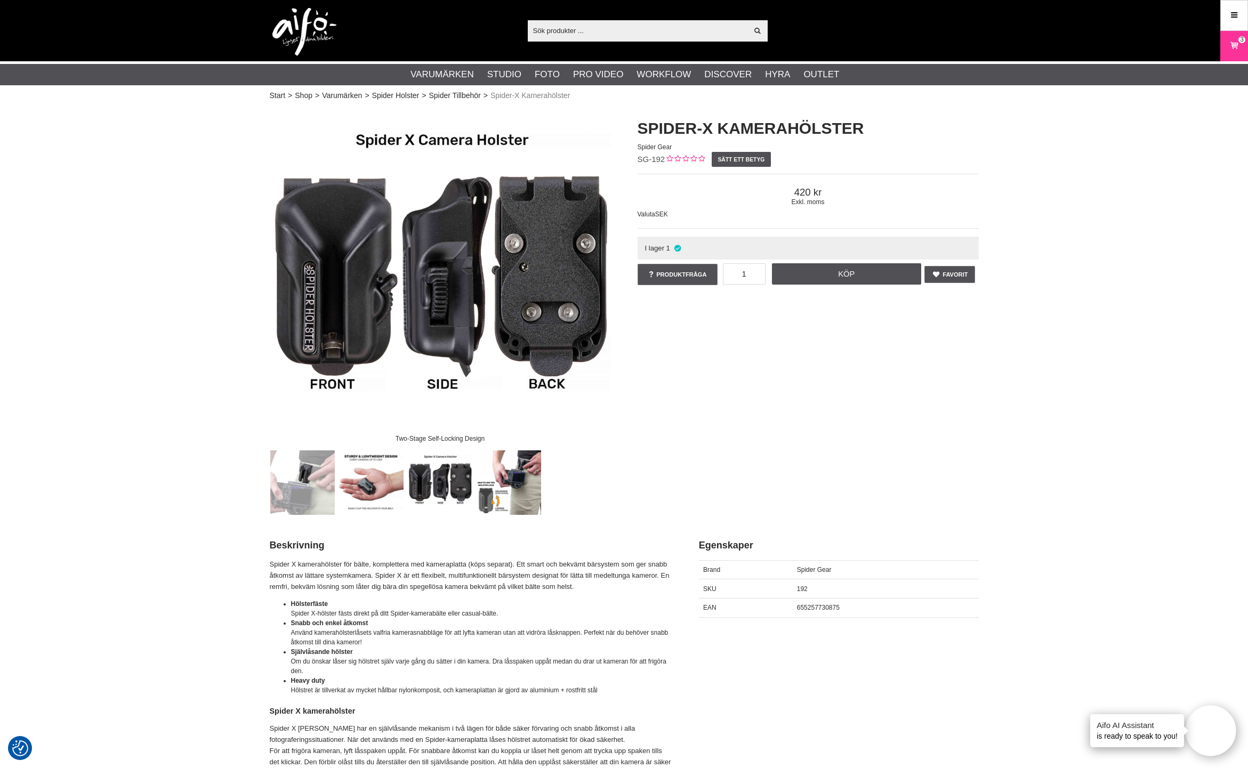
click at [351, 480] on img at bounding box center [371, 483] width 65 height 65
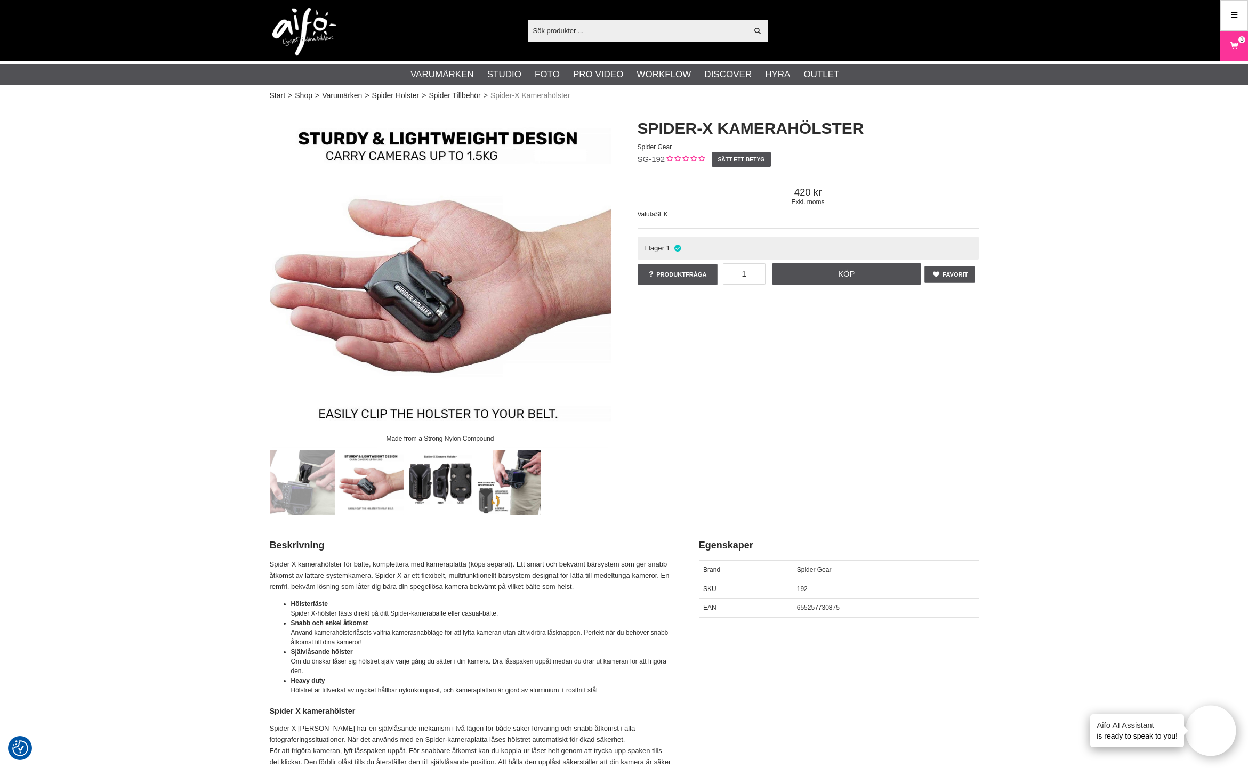
click at [289, 487] on img at bounding box center [302, 483] width 65 height 65
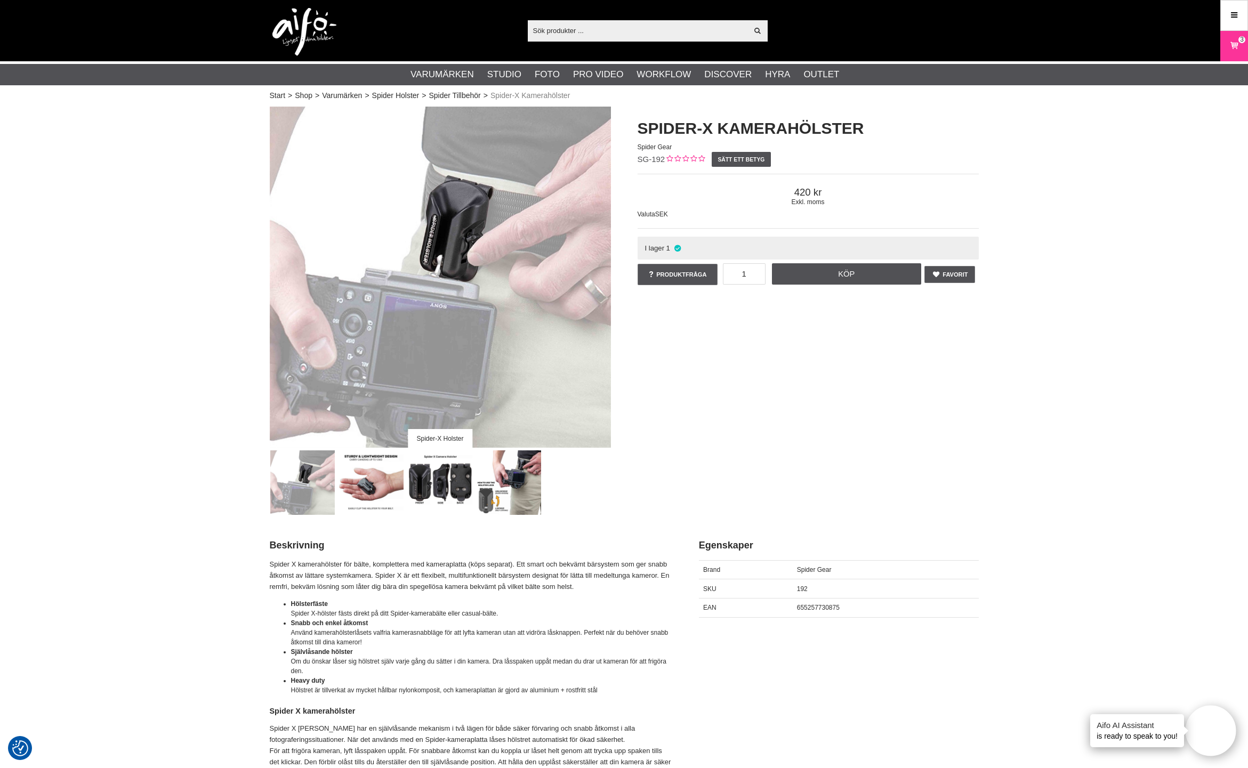
click at [520, 492] on img at bounding box center [509, 483] width 65 height 65
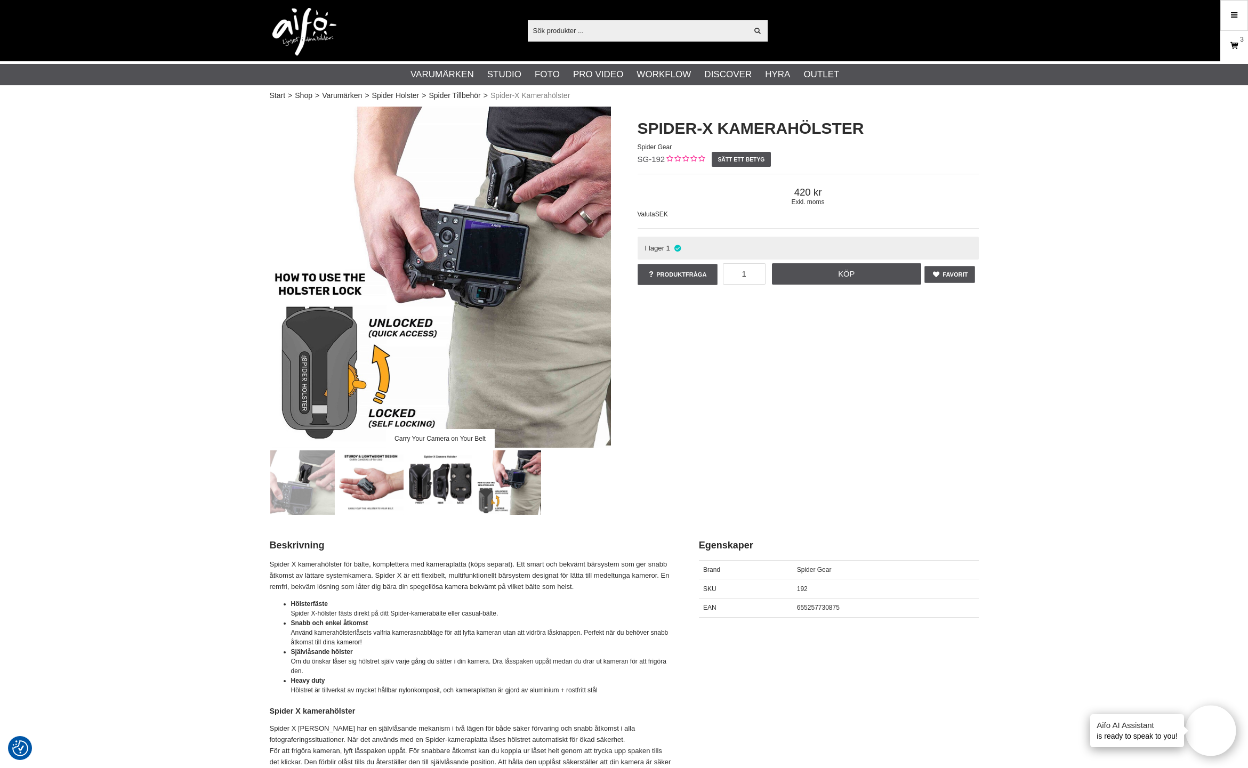
click at [1235, 46] on icon at bounding box center [1234, 46] width 11 height 12
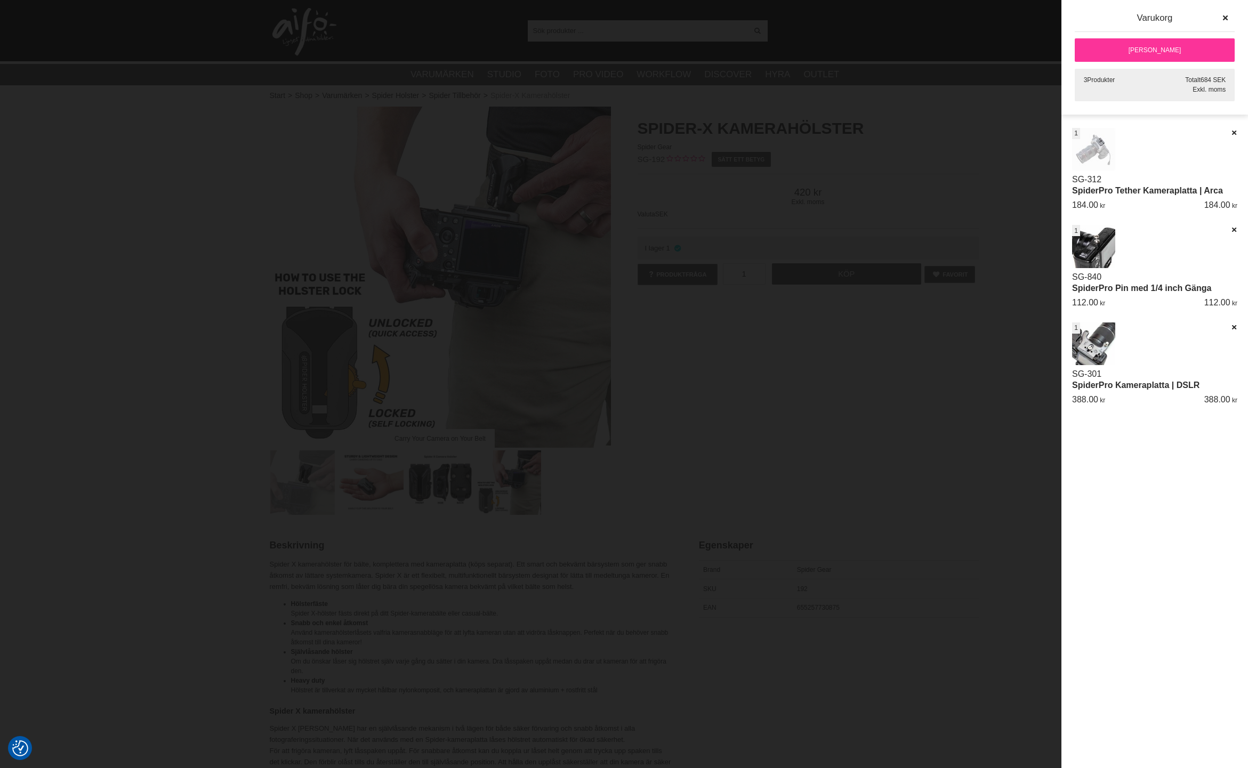
click at [1172, 59] on link "[PERSON_NAME]" at bounding box center [1155, 49] width 160 height 23
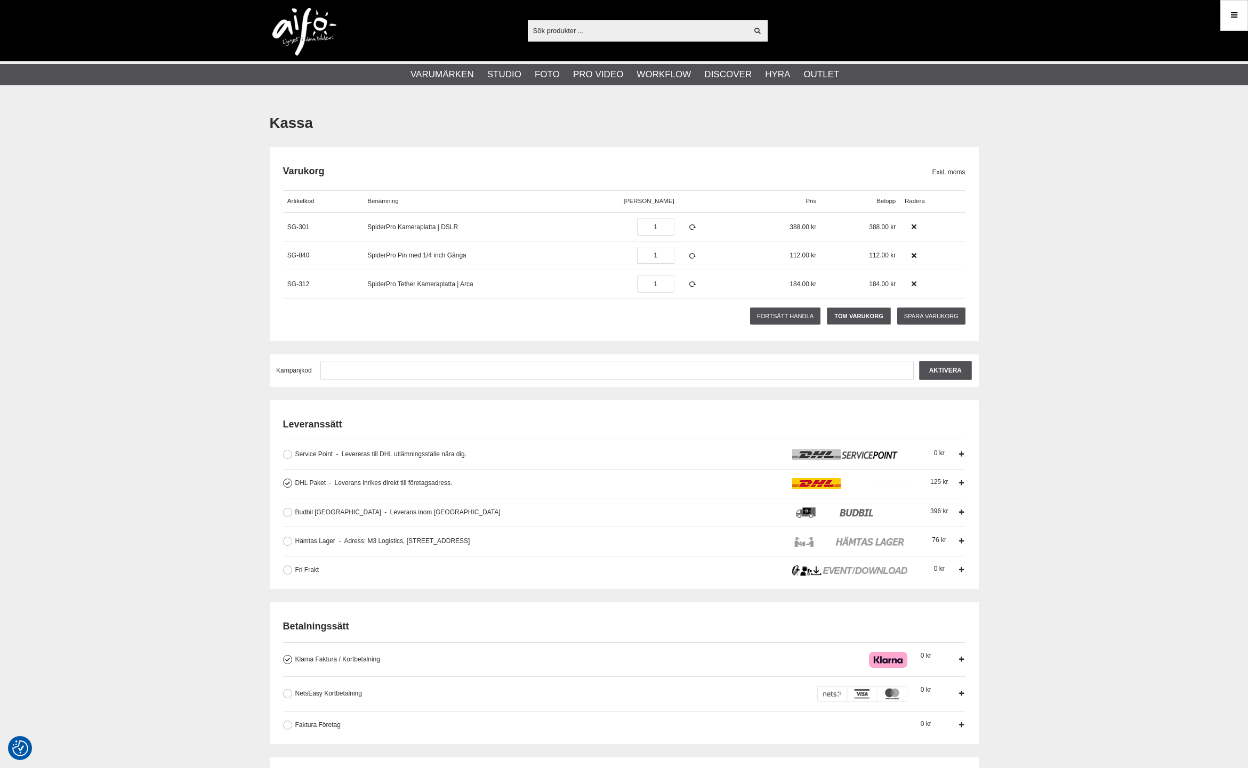
checkbox input "true"
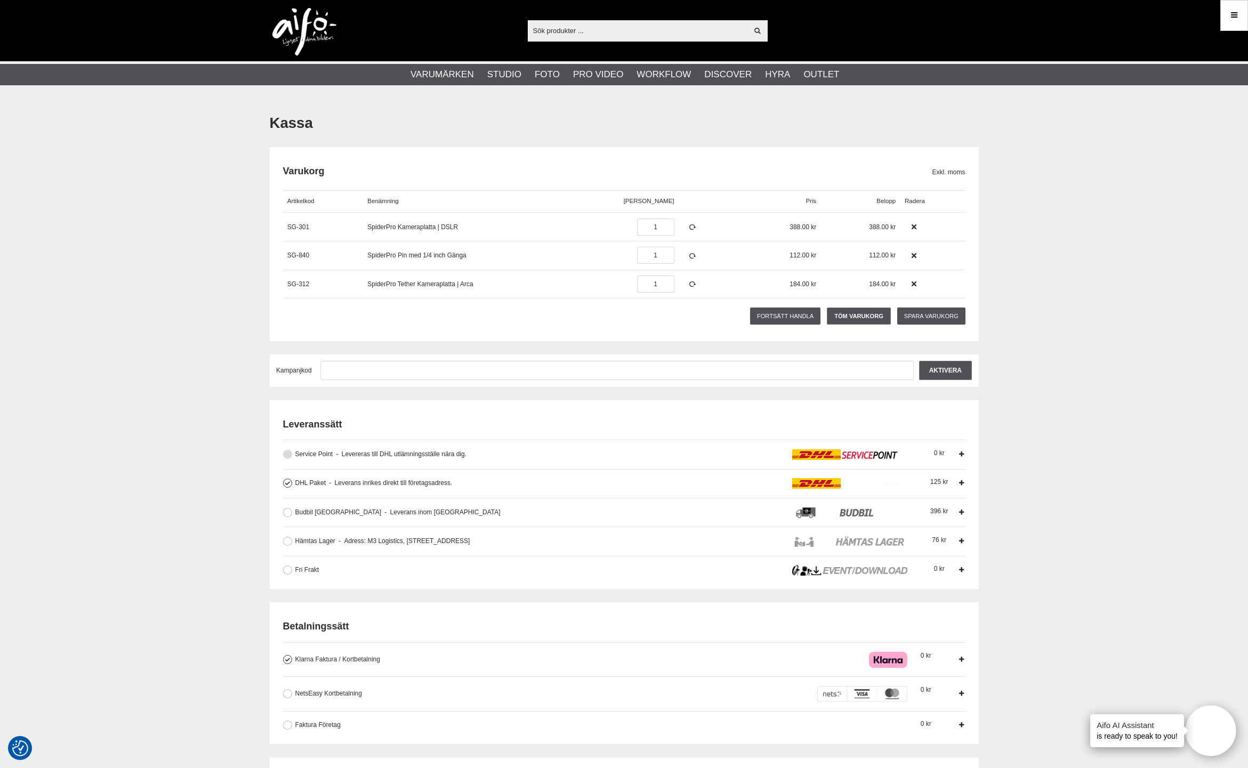
click at [290, 454] on button at bounding box center [287, 454] width 9 height 9
click at [961, 454] on icon at bounding box center [961, 454] width 7 height 7
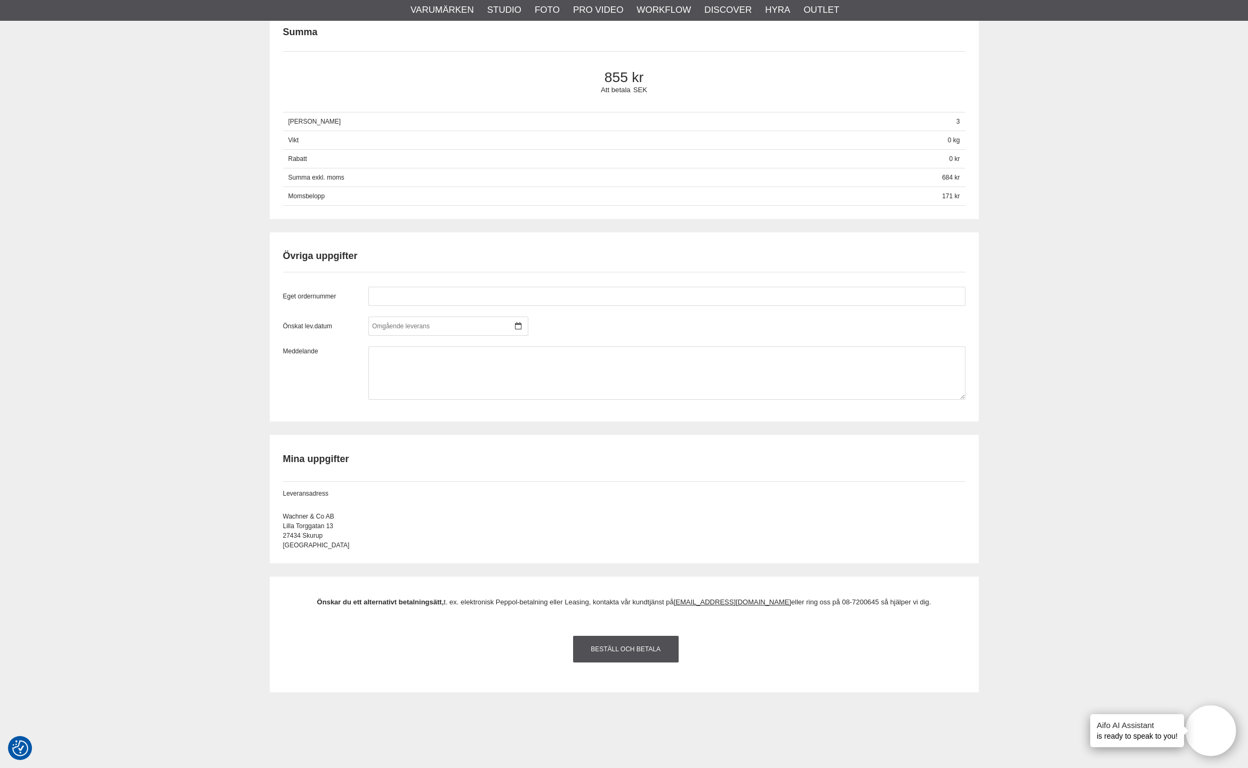
scroll to position [776, 0]
click at [621, 648] on link "Beställ och Betala" at bounding box center [626, 646] width 106 height 27
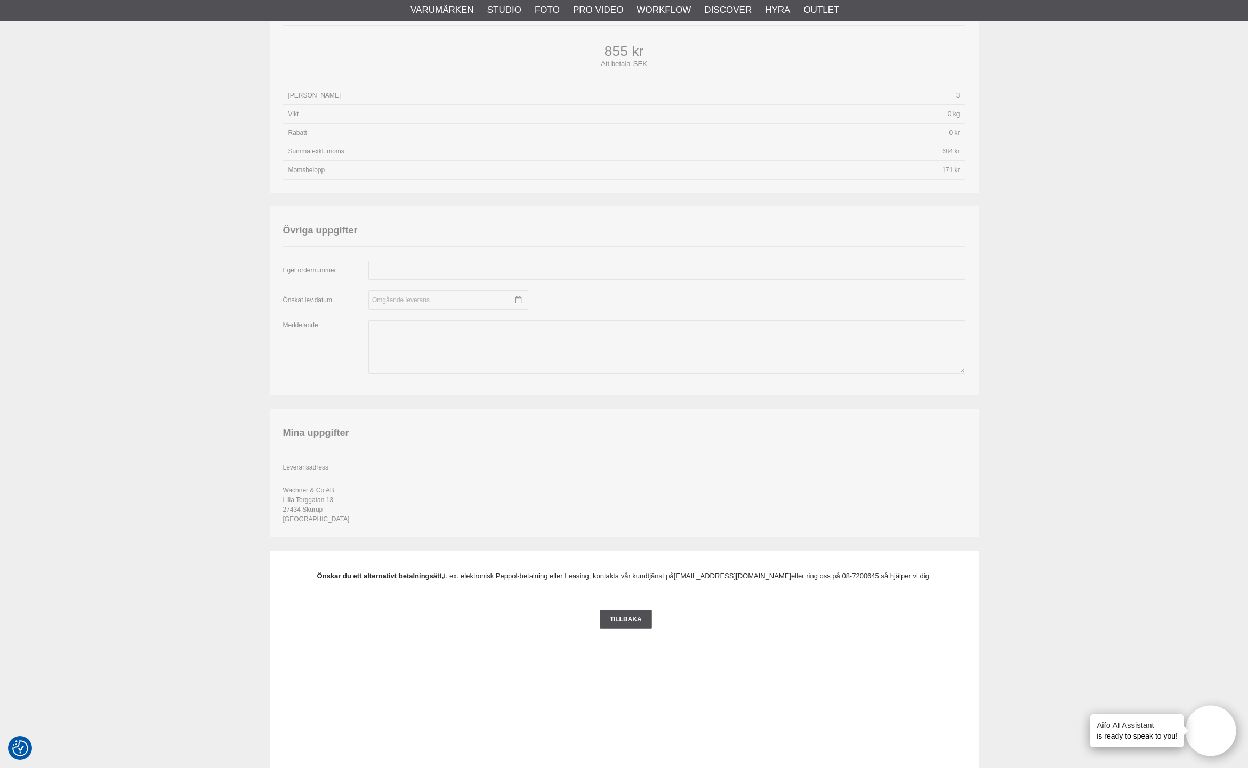
scroll to position [1385, 0]
